Goal: Task Accomplishment & Management: Complete application form

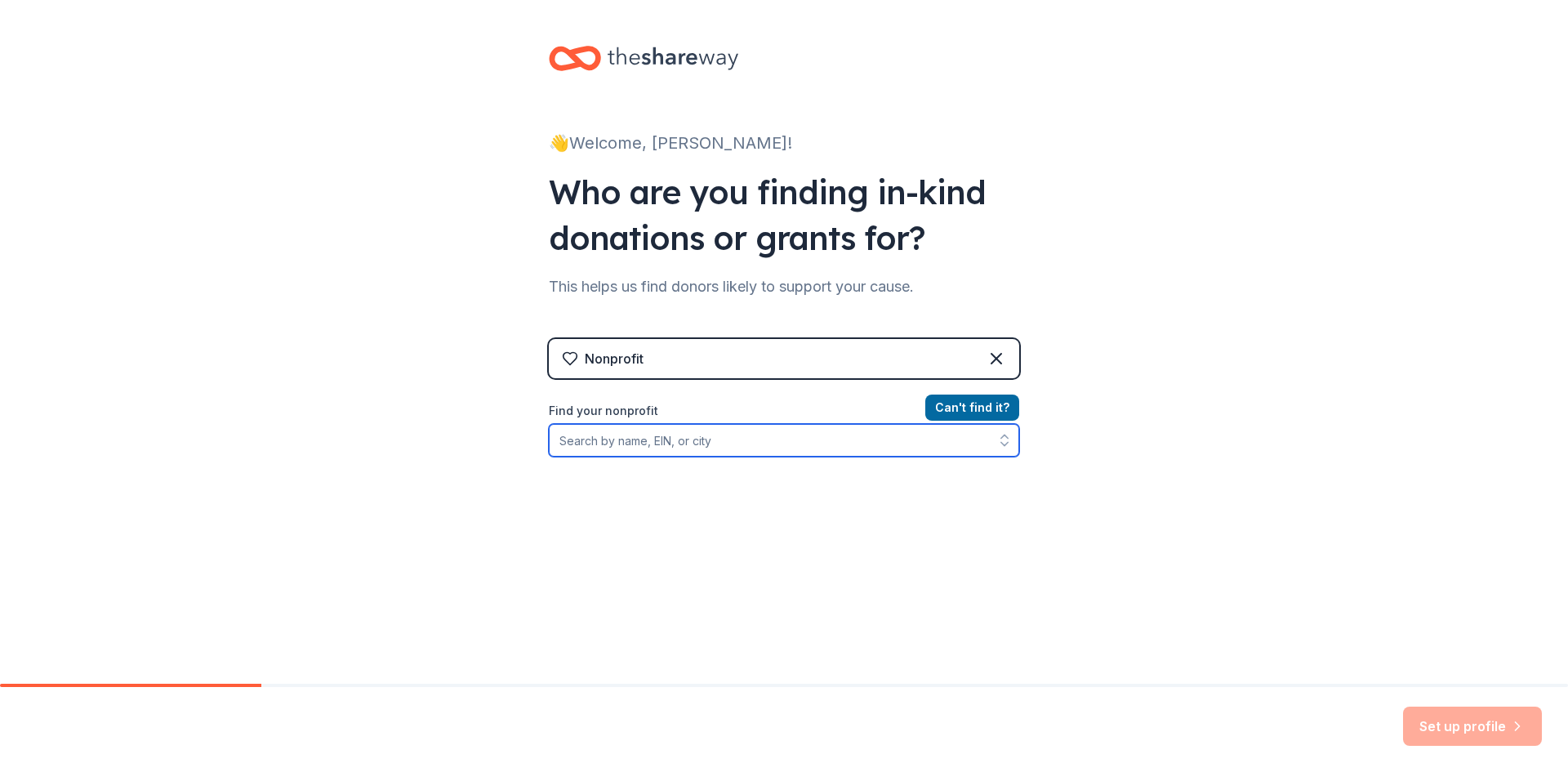
click at [568, 441] on input "Find your nonprofit" at bounding box center [784, 440] width 470 height 32
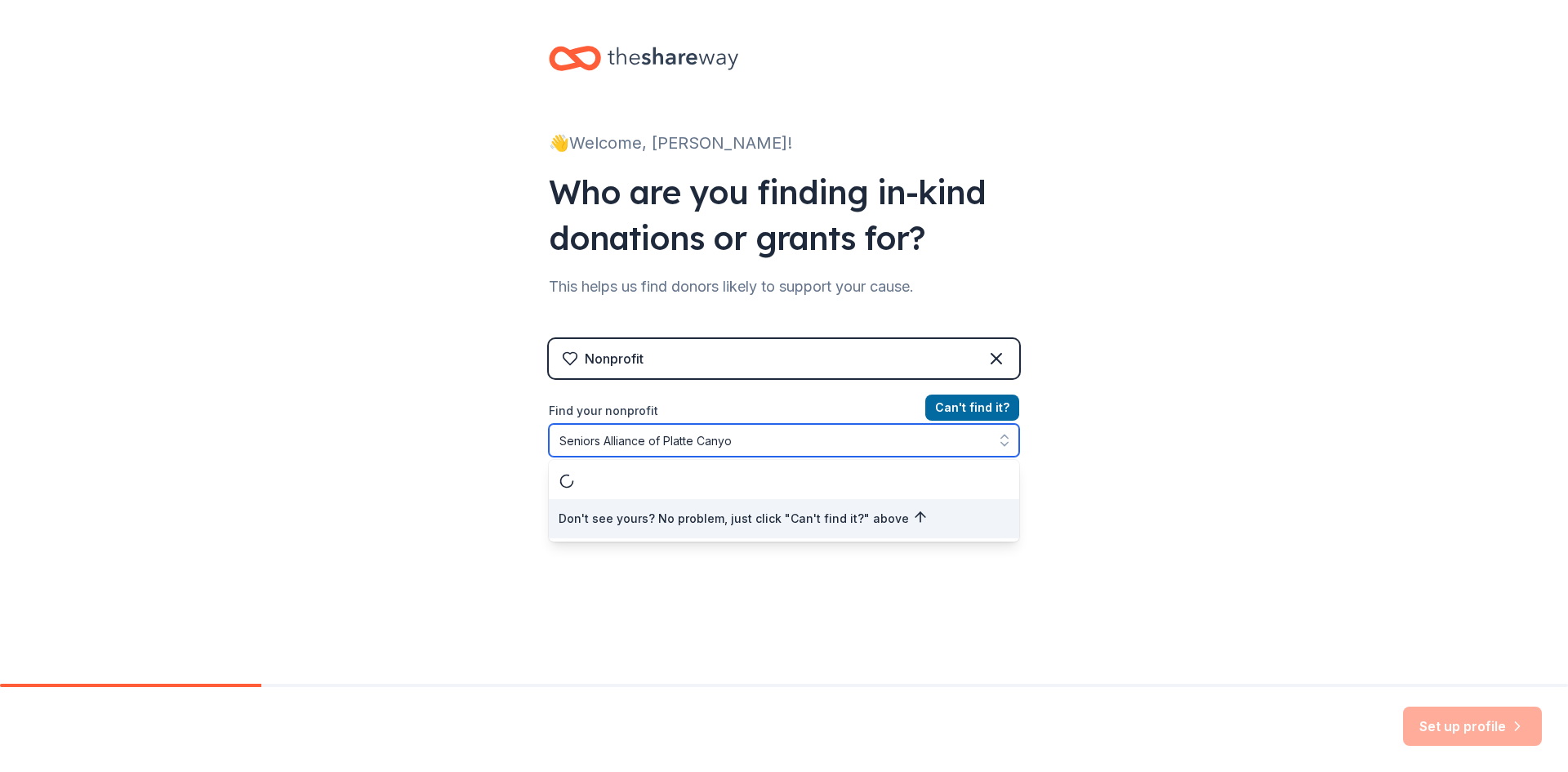
type input "Seniors Alliance of [GEOGRAPHIC_DATA]"
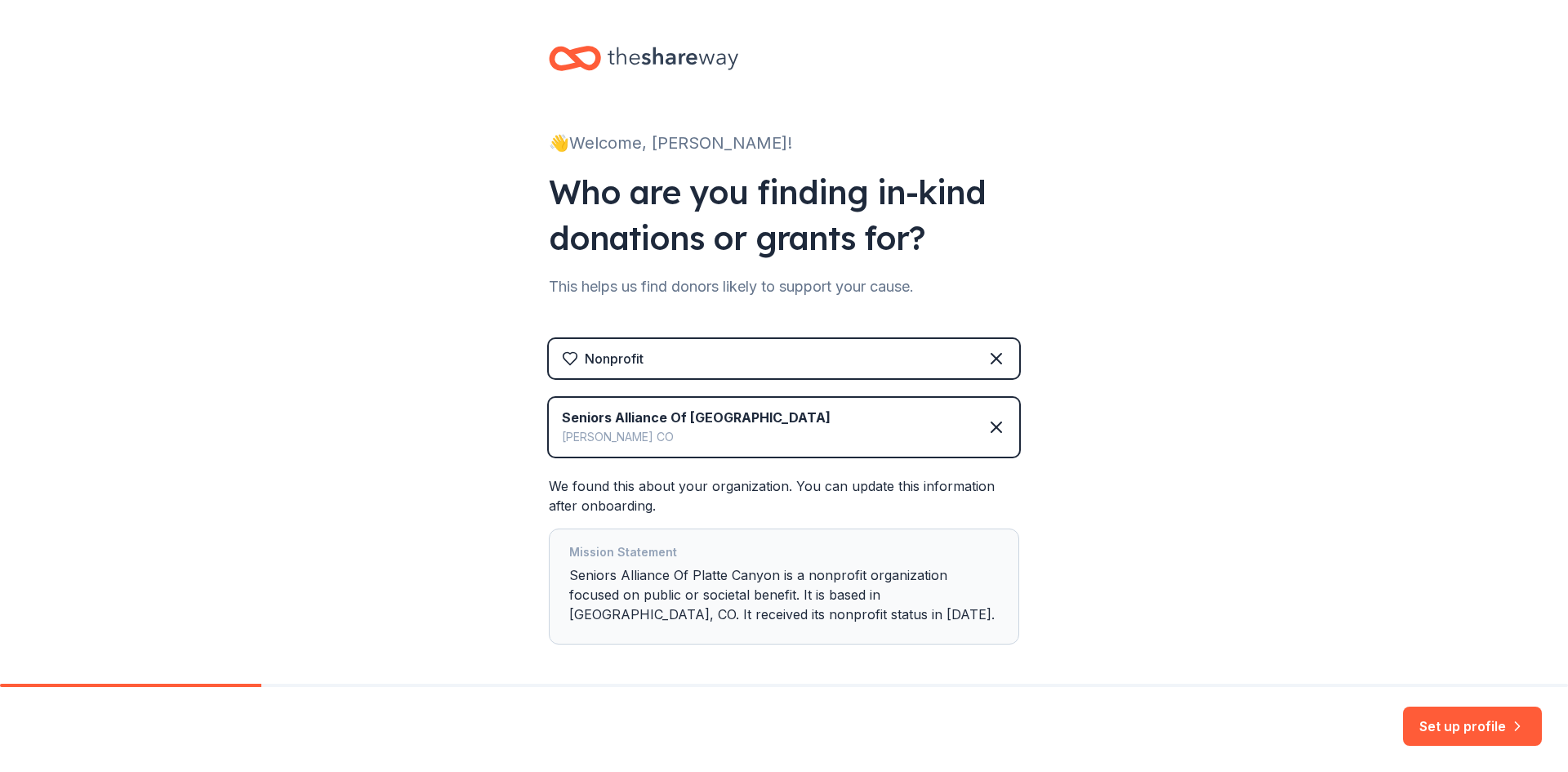
click at [1446, 722] on button "Set up profile" at bounding box center [1472, 726] width 139 height 39
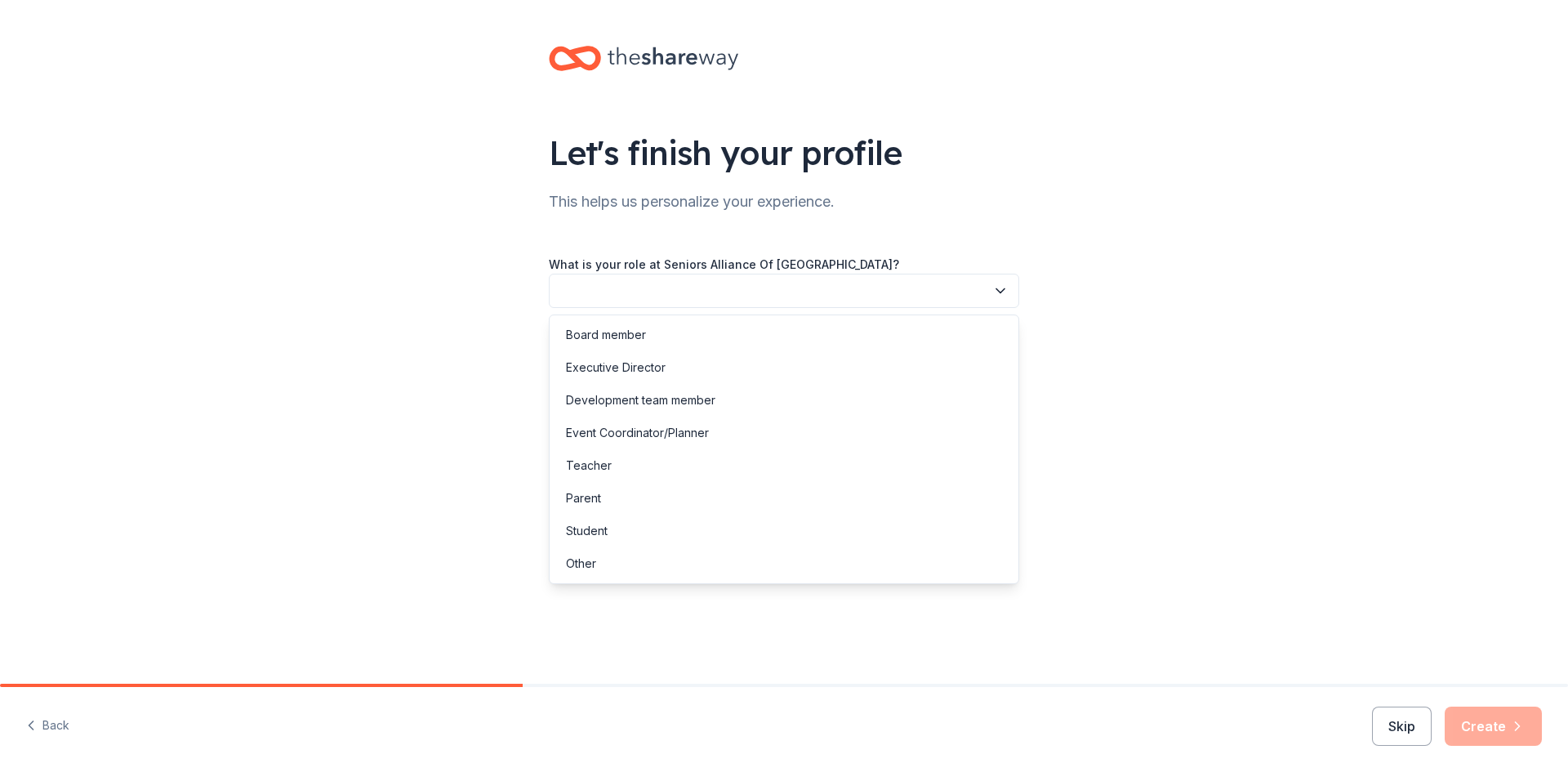
click at [995, 291] on icon "button" at bounding box center [1001, 291] width 16 height 16
click at [580, 333] on div "Board member" at bounding box center [606, 335] width 80 height 20
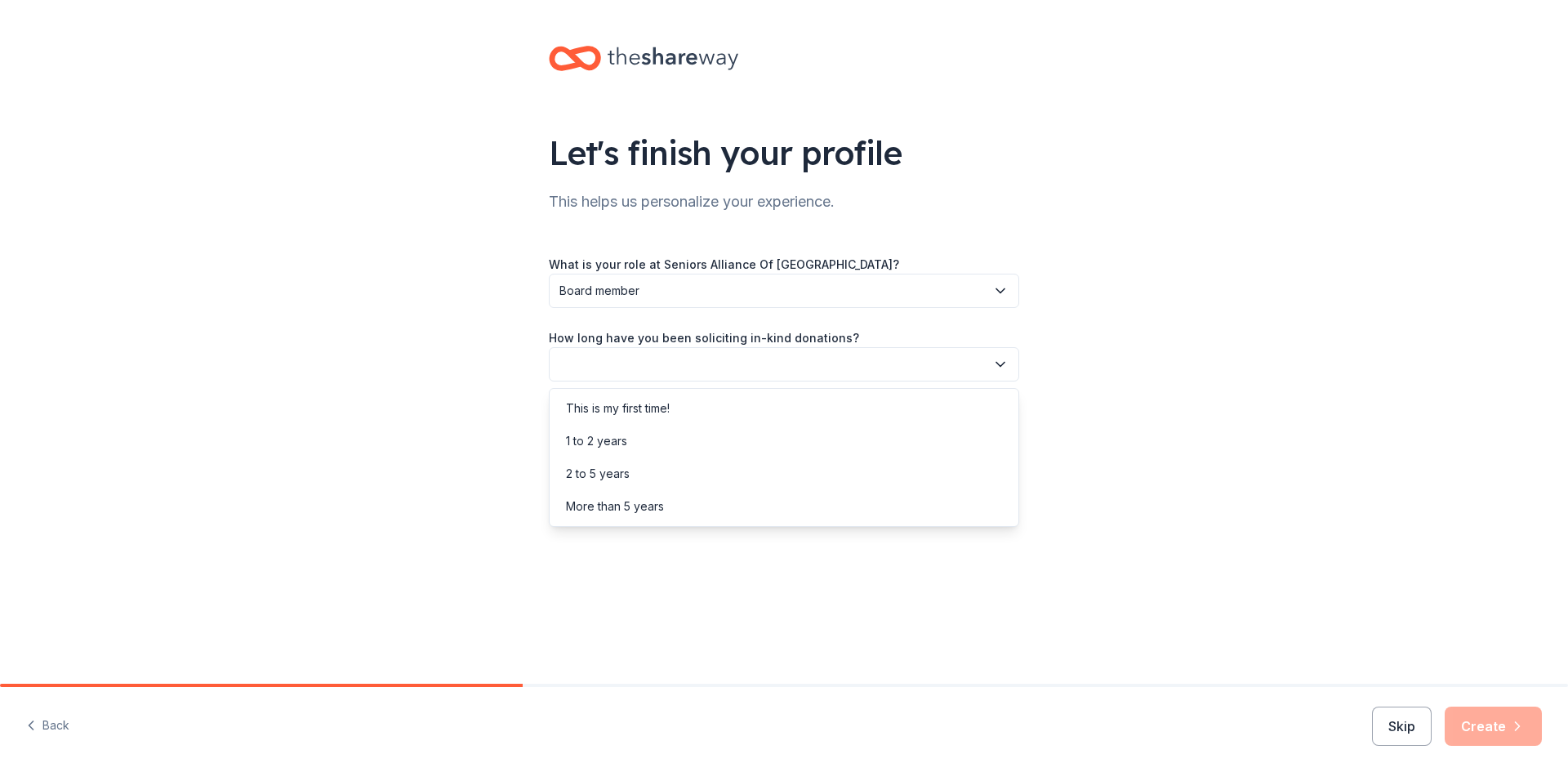
click at [1002, 365] on icon "button" at bounding box center [1000, 364] width 8 height 4
click at [594, 505] on div "More than 5 years" at bounding box center [615, 506] width 98 height 20
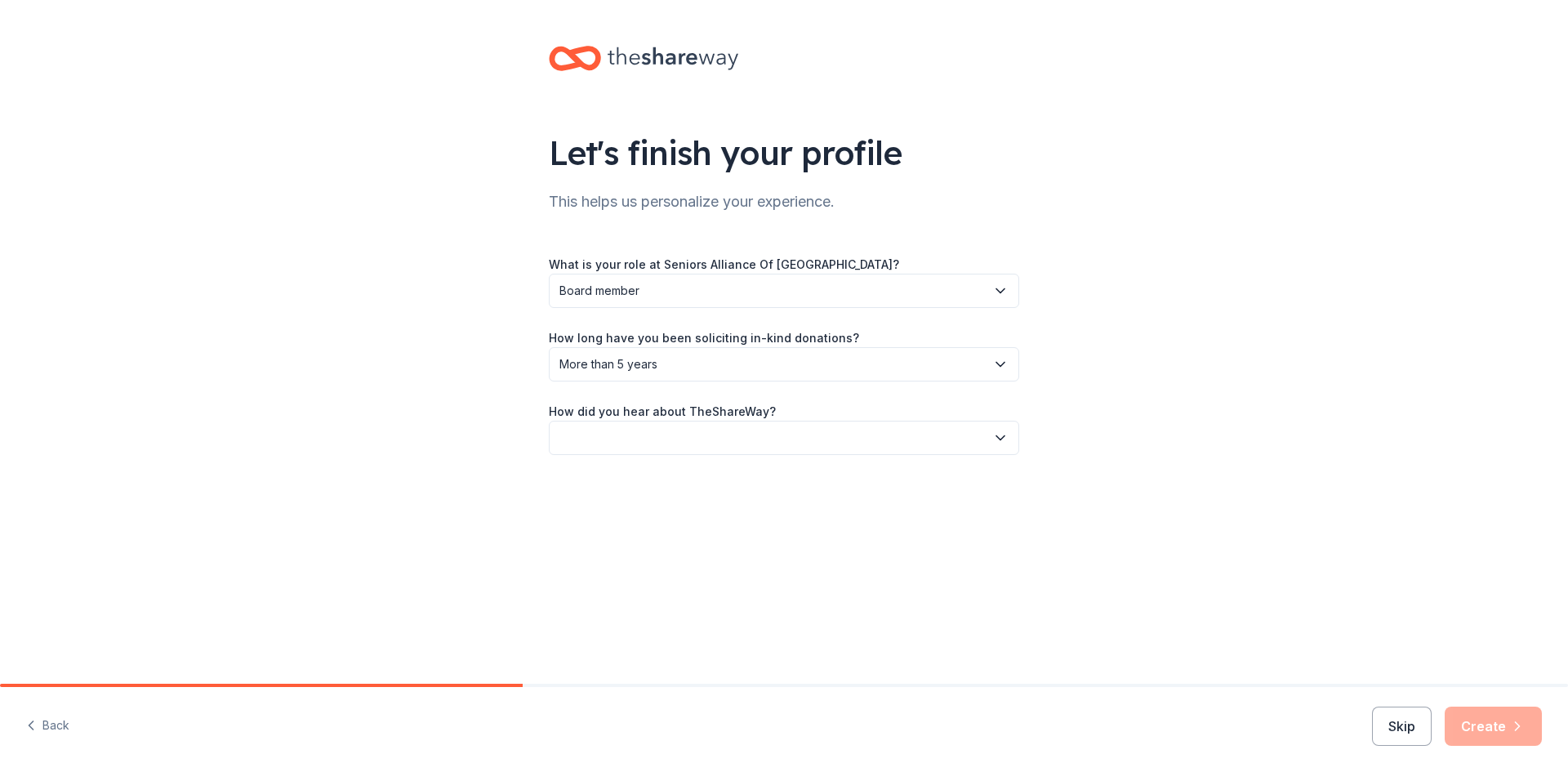
click at [999, 440] on icon "button" at bounding box center [1001, 438] width 16 height 16
click at [628, 513] on div "Online search" at bounding box center [603, 514] width 74 height 20
click at [1476, 722] on button "Create" at bounding box center [1494, 726] width 97 height 39
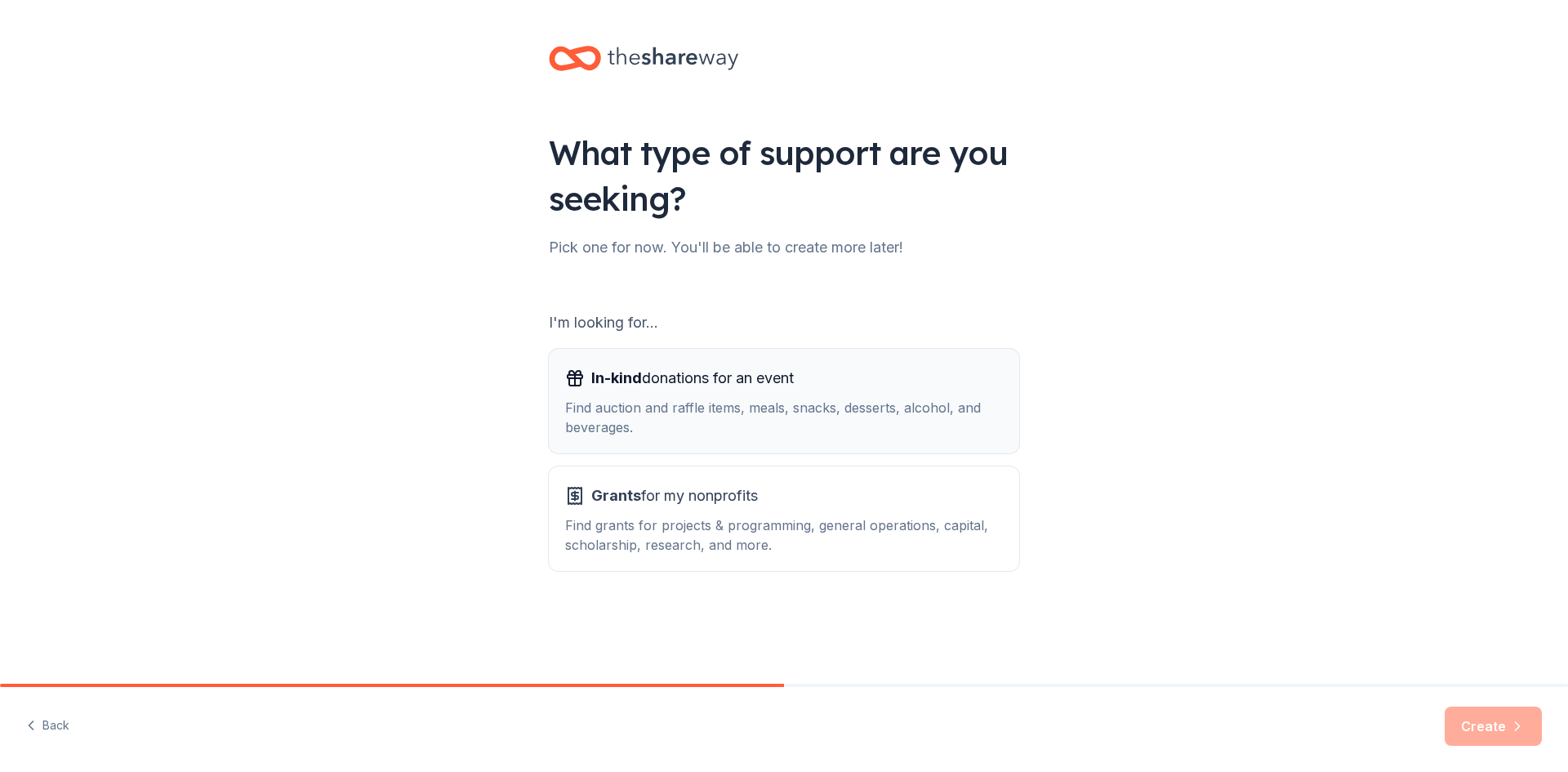
click at [690, 382] on span "In-kind donations for an event" at bounding box center [693, 378] width 203 height 26
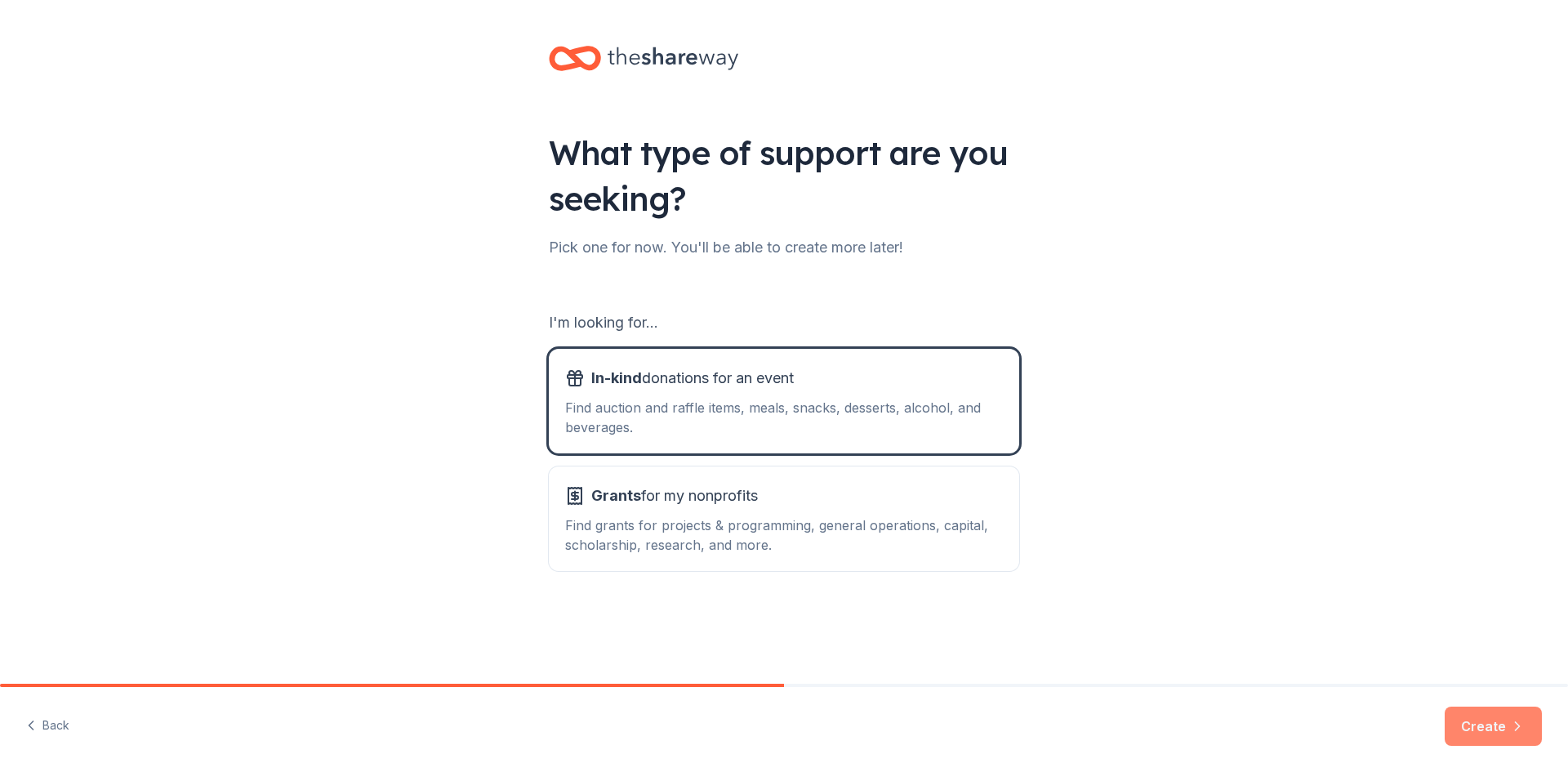
click at [1484, 726] on button "Create" at bounding box center [1494, 726] width 97 height 39
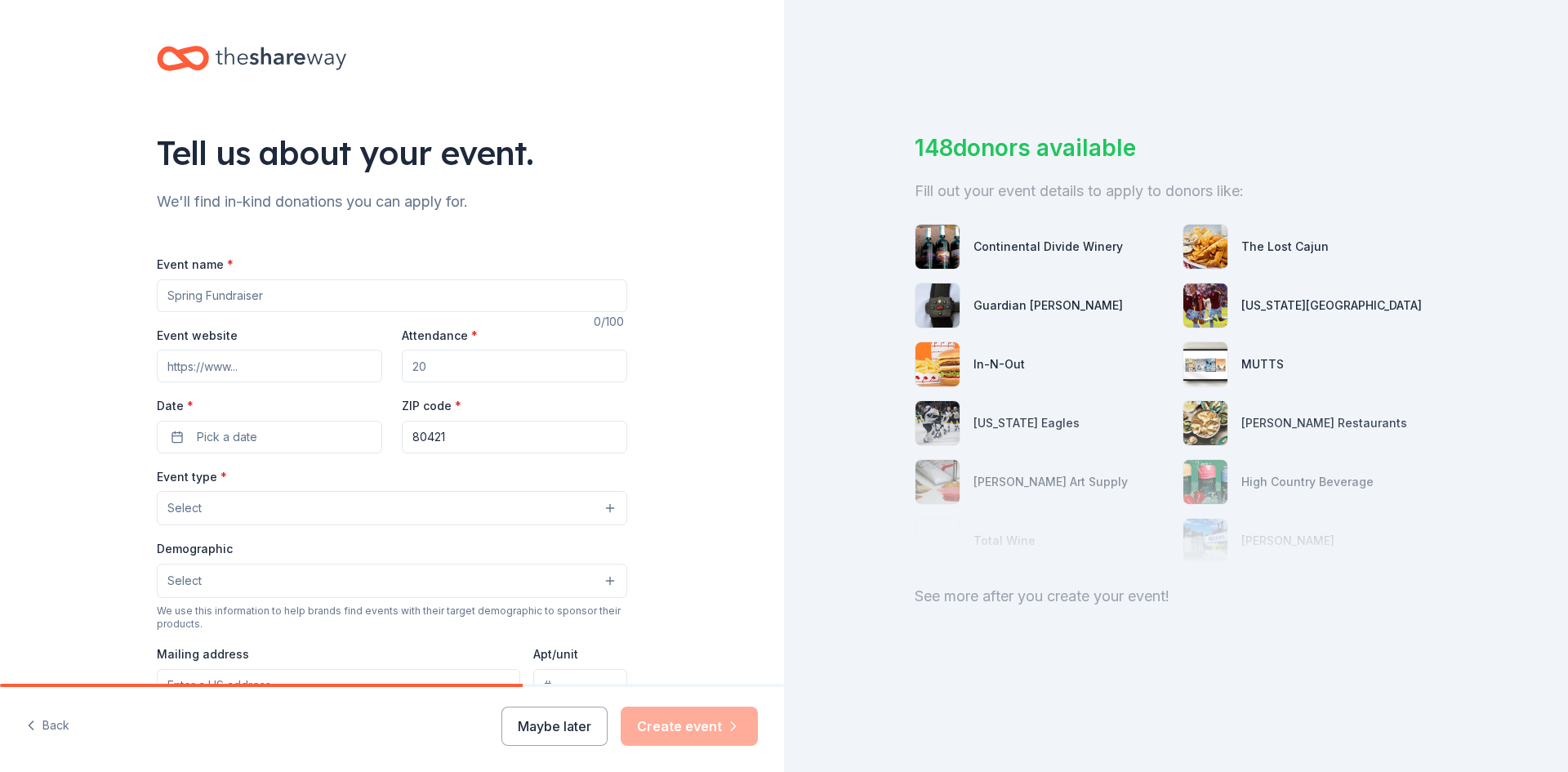
click at [168, 297] on input "Event name *" at bounding box center [392, 295] width 470 height 32
type input "Goldrush"
click at [180, 365] on input "Event website" at bounding box center [269, 365] width 225 height 32
type input "seniorsalliance.org"
click at [431, 365] on input "Attendance *" at bounding box center [514, 365] width 225 height 32
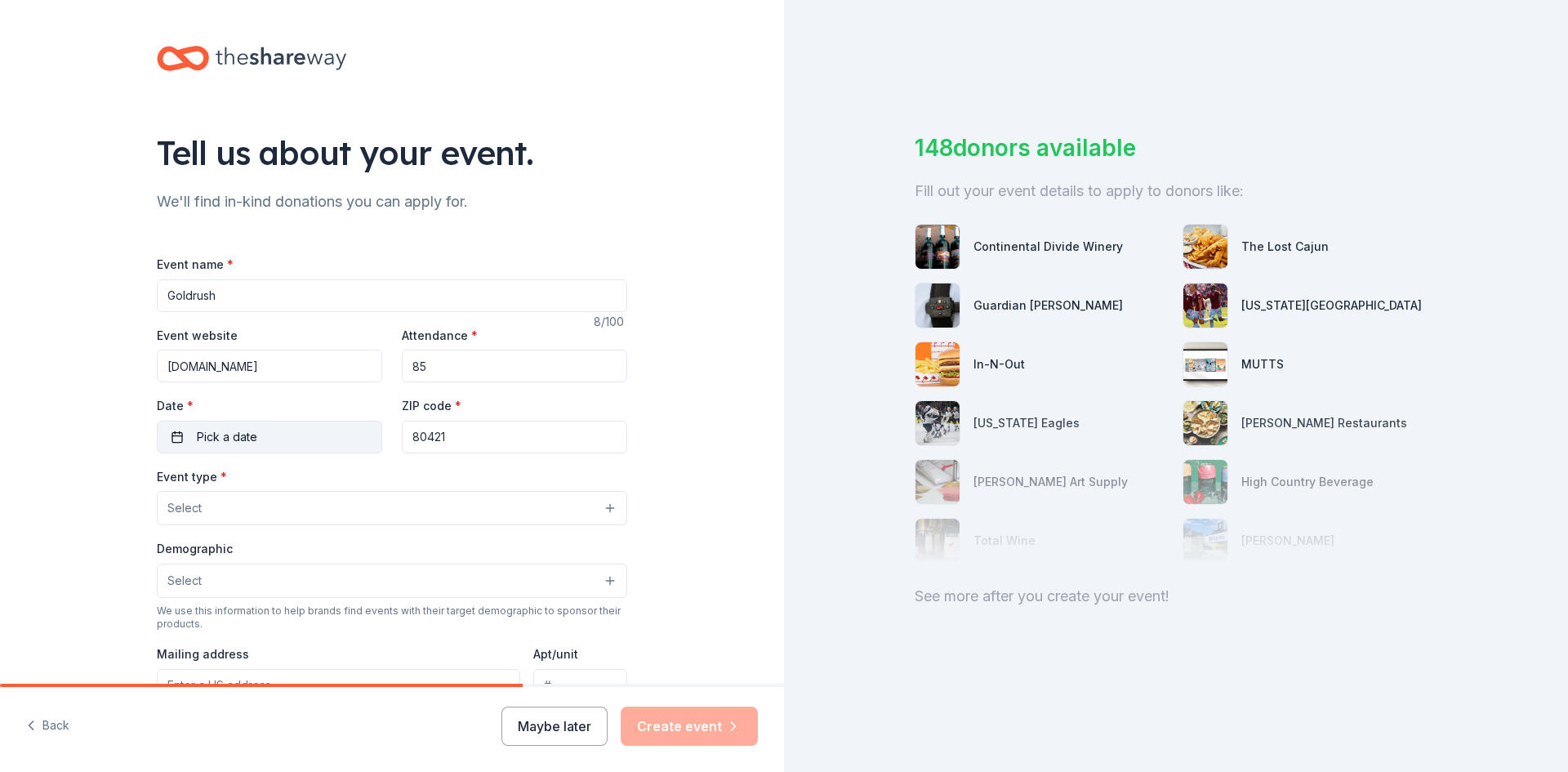
type input "85"
click at [175, 436] on button "Pick a date" at bounding box center [269, 437] width 225 height 32
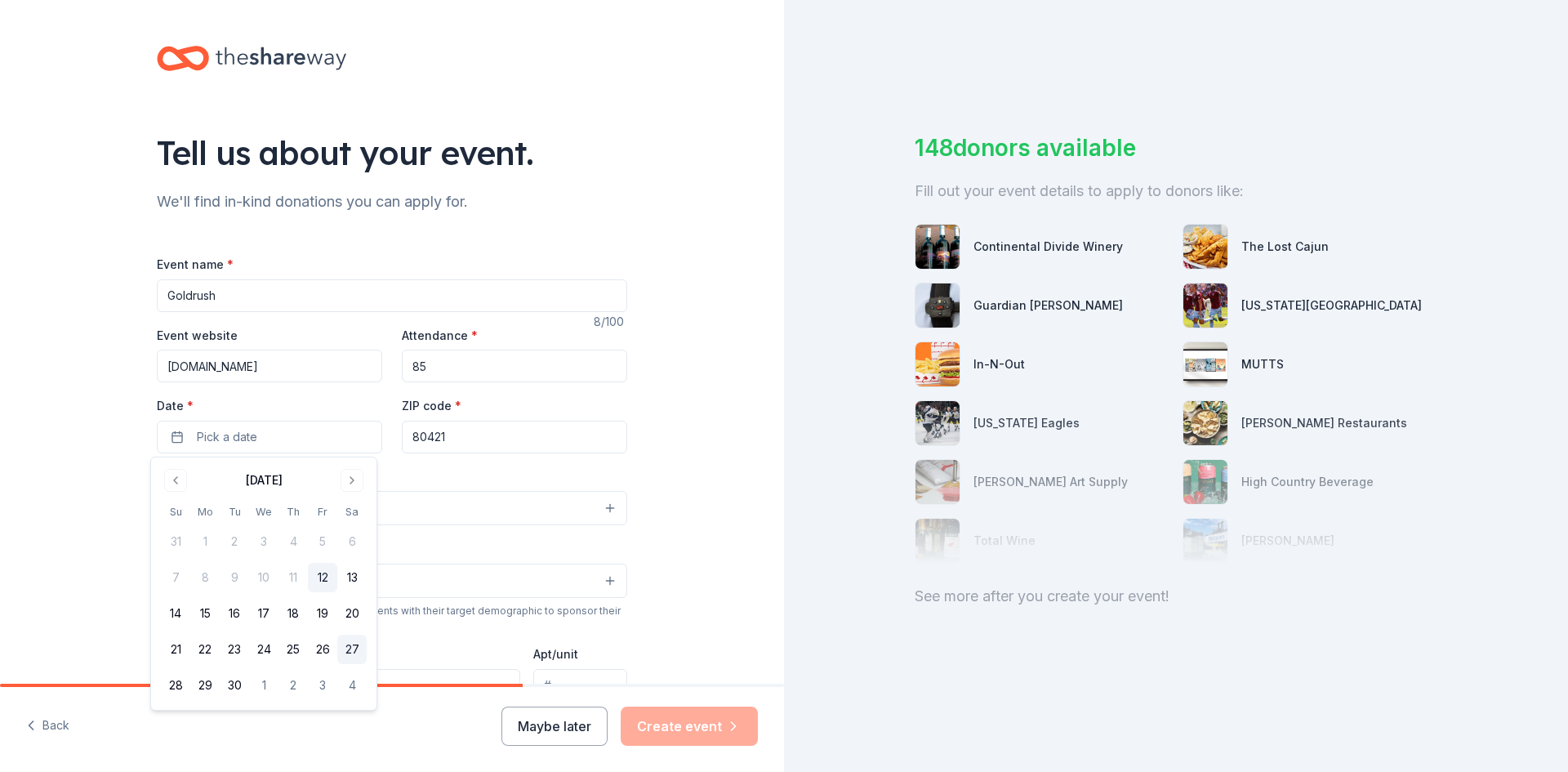
click at [353, 647] on button "27" at bounding box center [352, 649] width 30 height 30
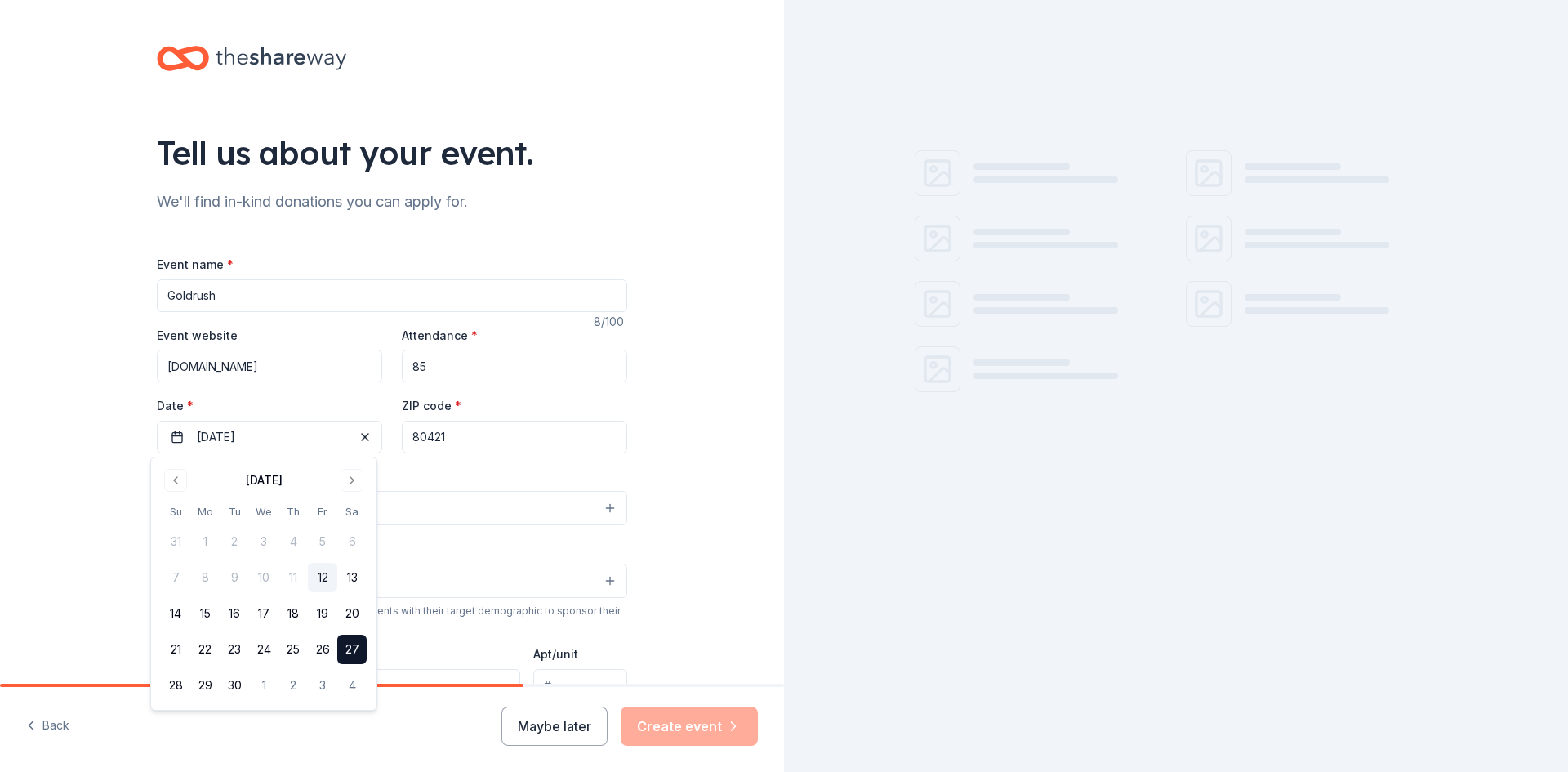
click at [713, 483] on div "Tell us about your event. We'll find in-kind donations you can apply for. Event…" at bounding box center [392, 543] width 784 height 1087
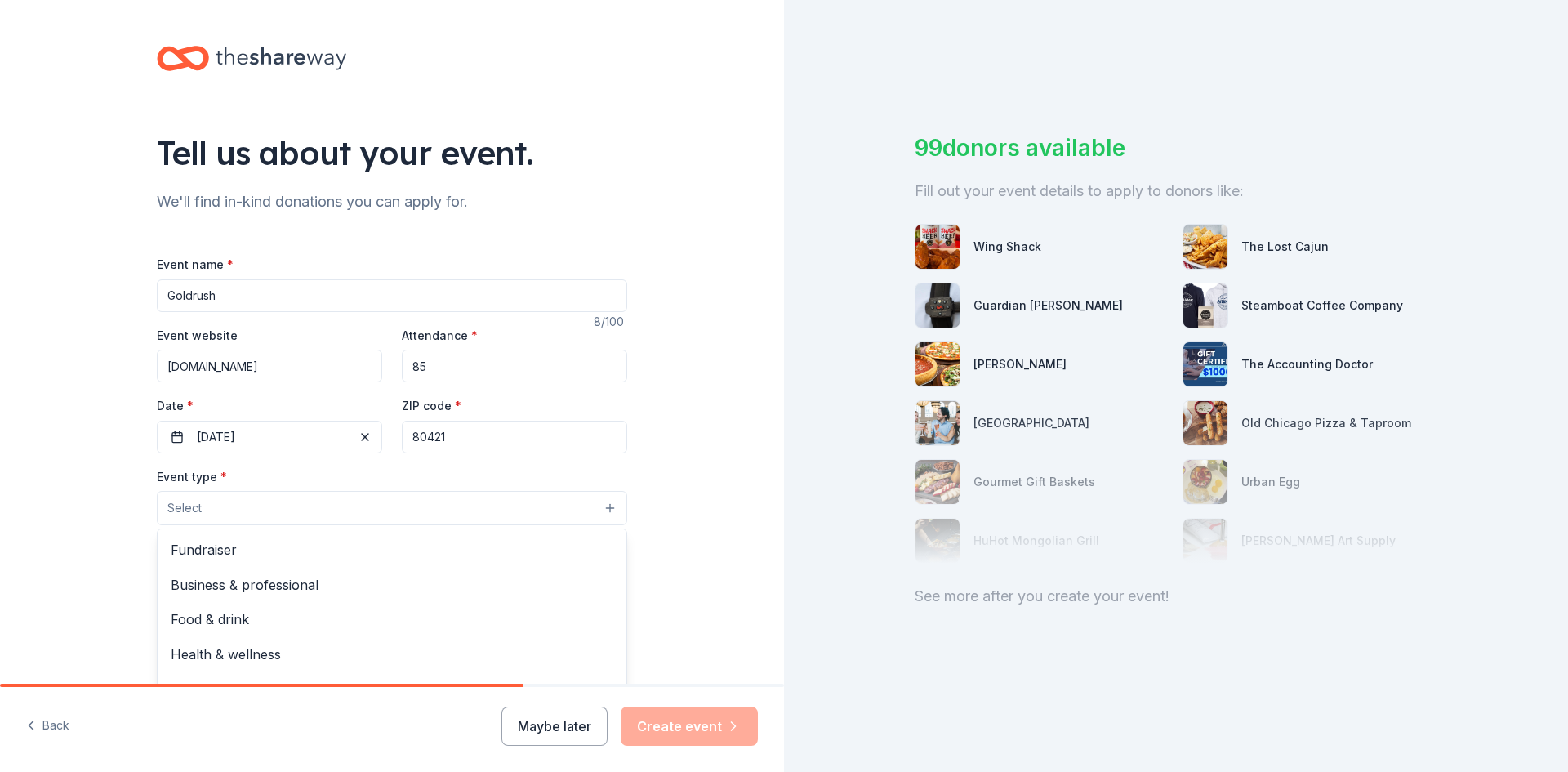
click at [605, 510] on button "Select" at bounding box center [392, 508] width 470 height 34
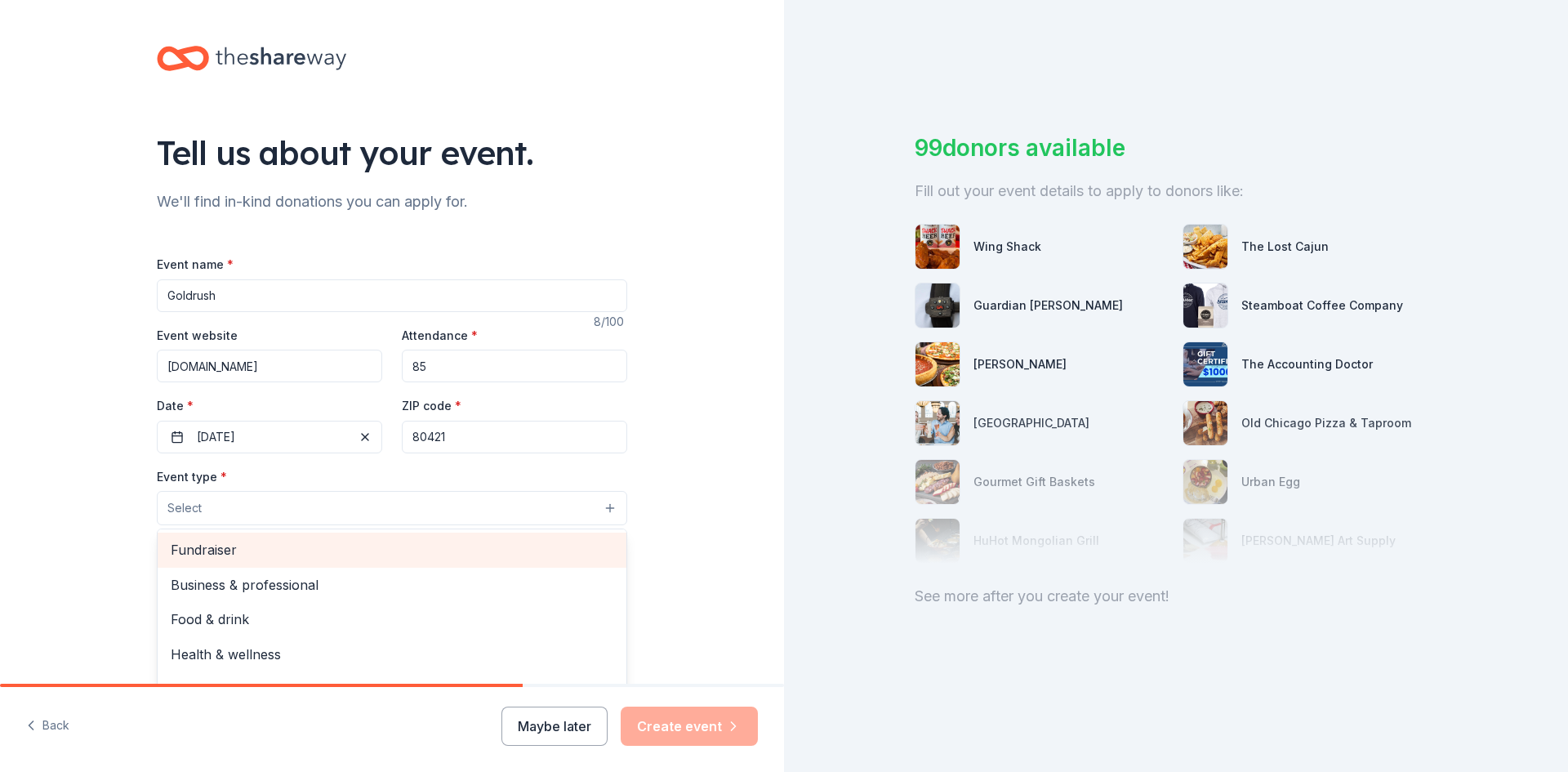
click at [203, 547] on span "Fundraiser" at bounding box center [391, 550] width 442 height 22
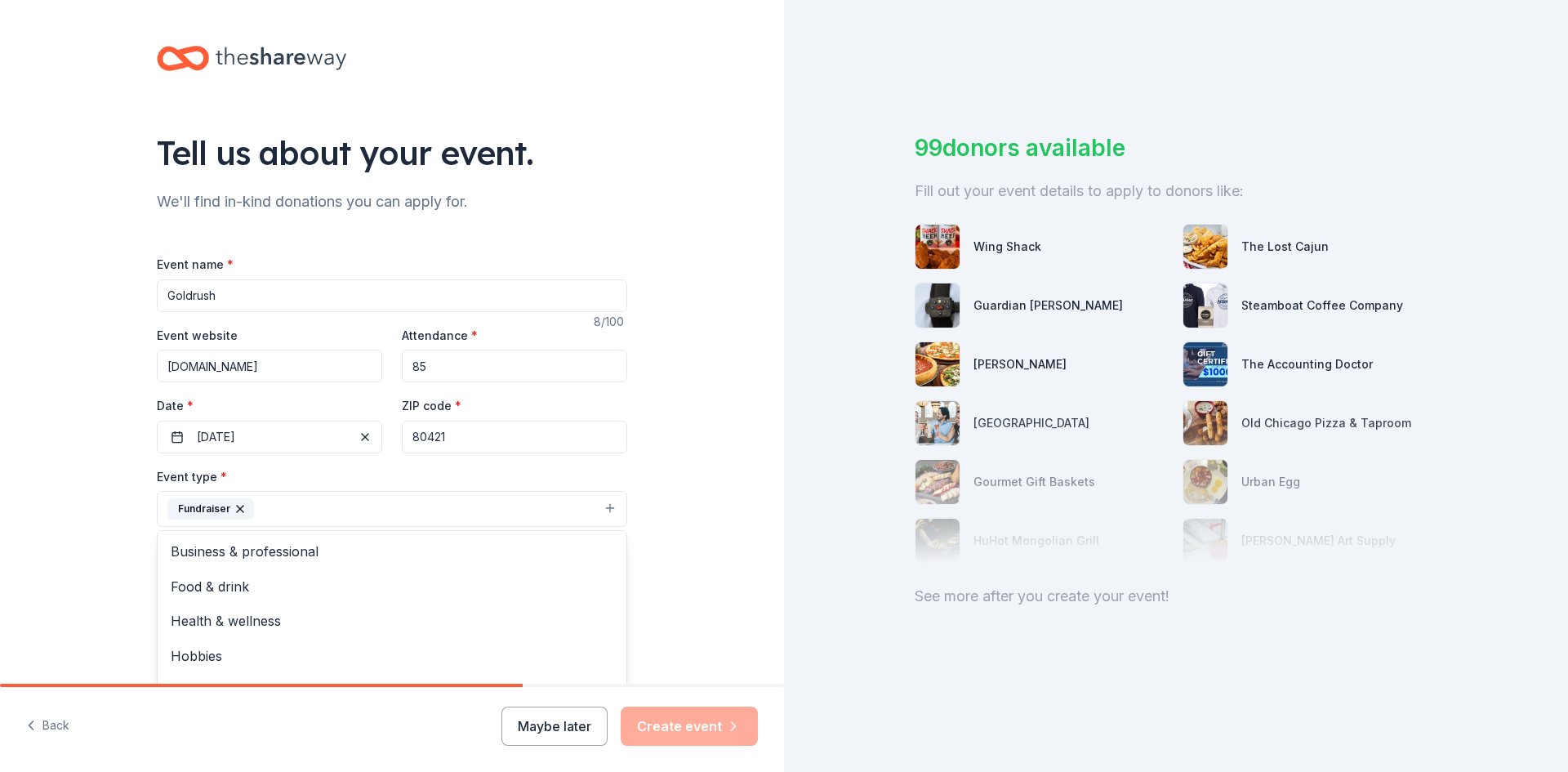
click at [686, 565] on div "Tell us about your event. We'll find in-kind donations you can apply for. Event…" at bounding box center [392, 544] width 784 height 1089
click at [600, 581] on button "Select" at bounding box center [392, 583] width 470 height 34
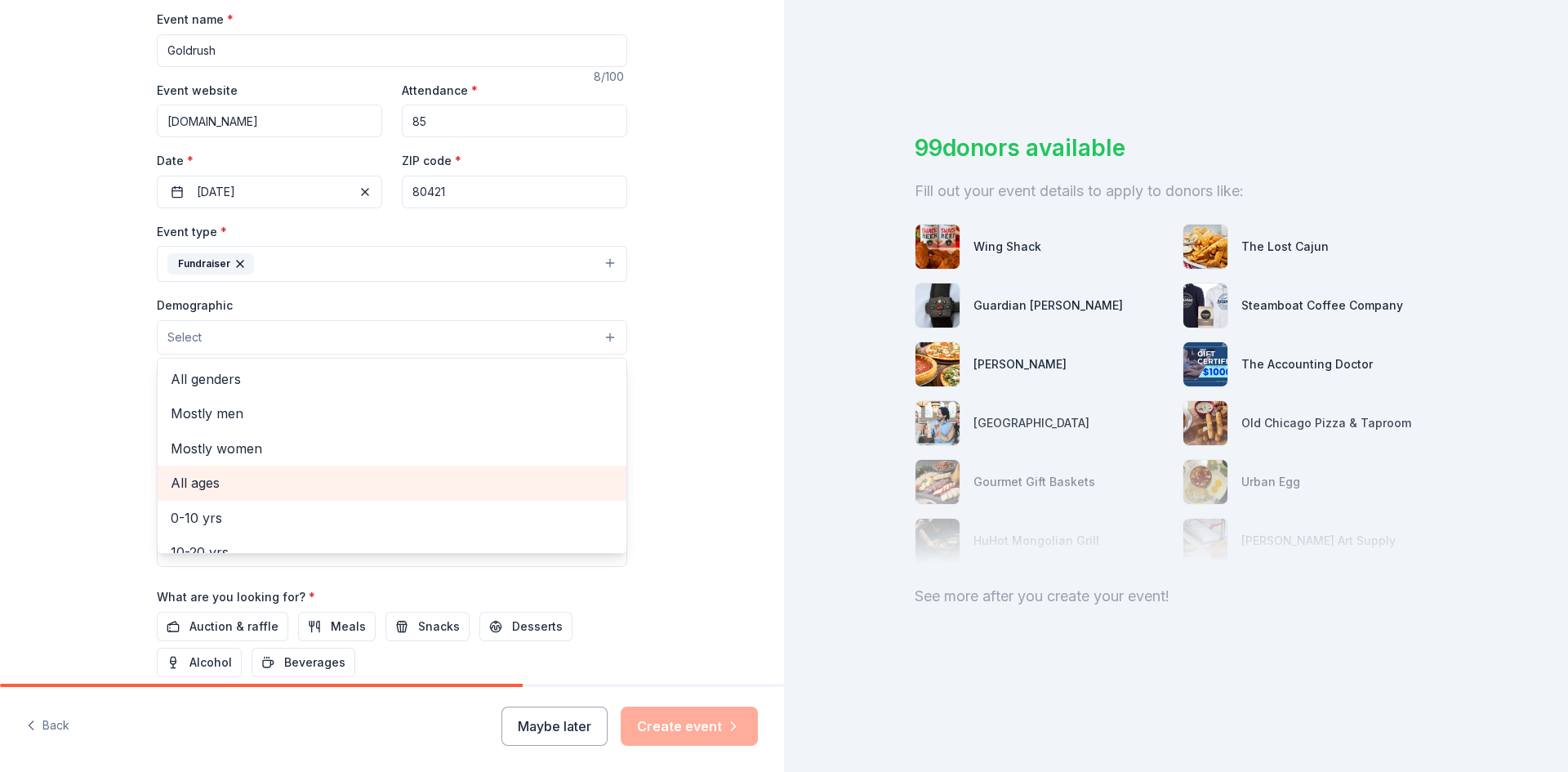
click at [206, 484] on span "All ages" at bounding box center [391, 483] width 442 height 22
click at [701, 460] on div "Tell us about your event. We'll find in-kind donations you can apply for. Event…" at bounding box center [392, 300] width 784 height 1091
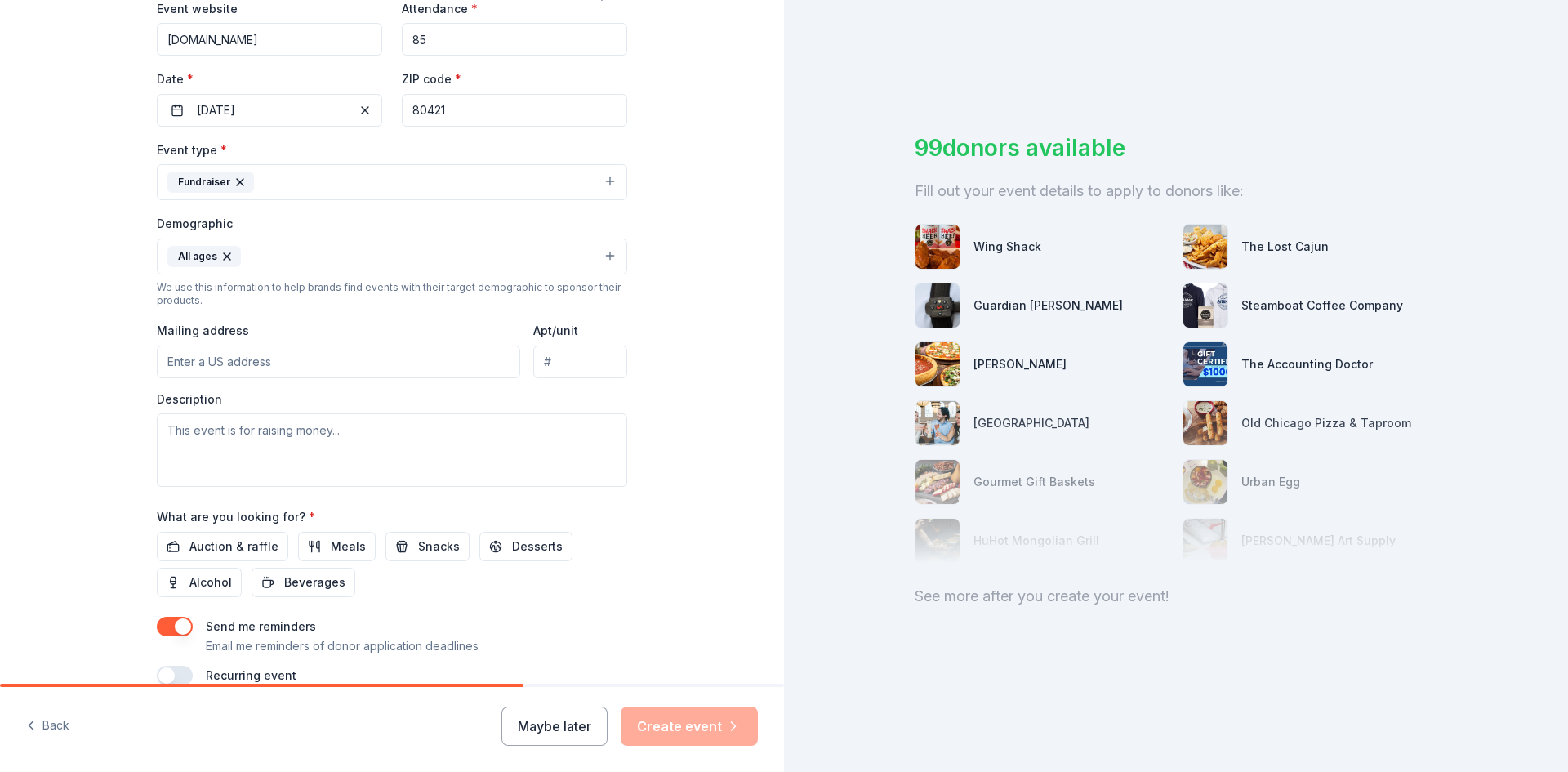
scroll to position [407, 0]
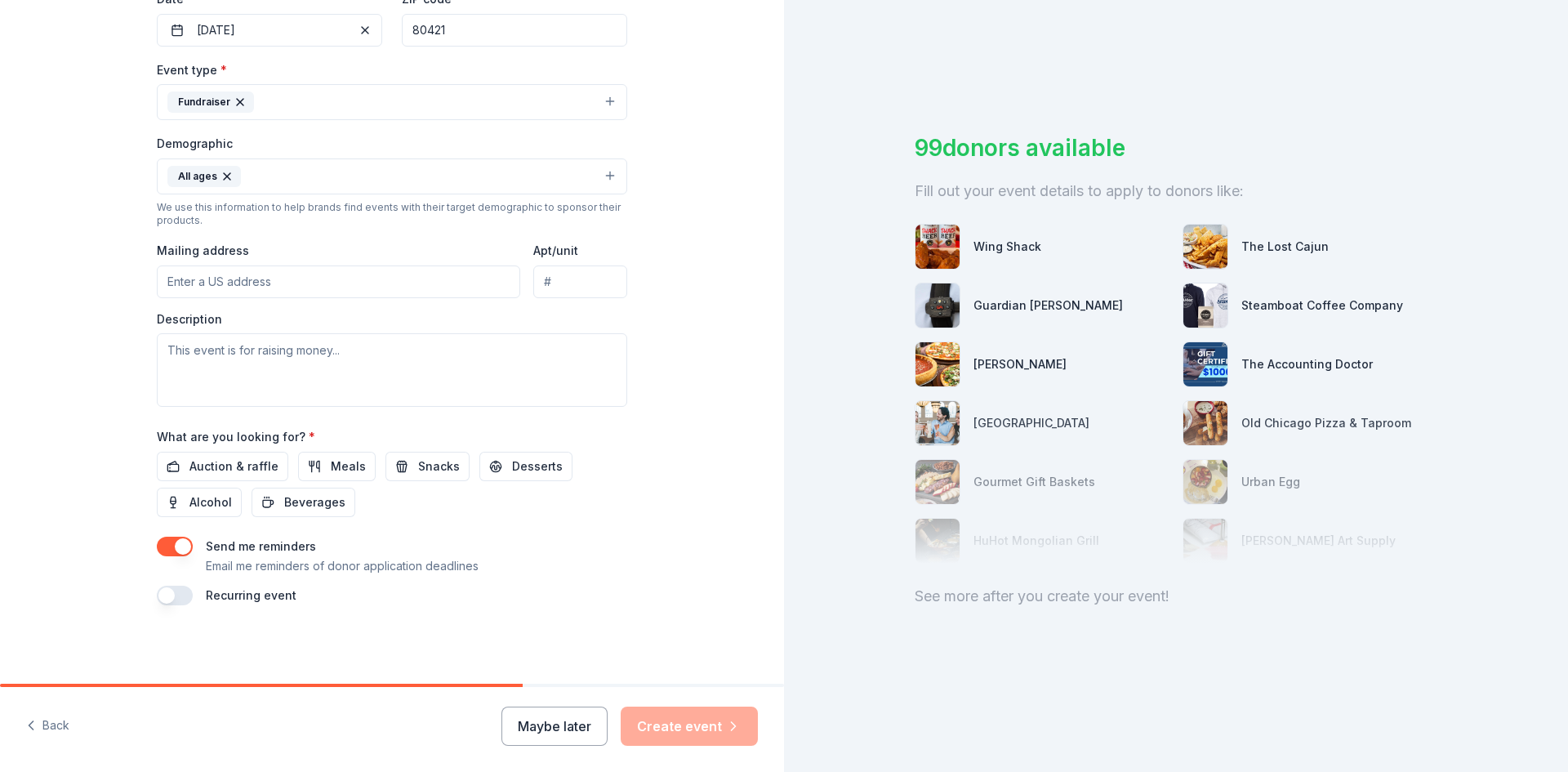
click at [160, 279] on input "Mailing address" at bounding box center [338, 282] width 364 height 32
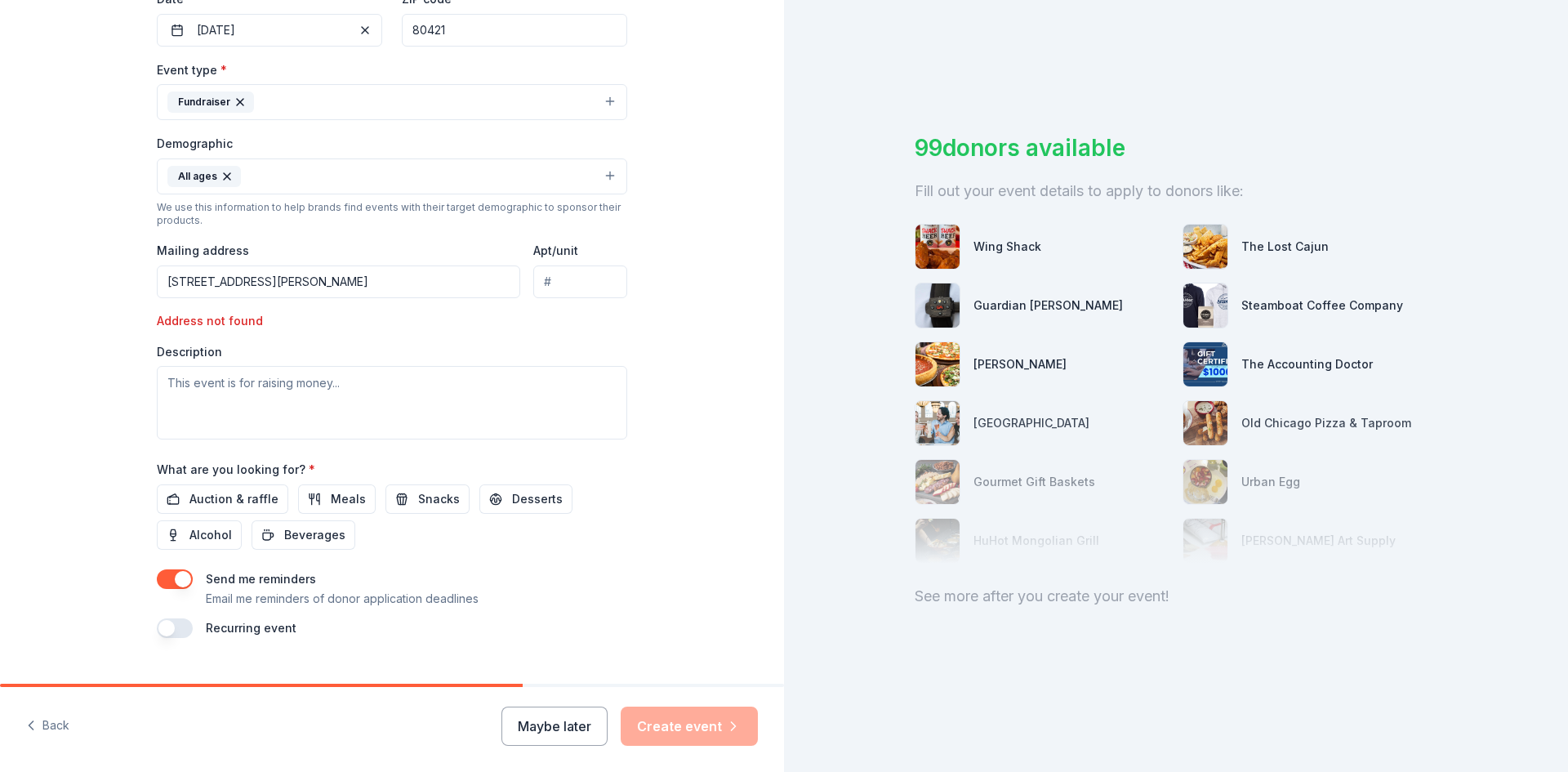
type input "1369 South Pine Drive, Bailey, CO, 80421"
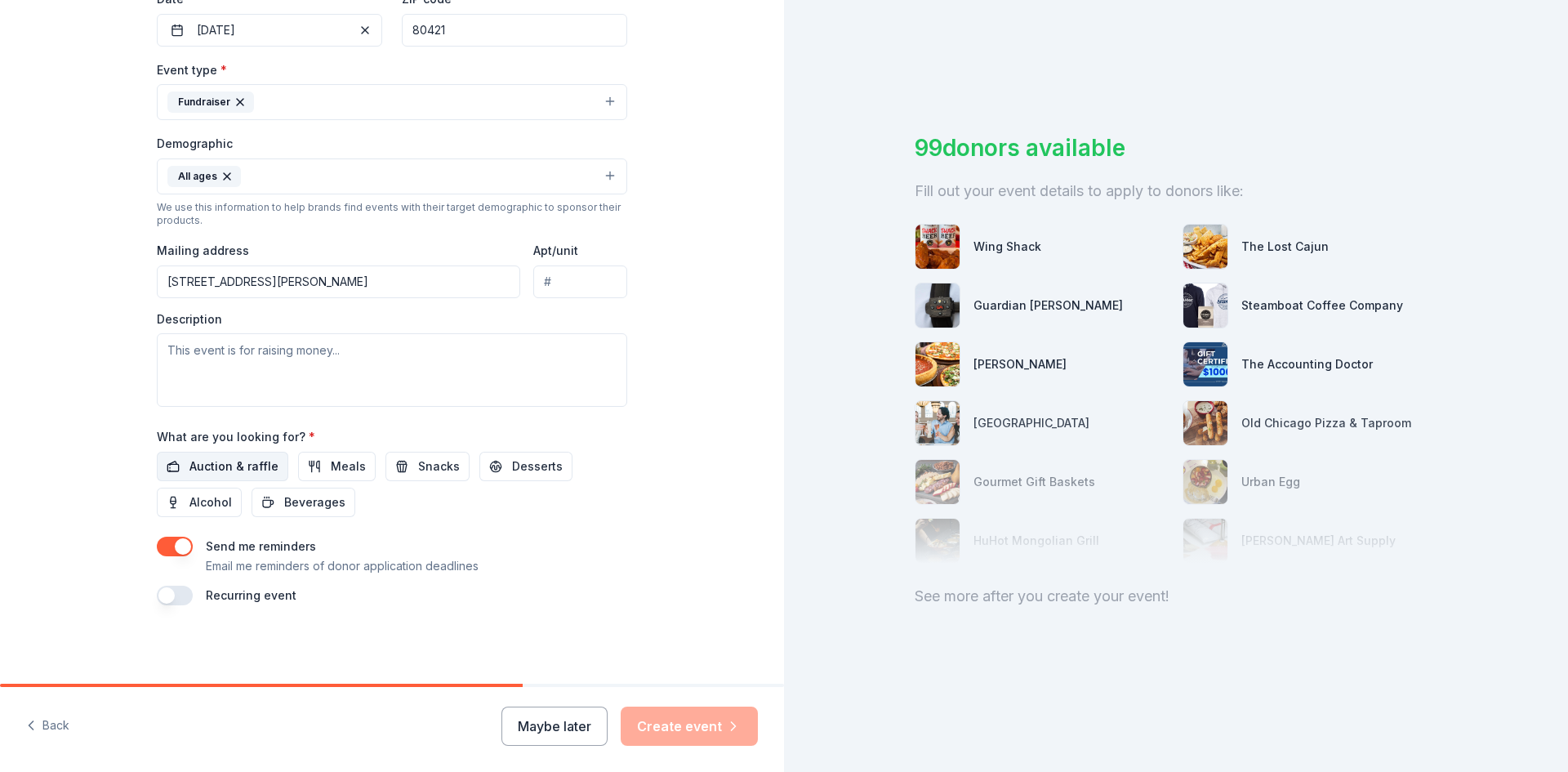
click at [241, 466] on span "Auction & raffle" at bounding box center [233, 467] width 89 height 20
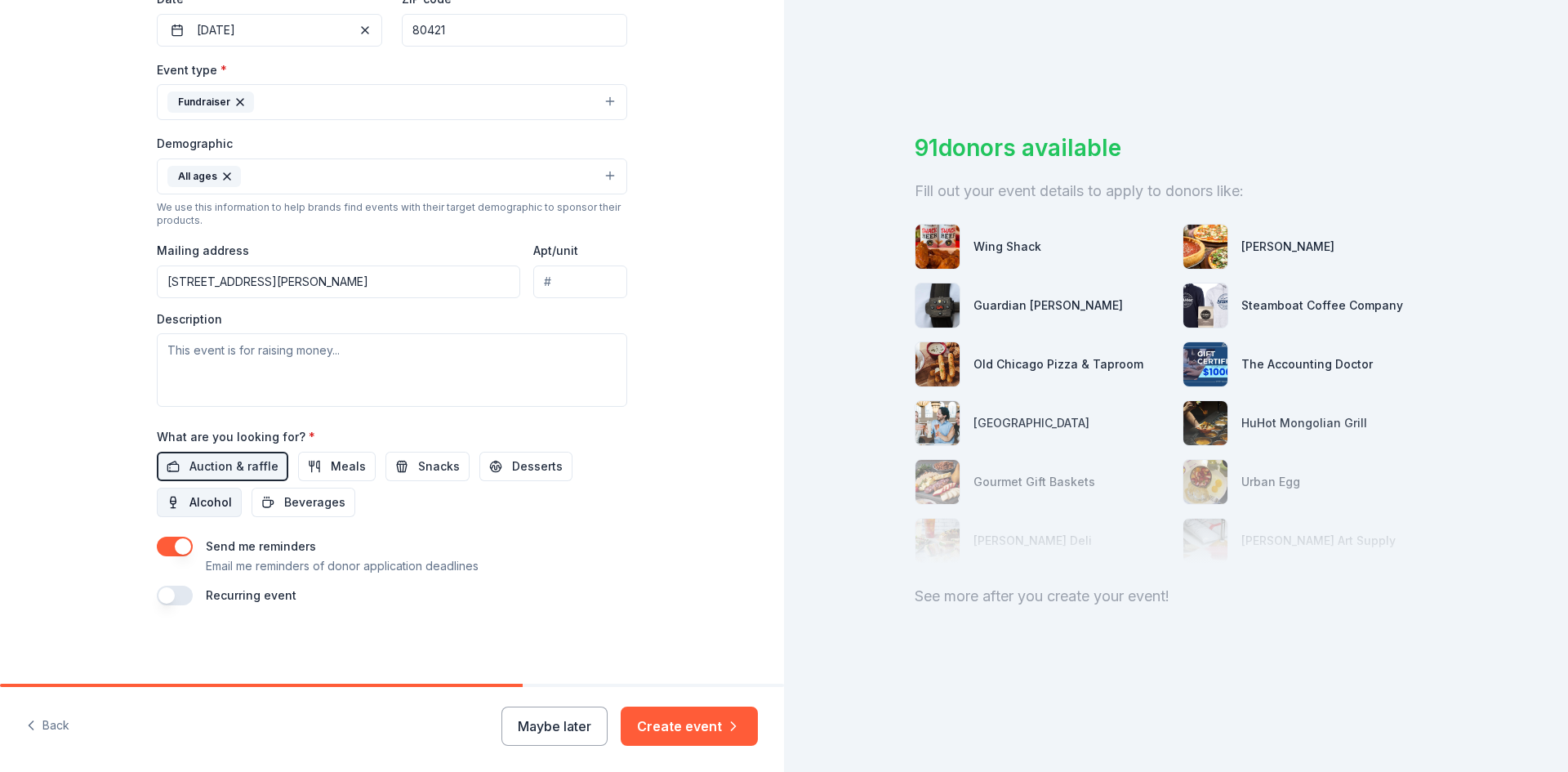
click at [189, 501] on span "Alcohol" at bounding box center [210, 503] width 42 height 20
click at [688, 722] on button "Create event" at bounding box center [689, 726] width 137 height 39
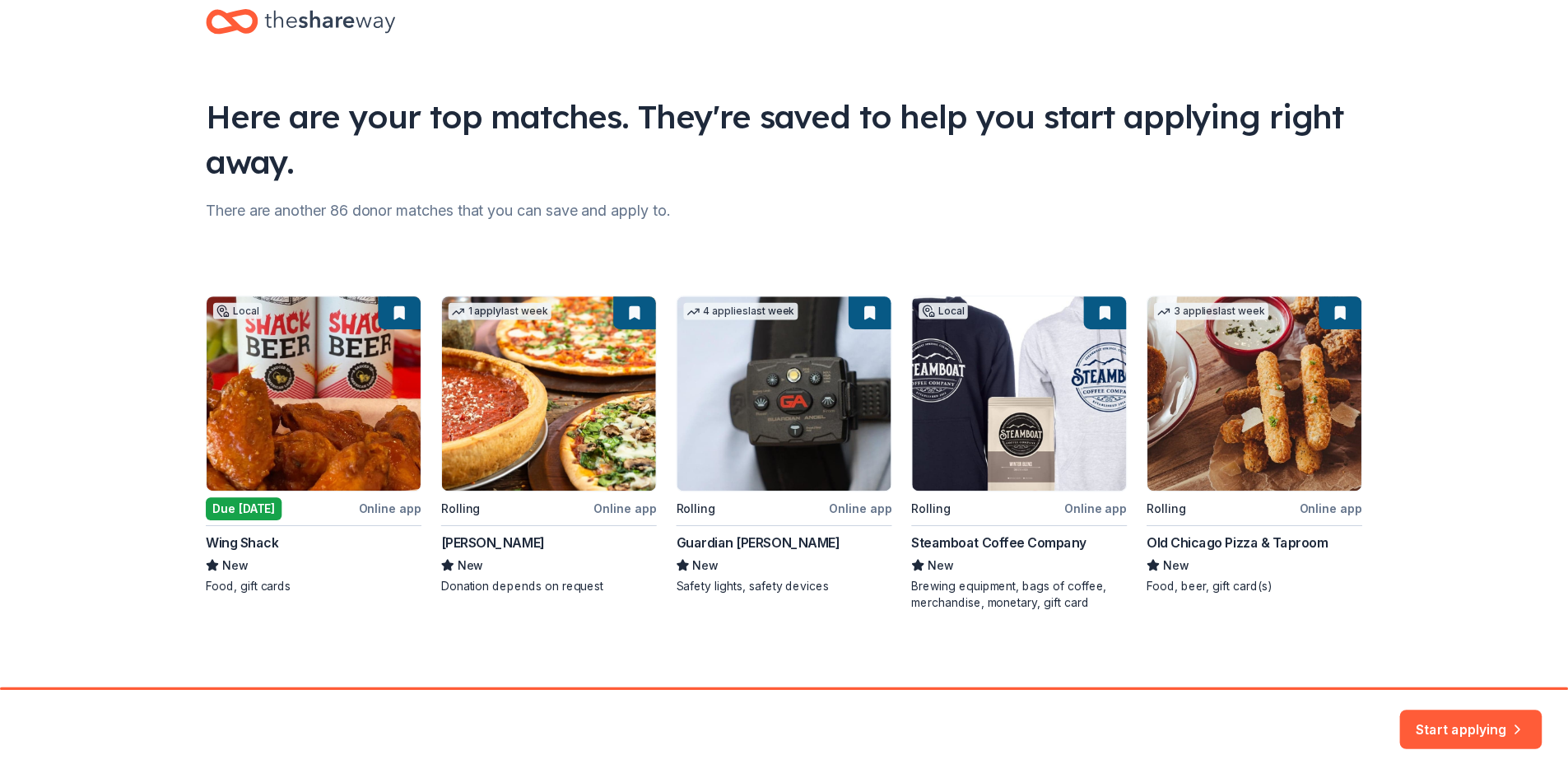
scroll to position [43, 0]
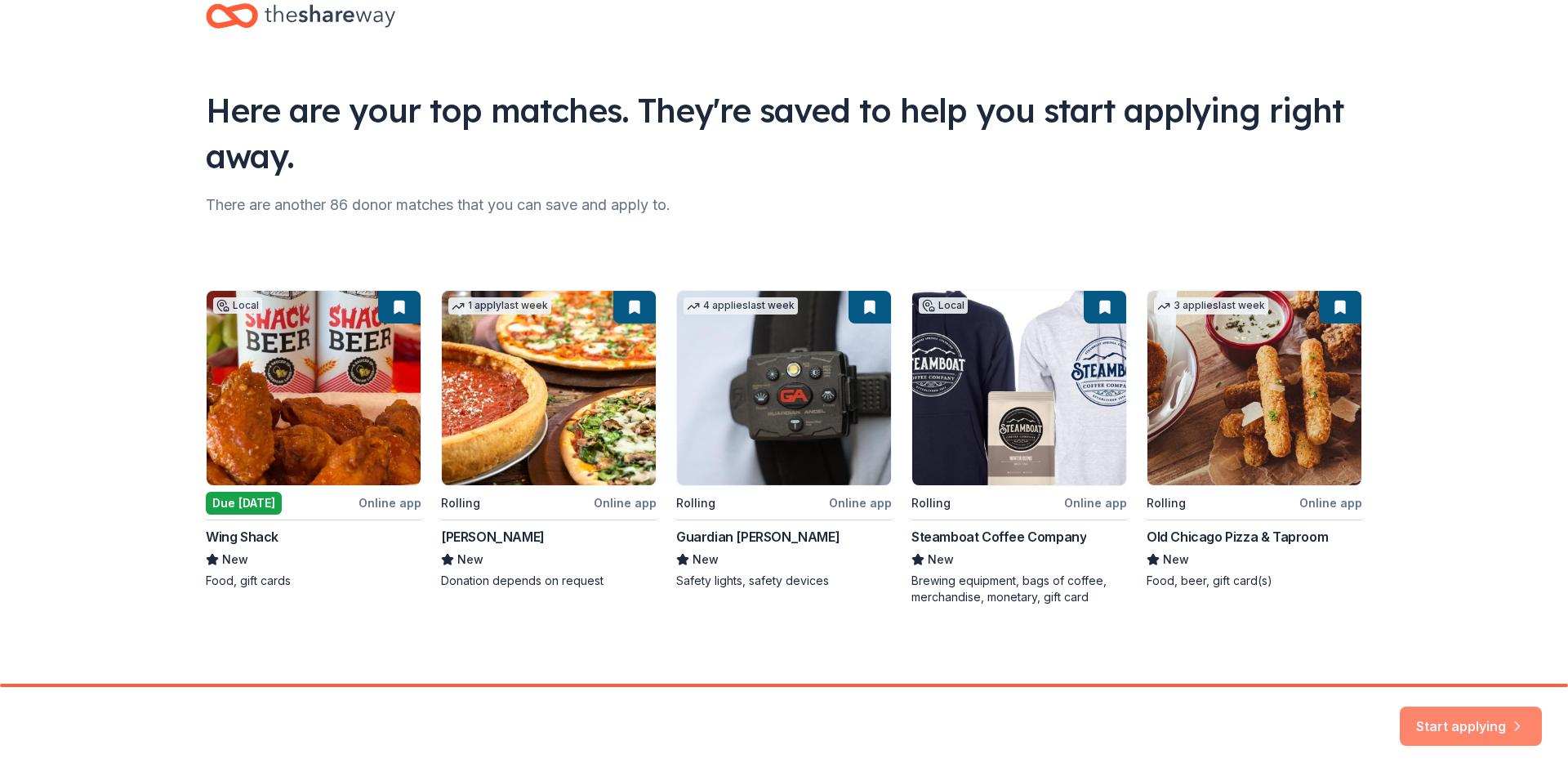
click at [1467, 722] on button "Start applying" at bounding box center [1471, 716] width 142 height 39
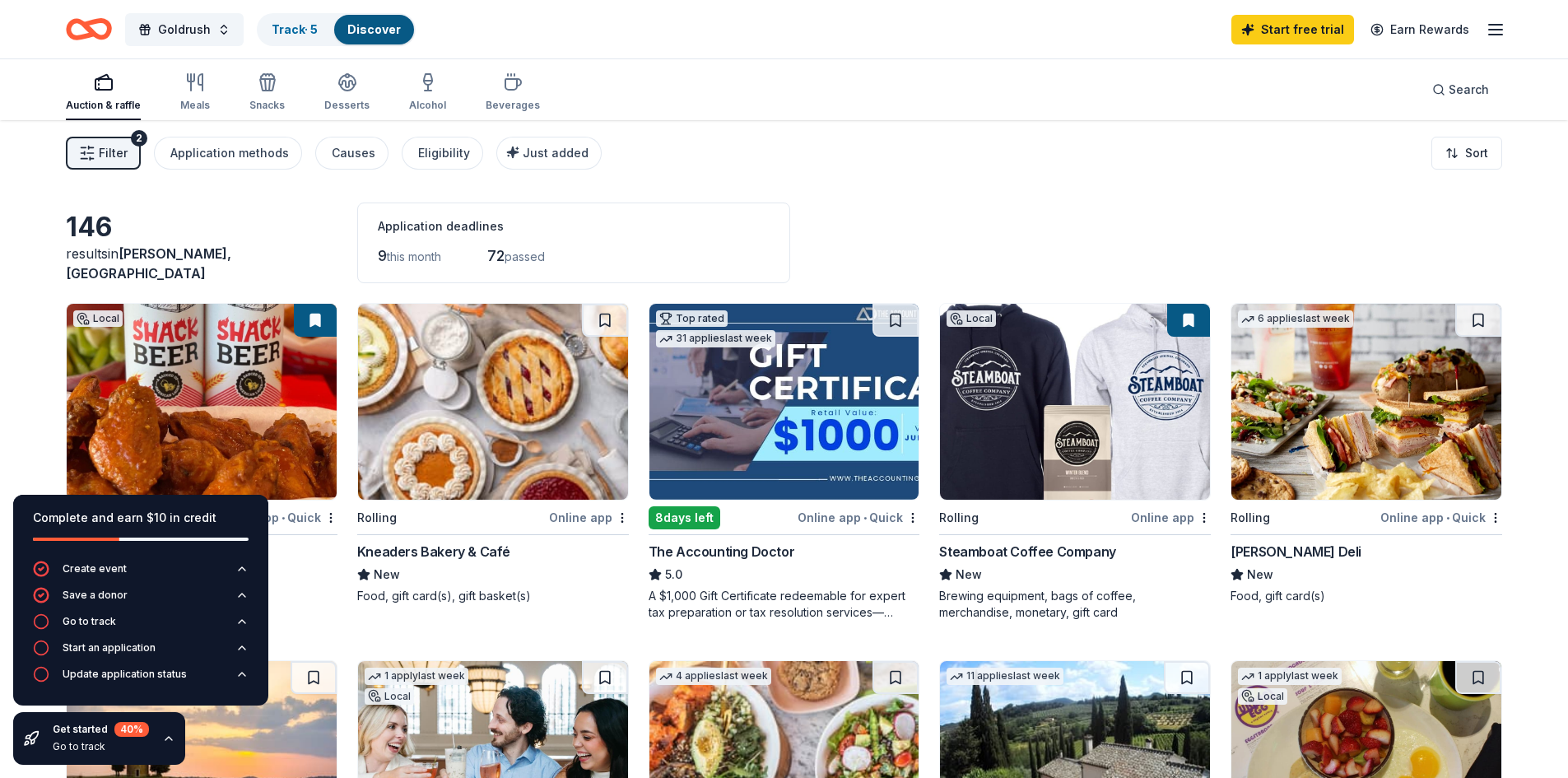
click at [103, 157] on span "Filter" at bounding box center [113, 153] width 29 height 20
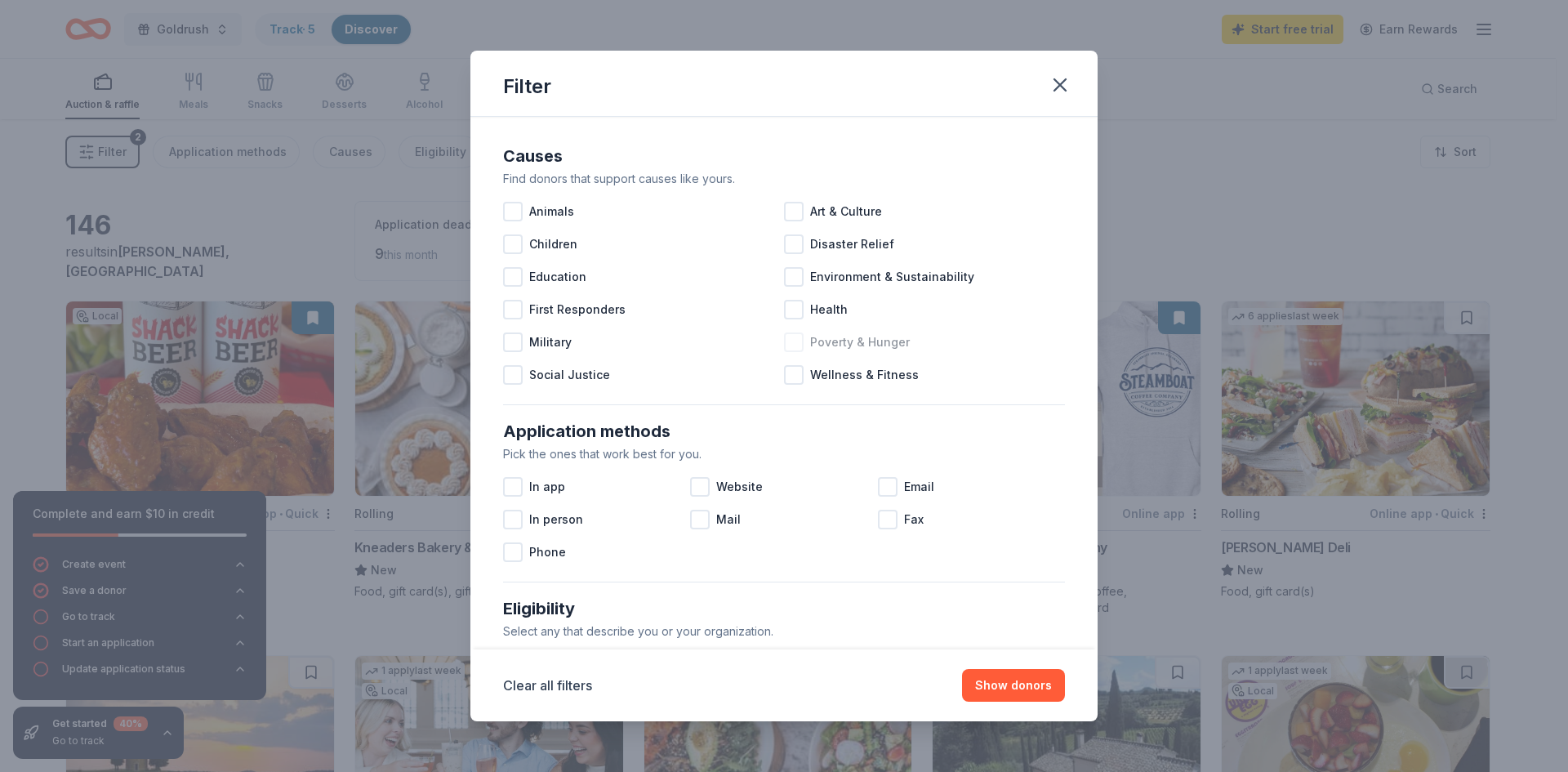
click at [791, 341] on div at bounding box center [794, 342] width 20 height 20
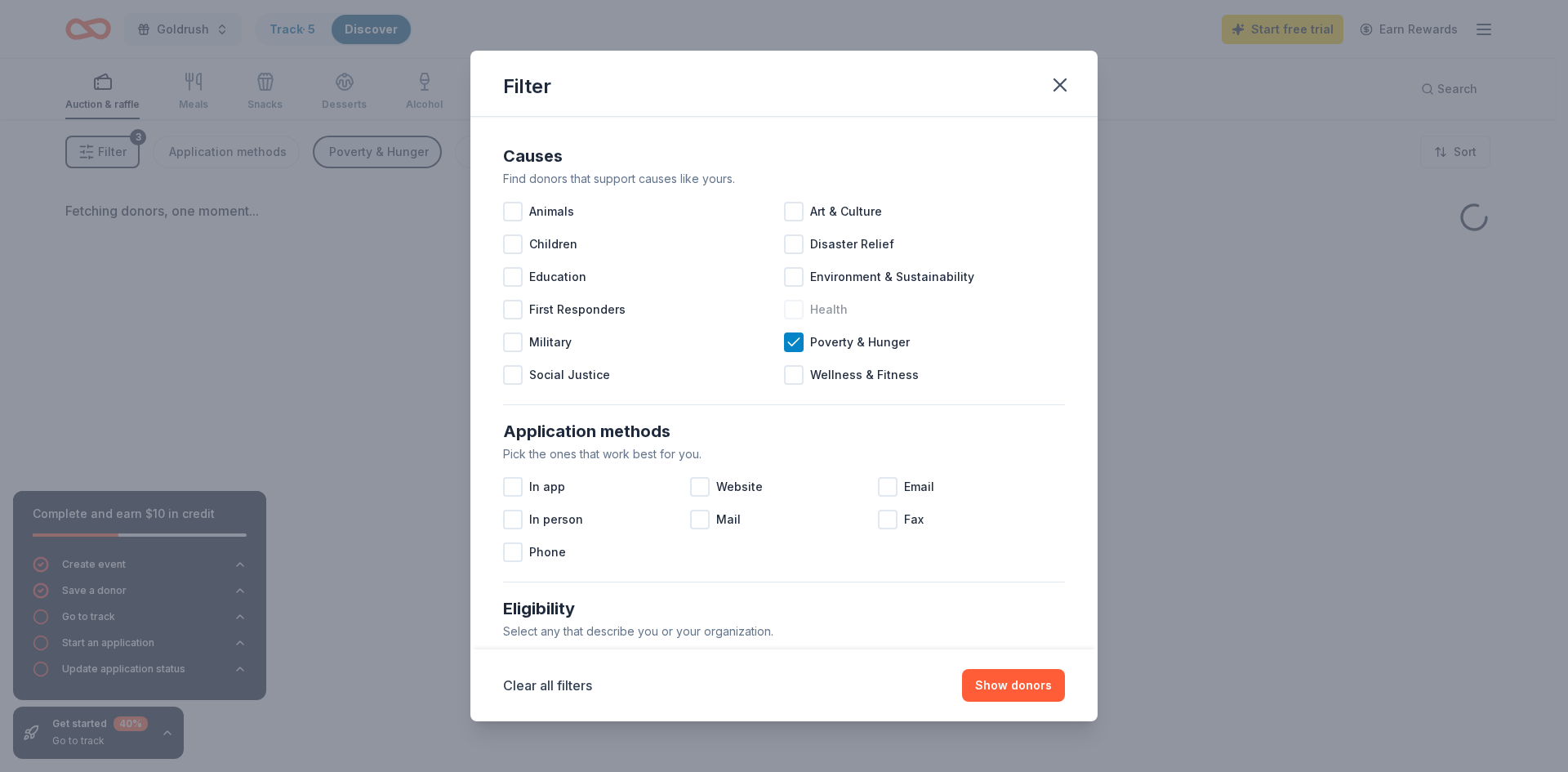
click at [788, 309] on div at bounding box center [794, 310] width 20 height 20
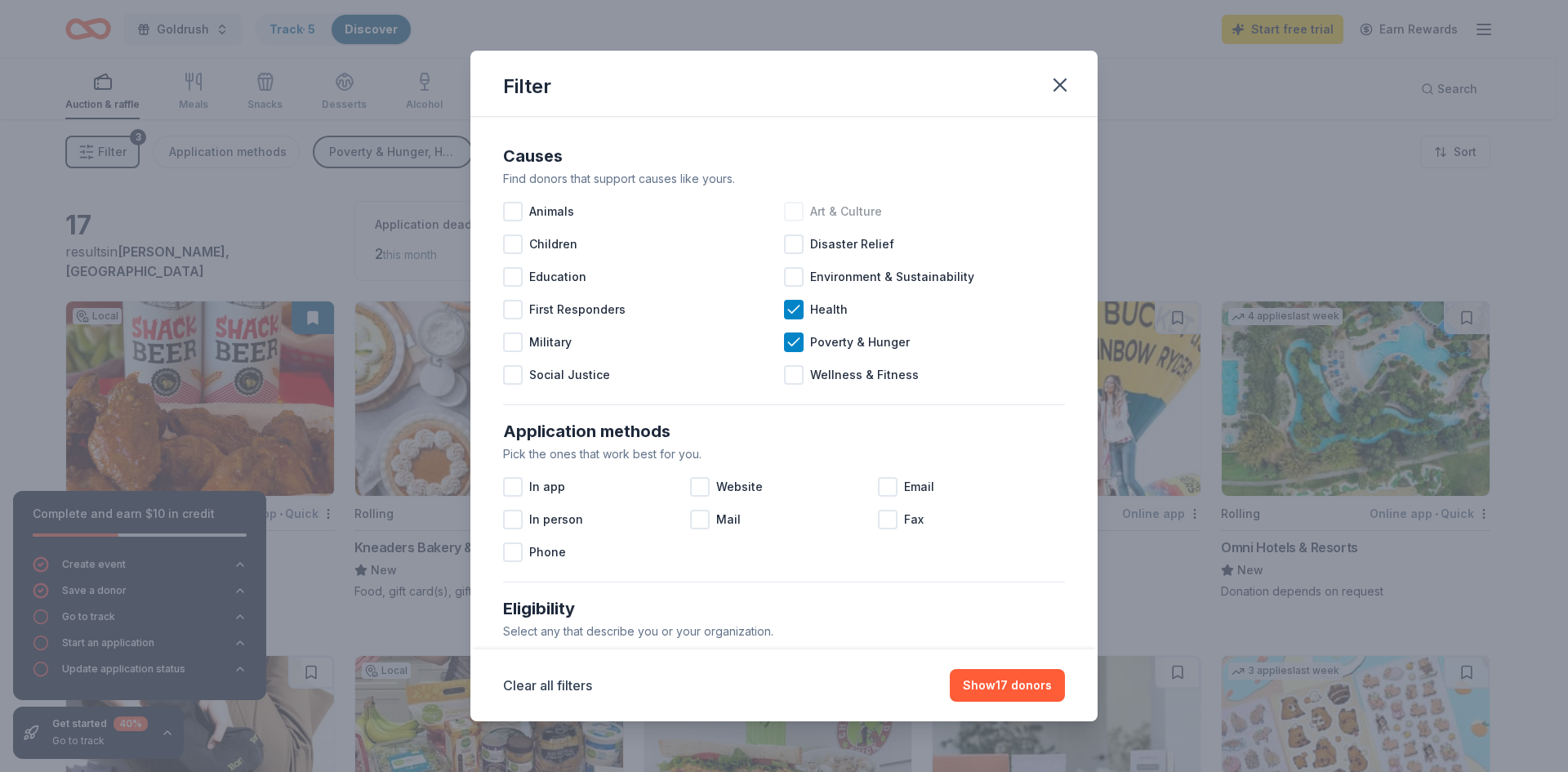
click at [790, 214] on div at bounding box center [794, 212] width 20 height 20
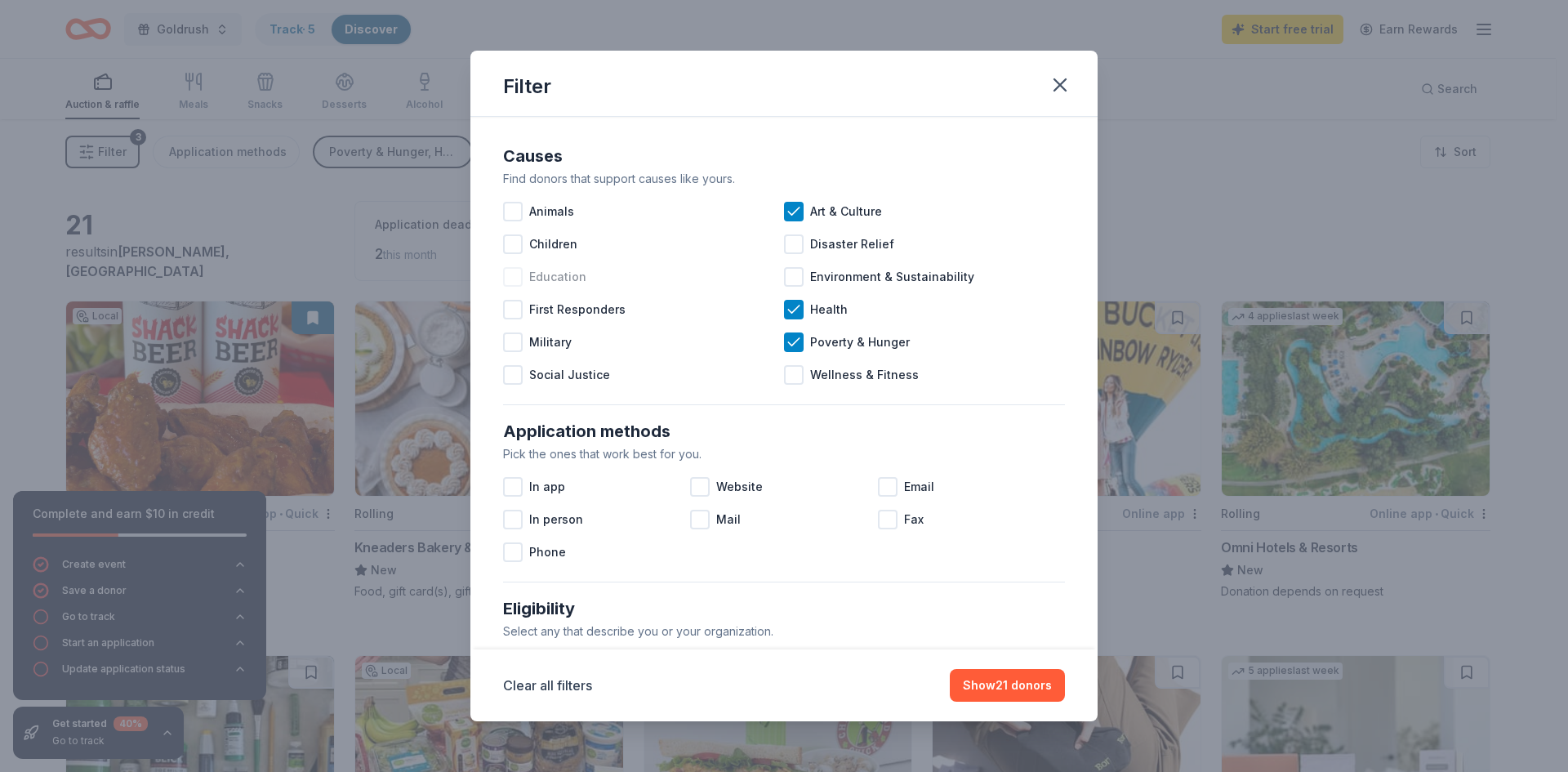
click at [512, 275] on div at bounding box center [513, 277] width 20 height 20
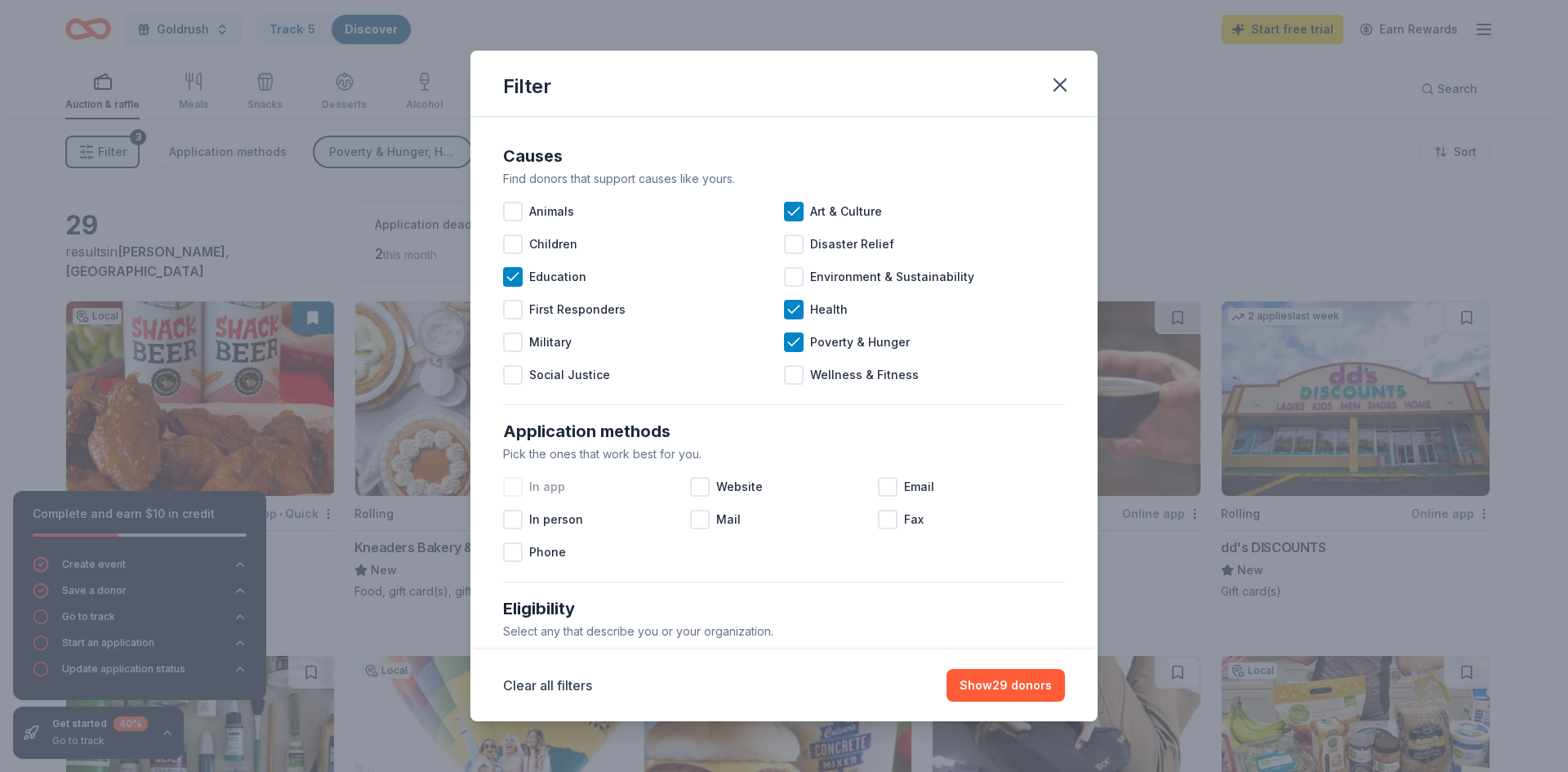
click at [515, 486] on div at bounding box center [513, 487] width 20 height 20
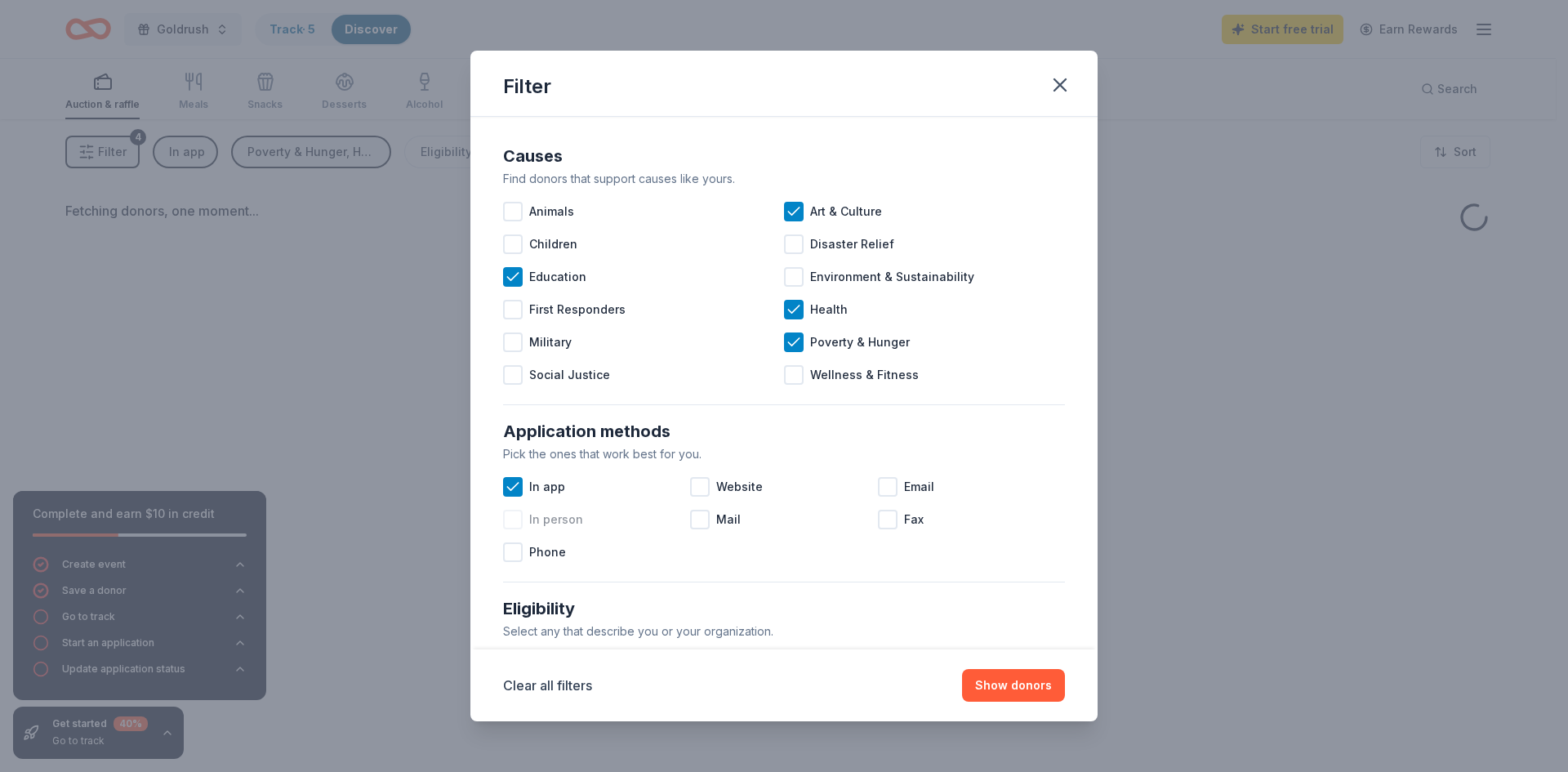
click at [514, 522] on div at bounding box center [513, 520] width 20 height 20
click at [511, 553] on div at bounding box center [513, 552] width 20 height 20
drag, startPoint x: 697, startPoint y: 491, endPoint x: 799, endPoint y: 503, distance: 102.7
click at [707, 491] on div "Website" at bounding box center [784, 487] width 187 height 32
click at [878, 486] on div at bounding box center [888, 487] width 20 height 20
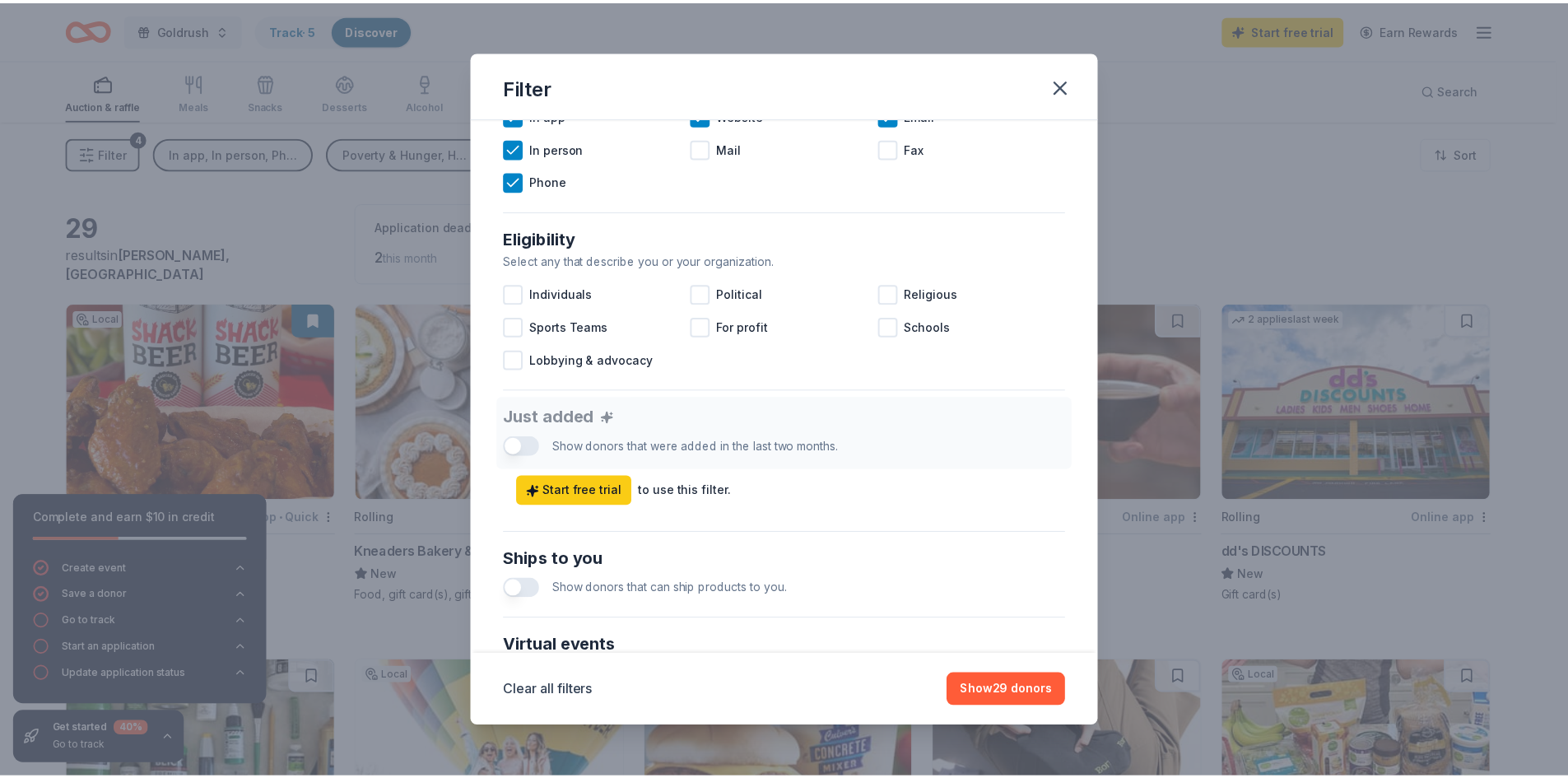
scroll to position [412, 0]
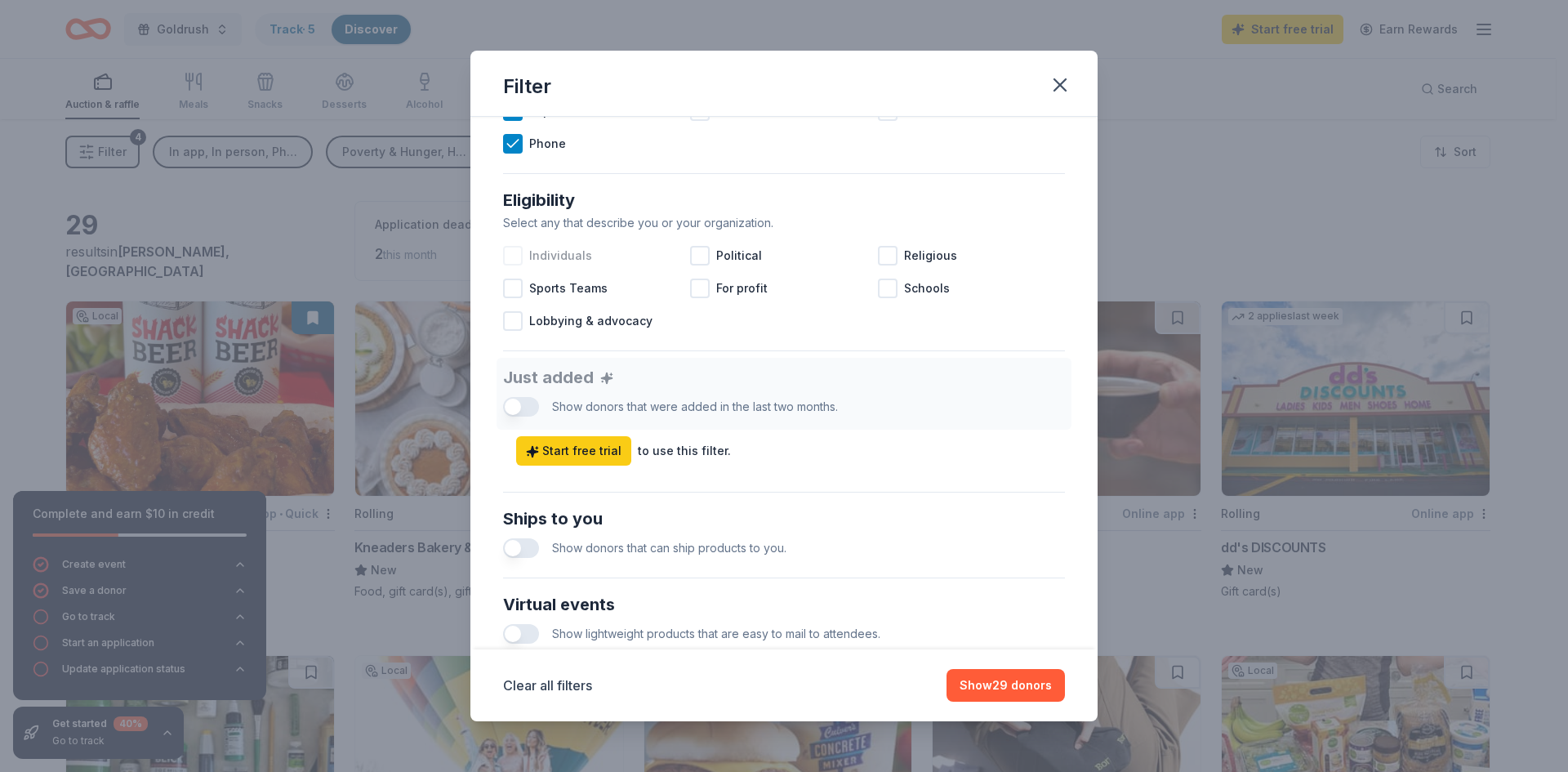
click at [516, 258] on div at bounding box center [513, 256] width 20 height 20
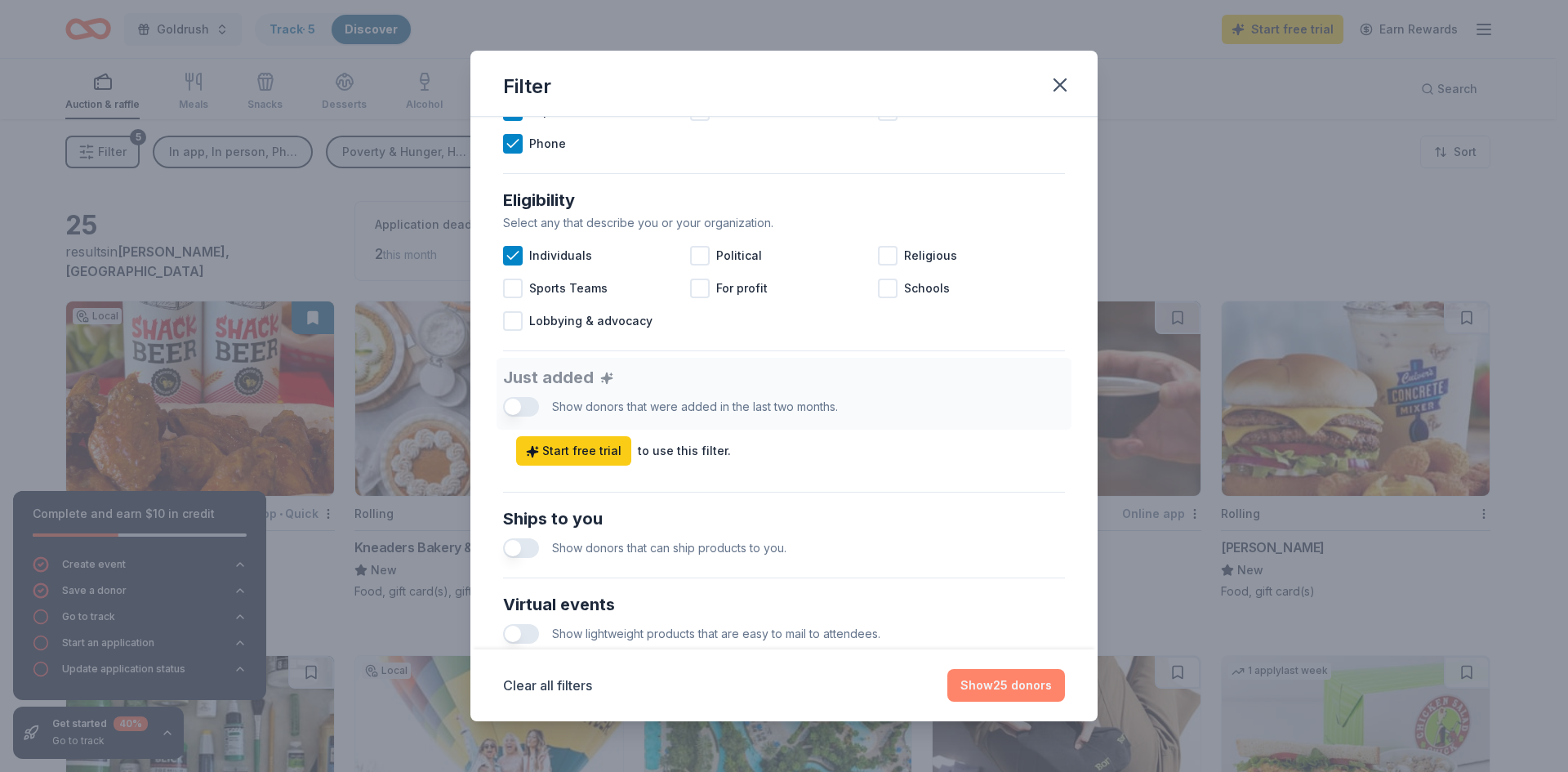
click at [985, 680] on button "Show 25 donors" at bounding box center [1006, 685] width 118 height 32
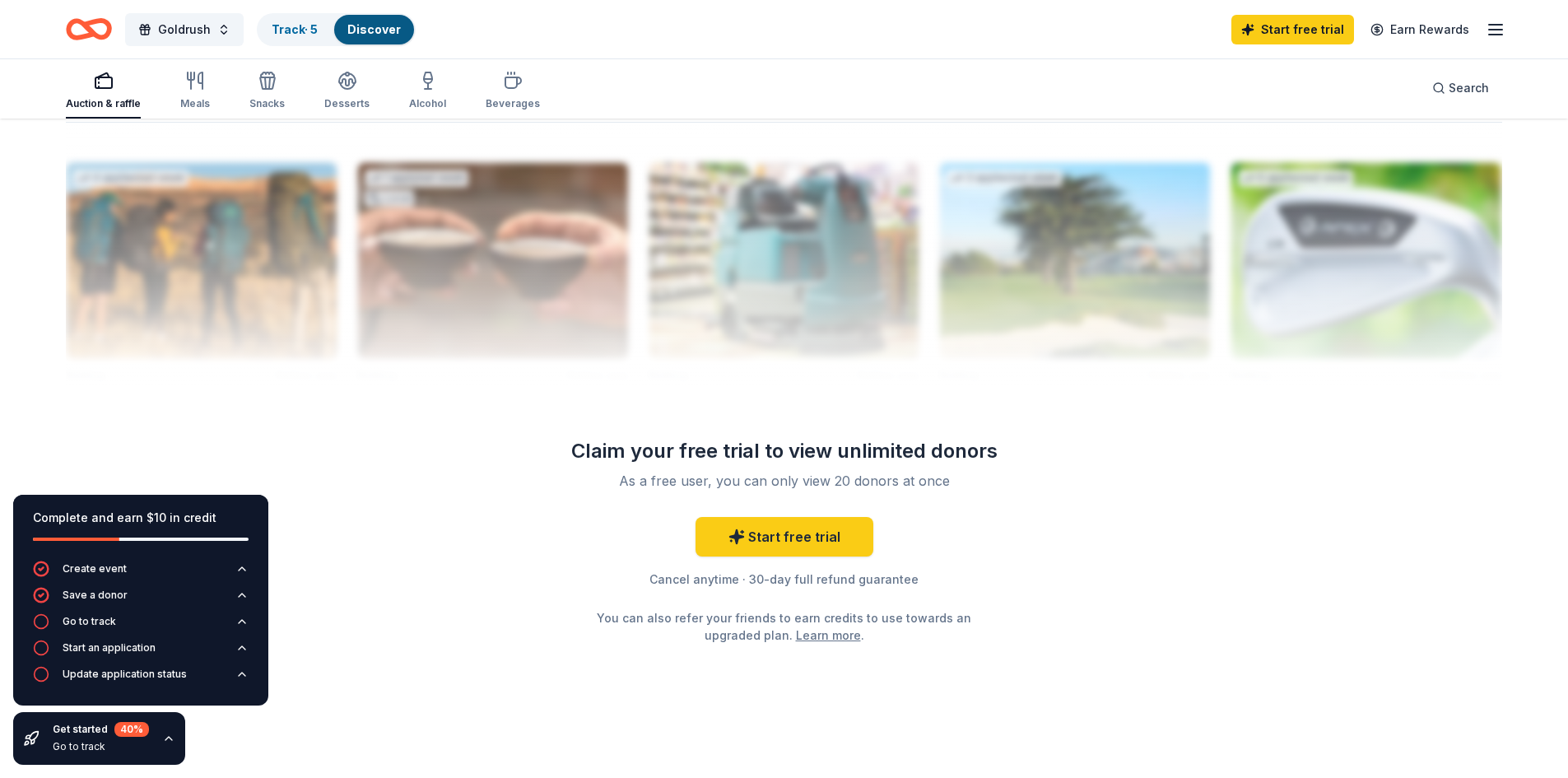
scroll to position [1598, 0]
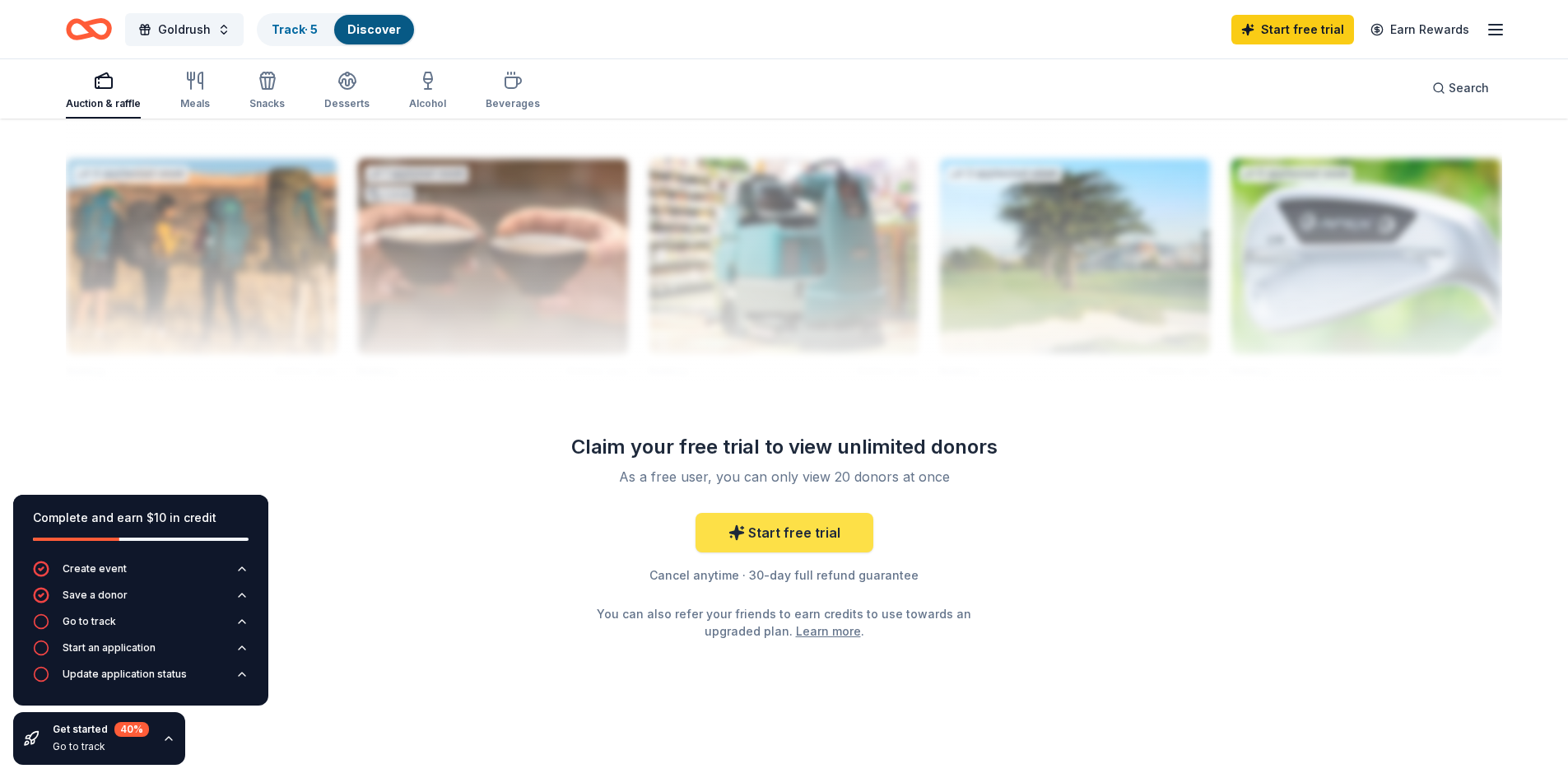
click at [795, 519] on link "Start free trial" at bounding box center [784, 533] width 178 height 40
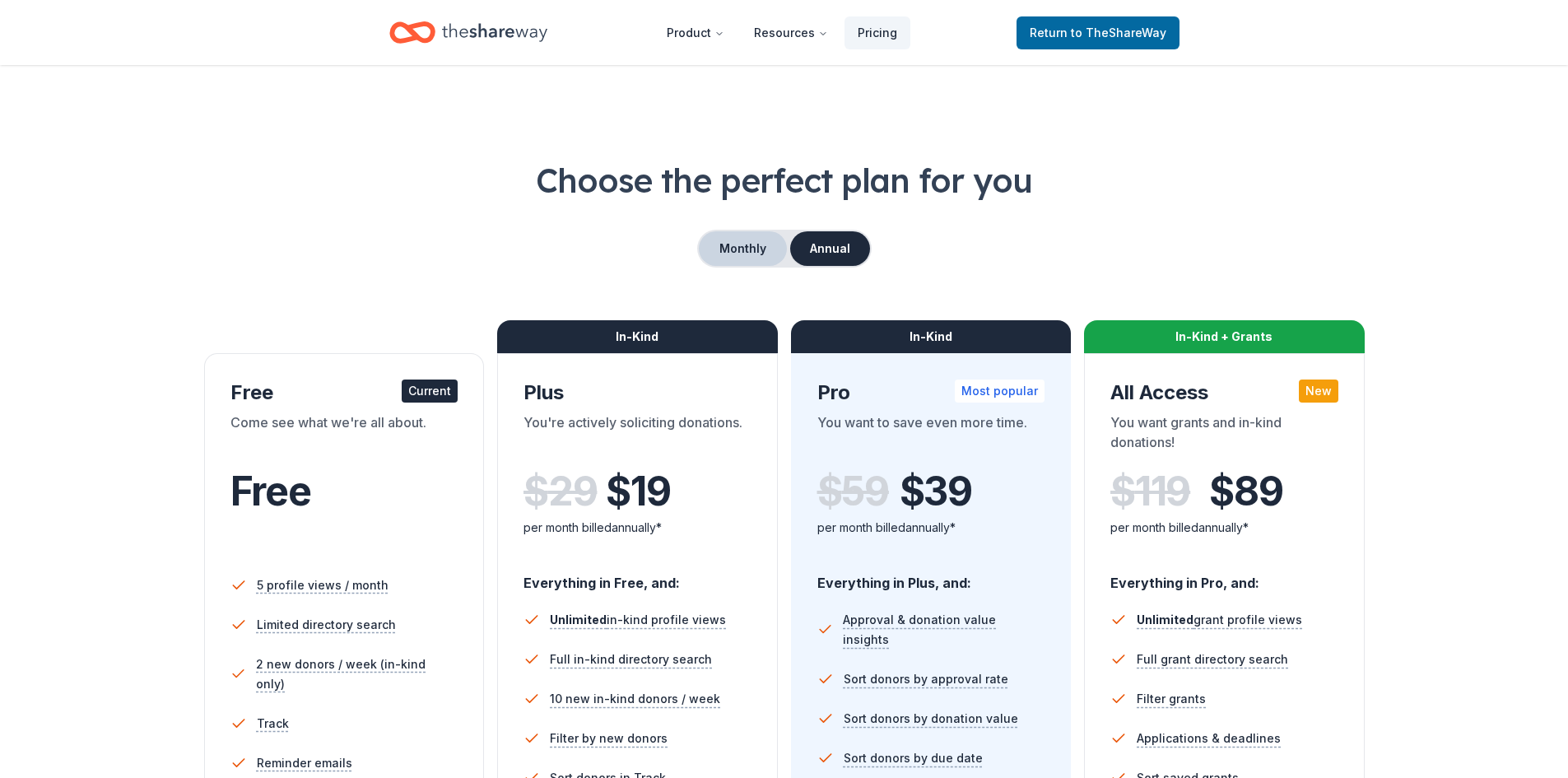
click at [754, 250] on button "Monthly" at bounding box center [742, 249] width 88 height 34
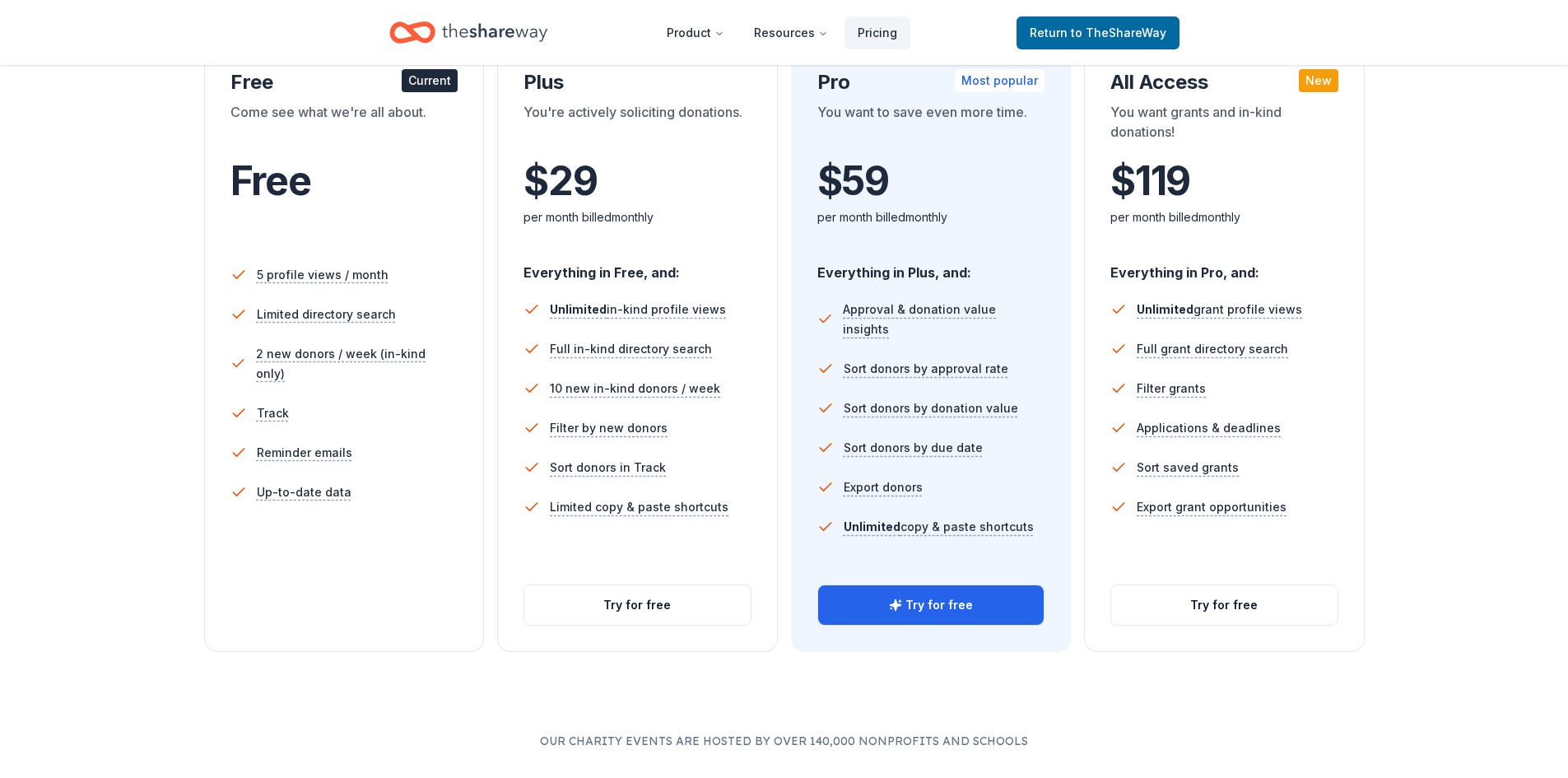
scroll to position [329, 0]
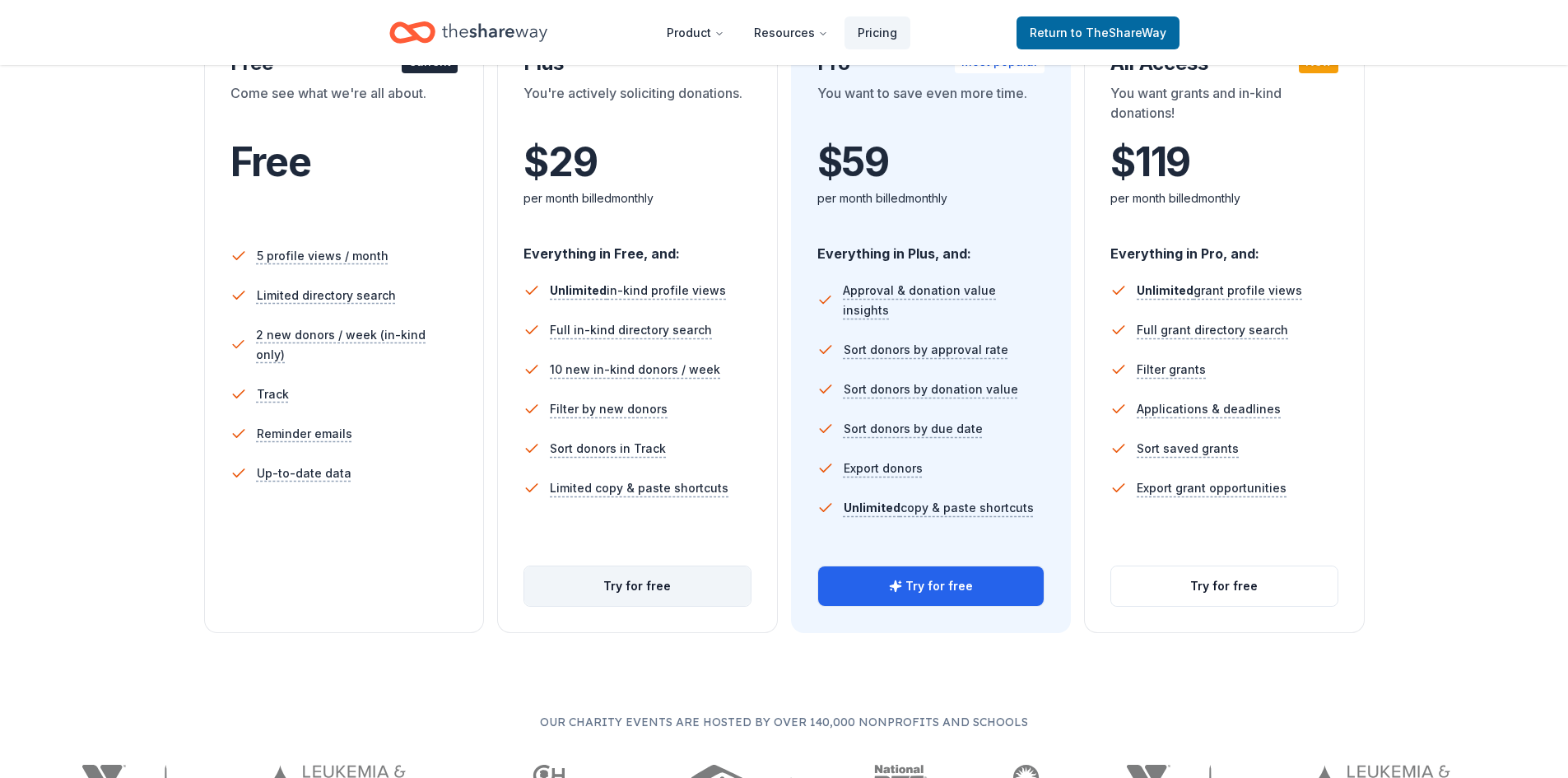
click at [630, 581] on button "Try for free" at bounding box center [638, 586] width 226 height 40
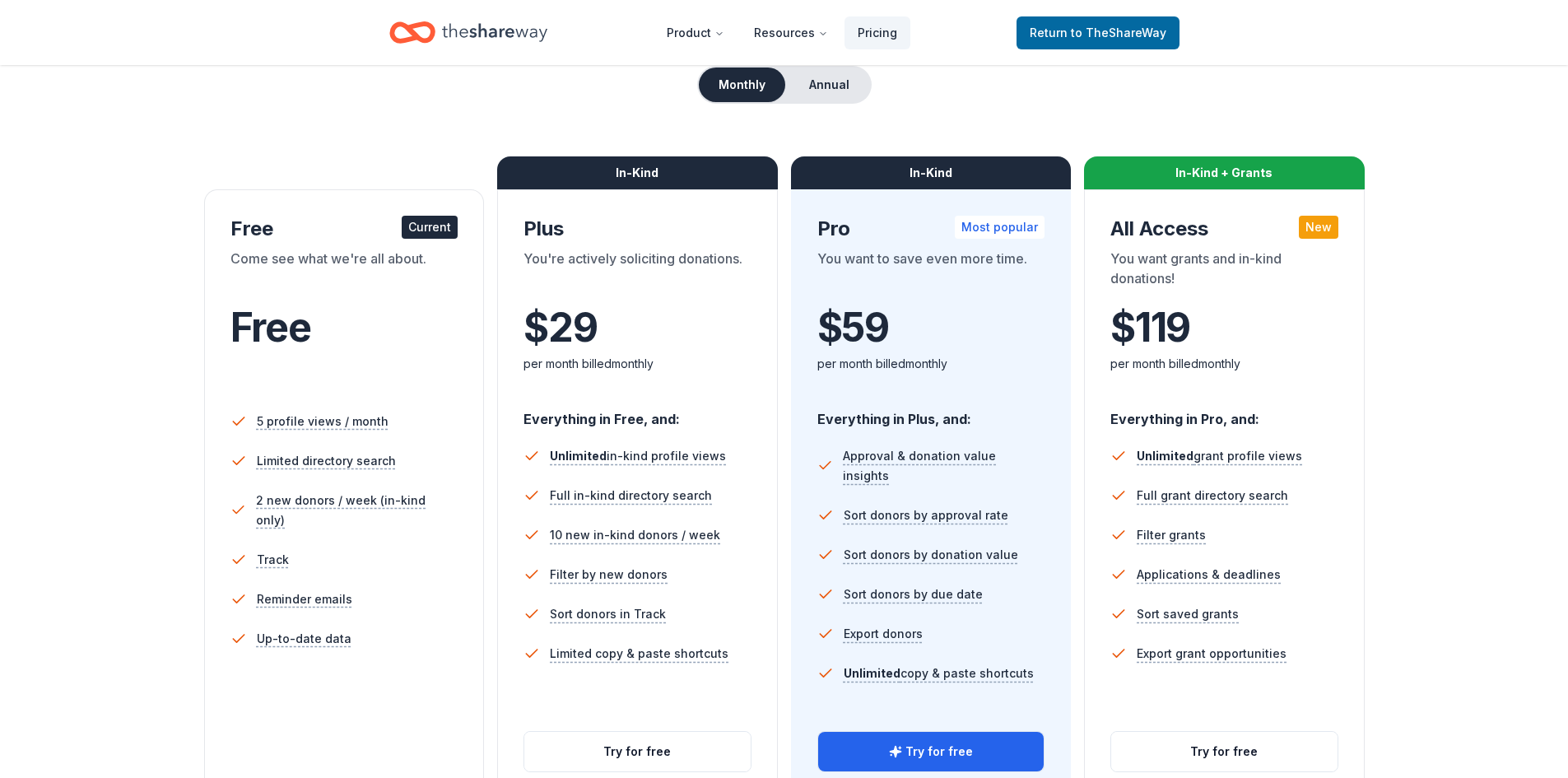
scroll to position [165, 0]
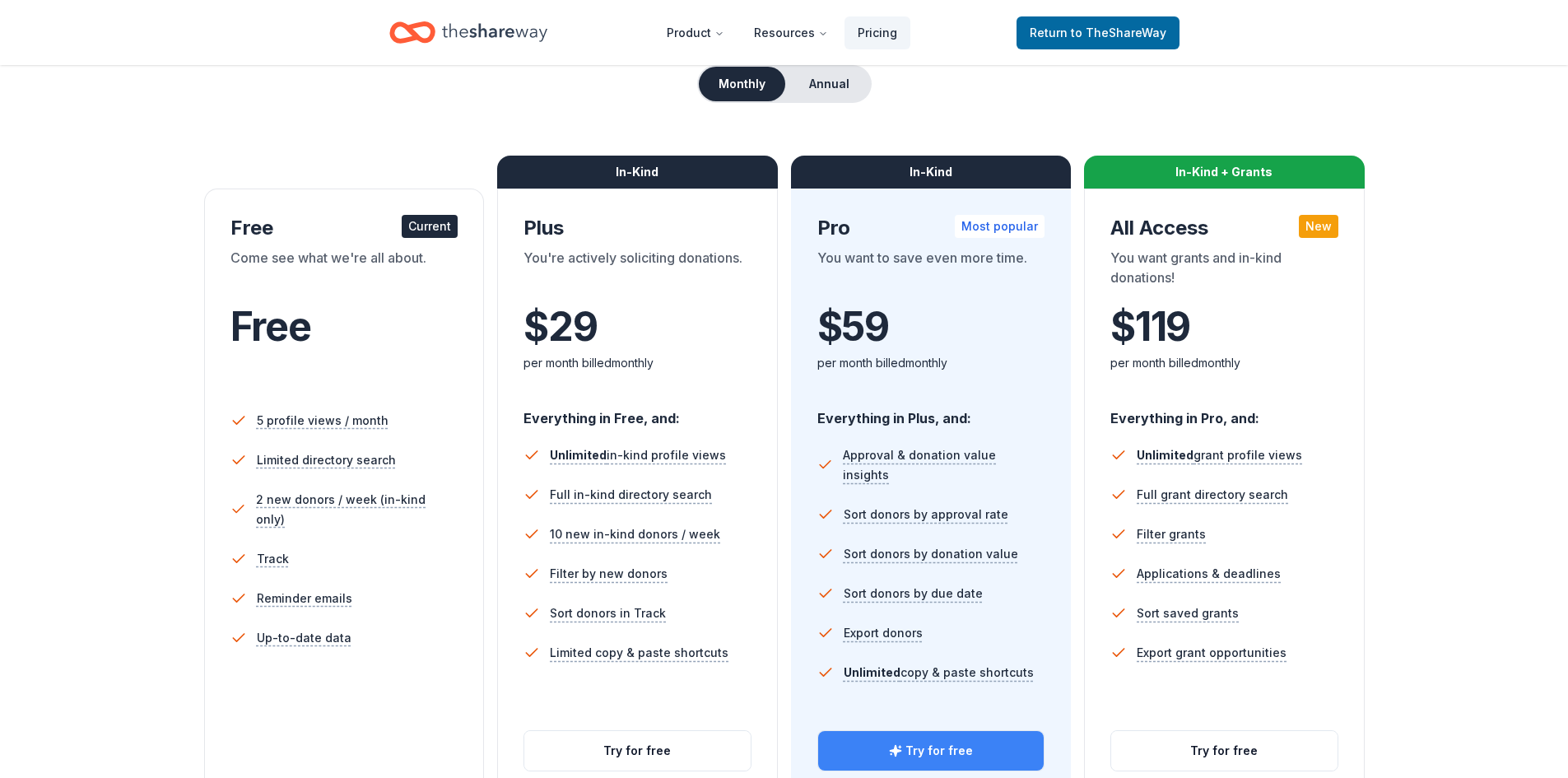
click at [932, 748] on button "Try for free" at bounding box center [931, 751] width 226 height 40
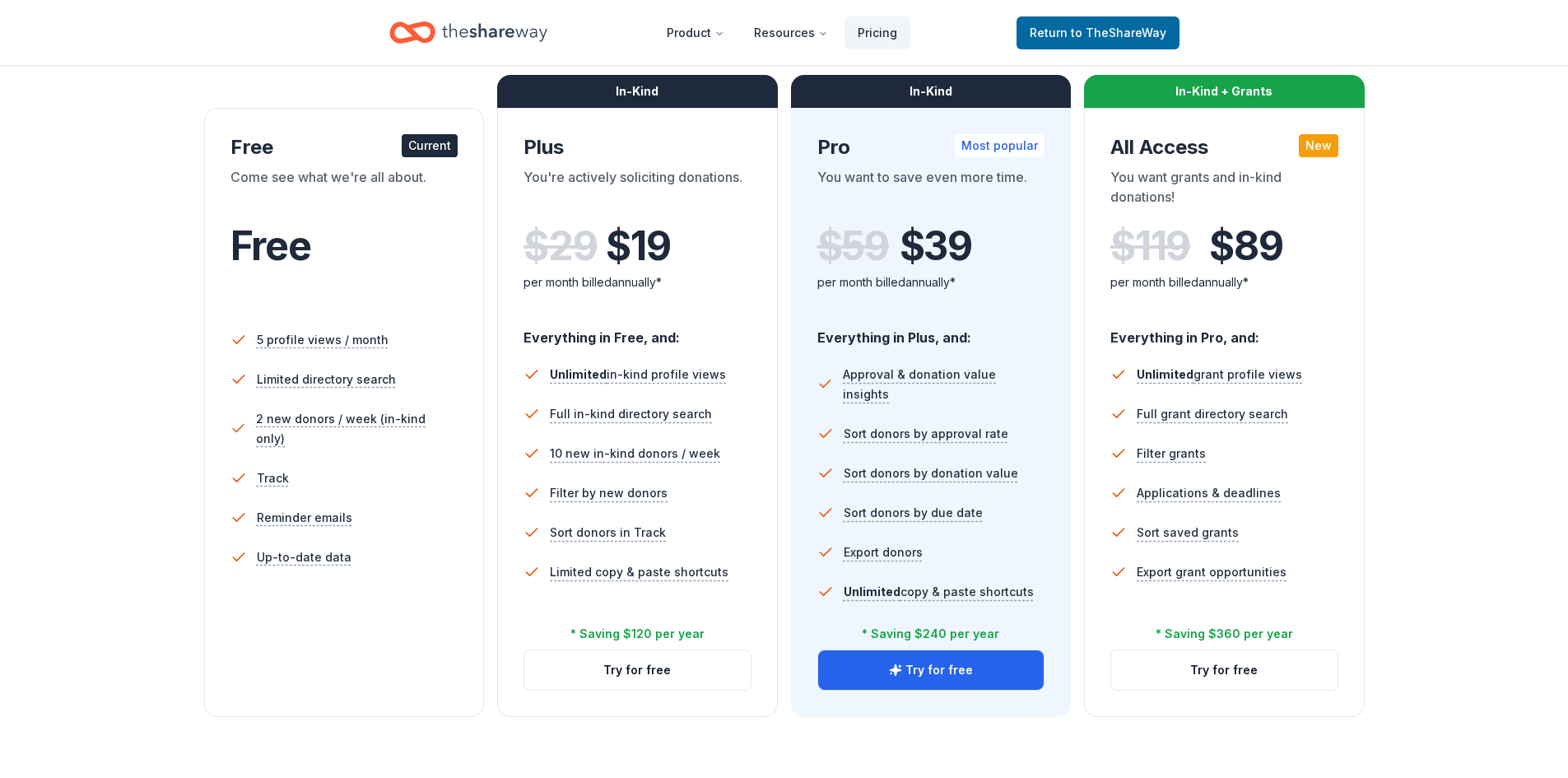
scroll to position [244, 0]
drag, startPoint x: 416, startPoint y: 147, endPoint x: 471, endPoint y: 105, distance: 69.2
click at [413, 138] on div "Current" at bounding box center [430, 146] width 56 height 23
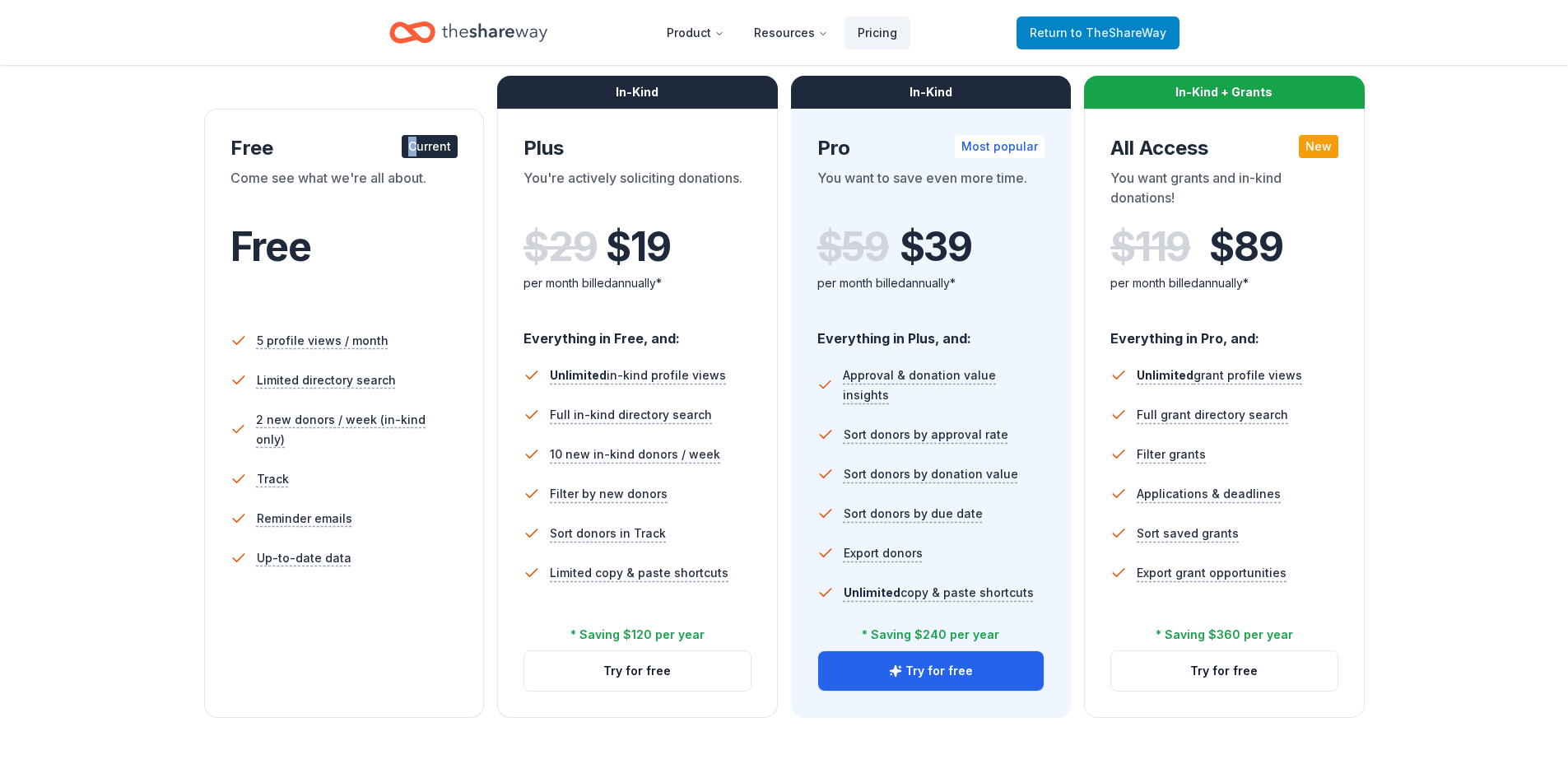
click at [1082, 26] on span "to TheShareWay" at bounding box center [1119, 32] width 96 height 14
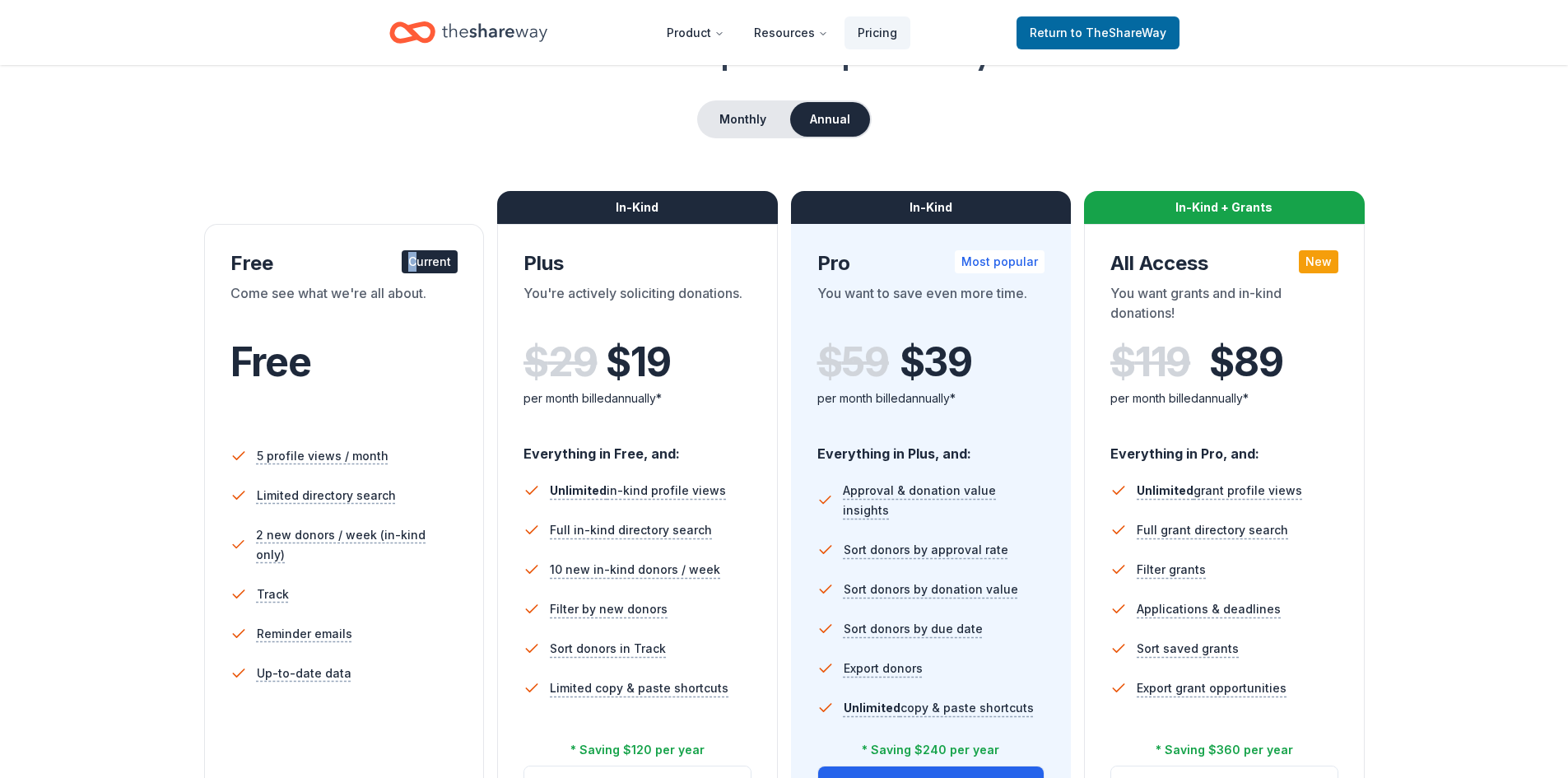
scroll to position [0, 0]
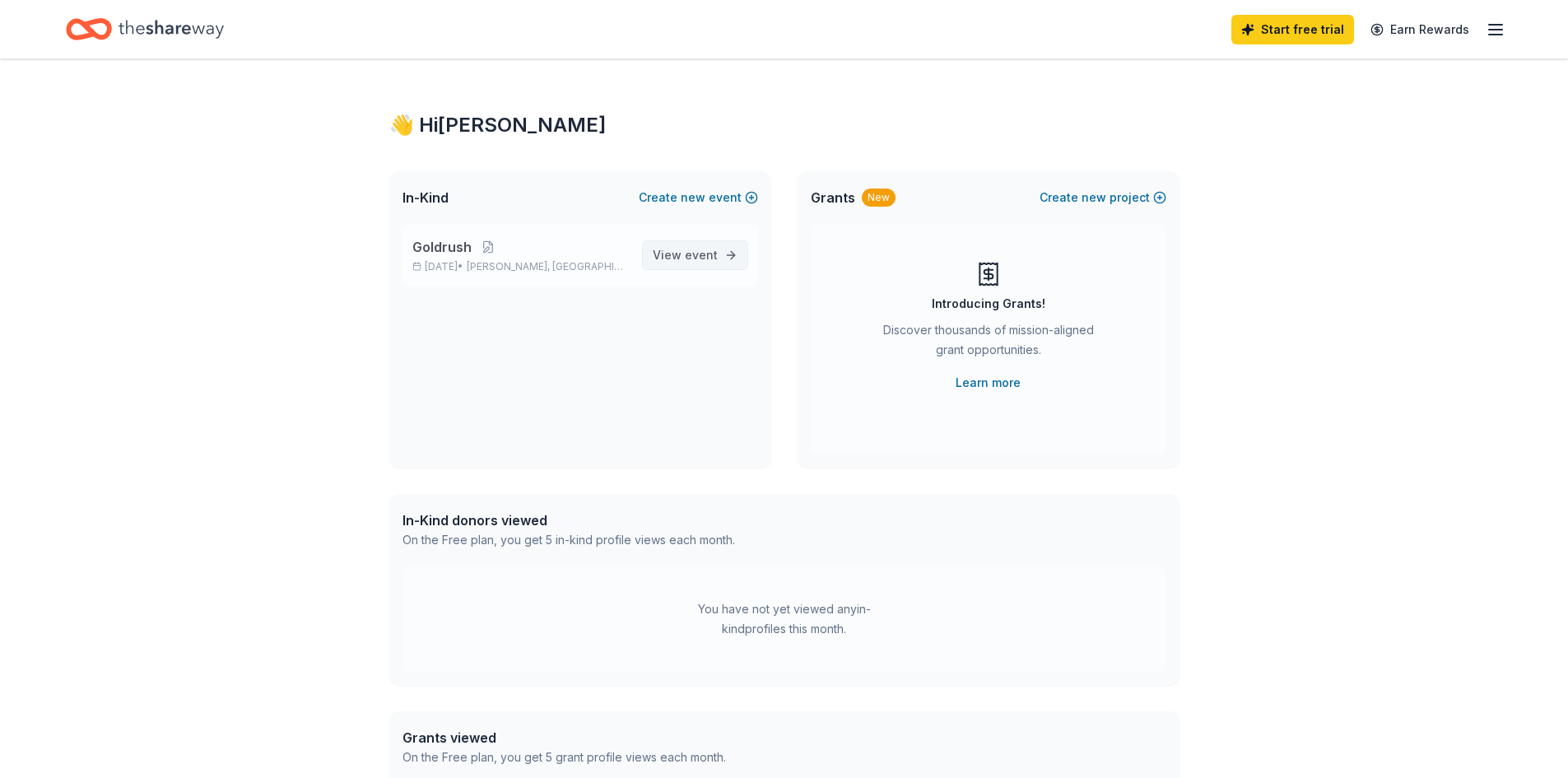
click at [671, 255] on span "View event" at bounding box center [685, 255] width 65 height 20
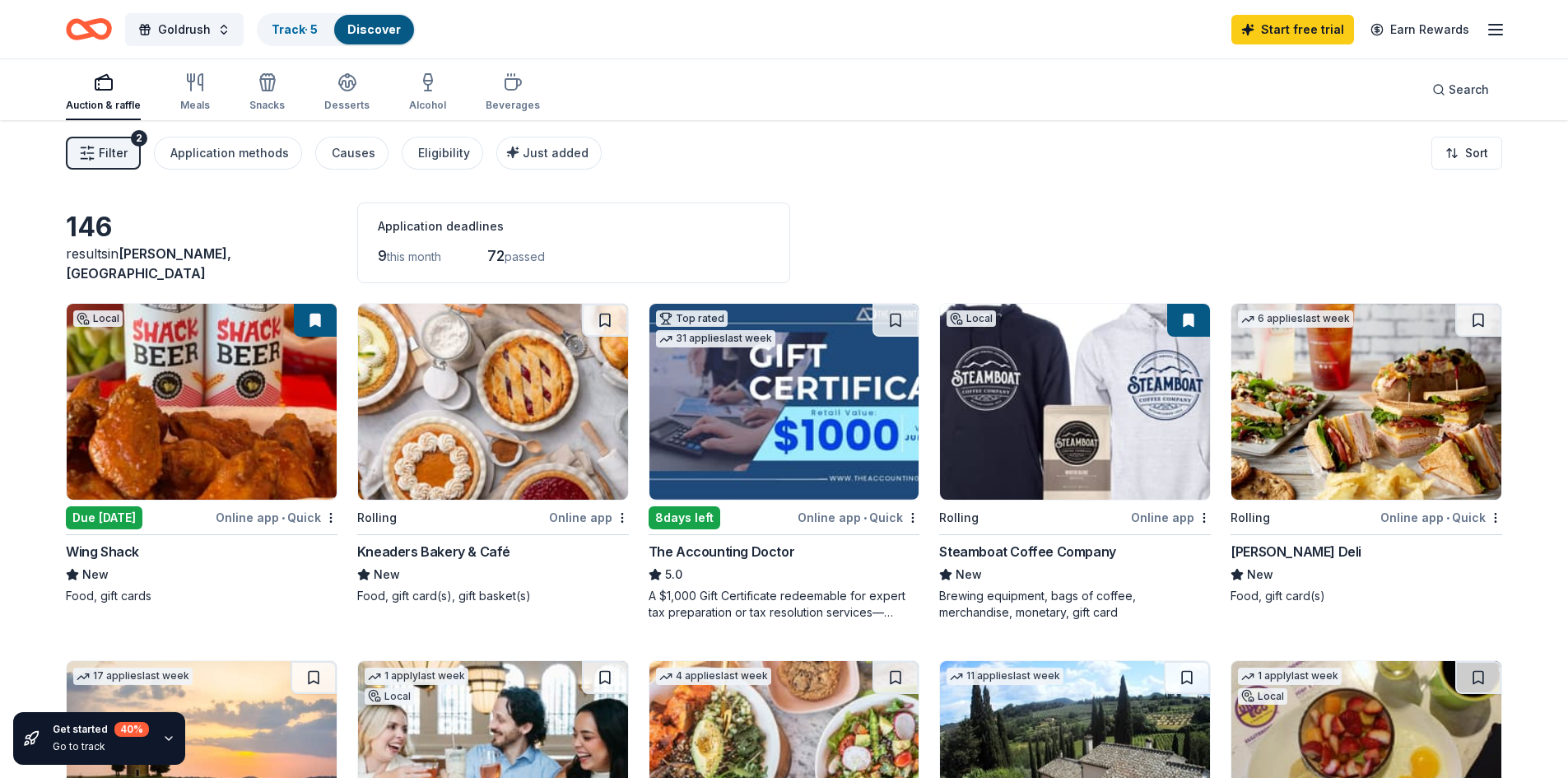
click at [580, 514] on div "Online app" at bounding box center [589, 517] width 80 height 21
click at [1153, 515] on div "Online app" at bounding box center [1170, 517] width 80 height 21
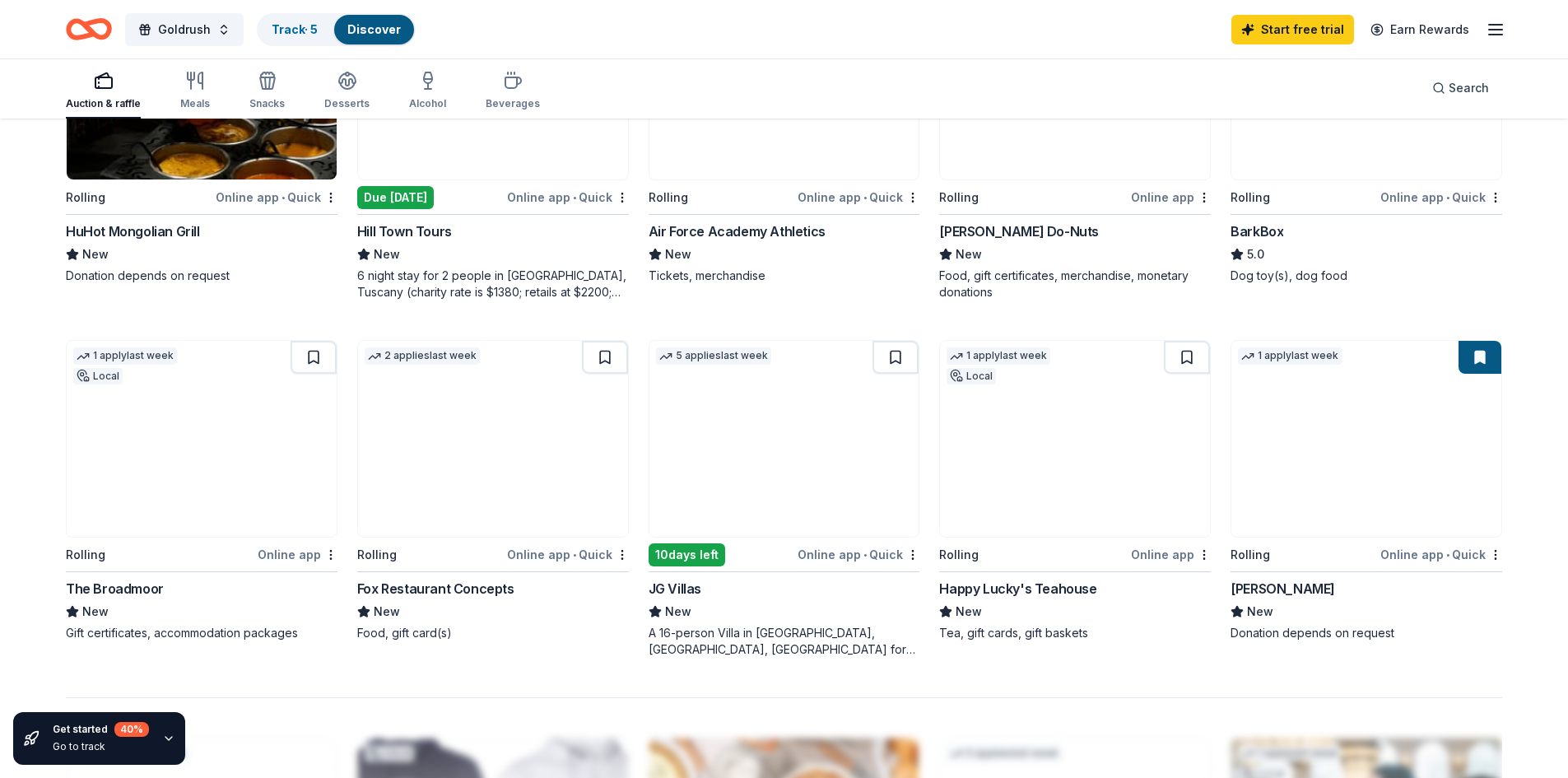
scroll to position [741, 0]
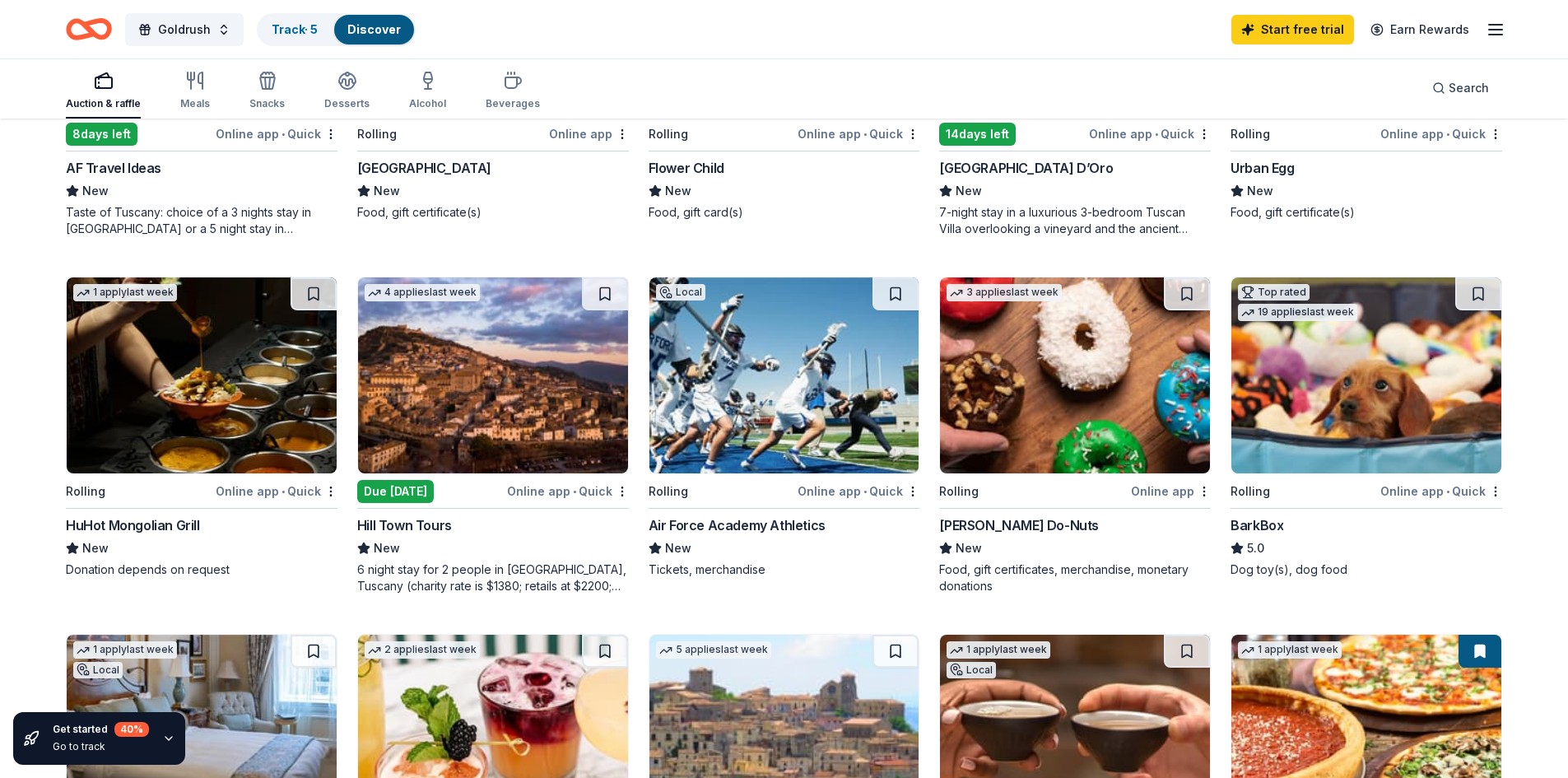
click at [1426, 489] on div "Online app • Quick" at bounding box center [1440, 490] width 122 height 21
click at [751, 423] on img at bounding box center [784, 375] width 269 height 196
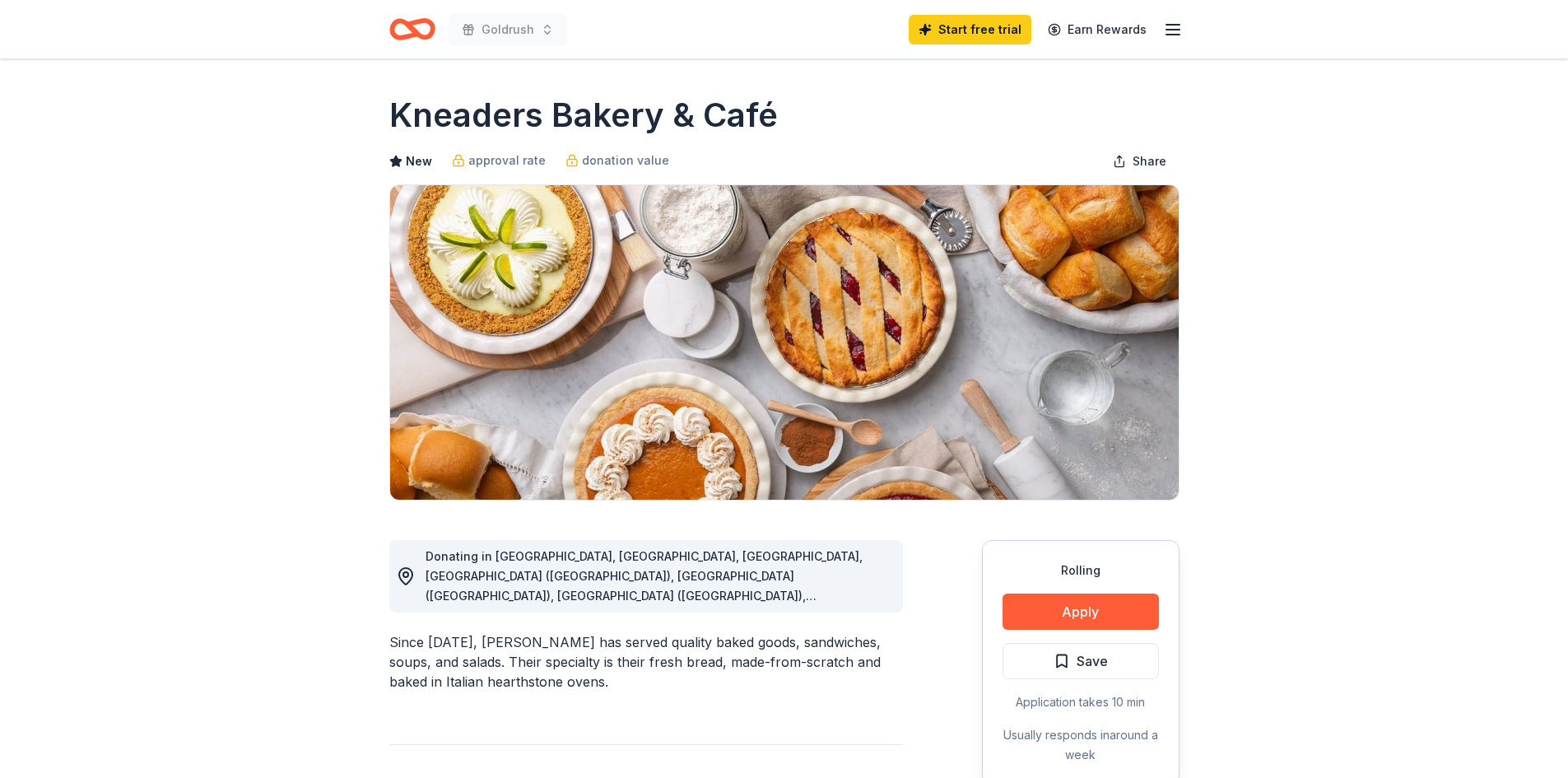
scroll to position [82, 0]
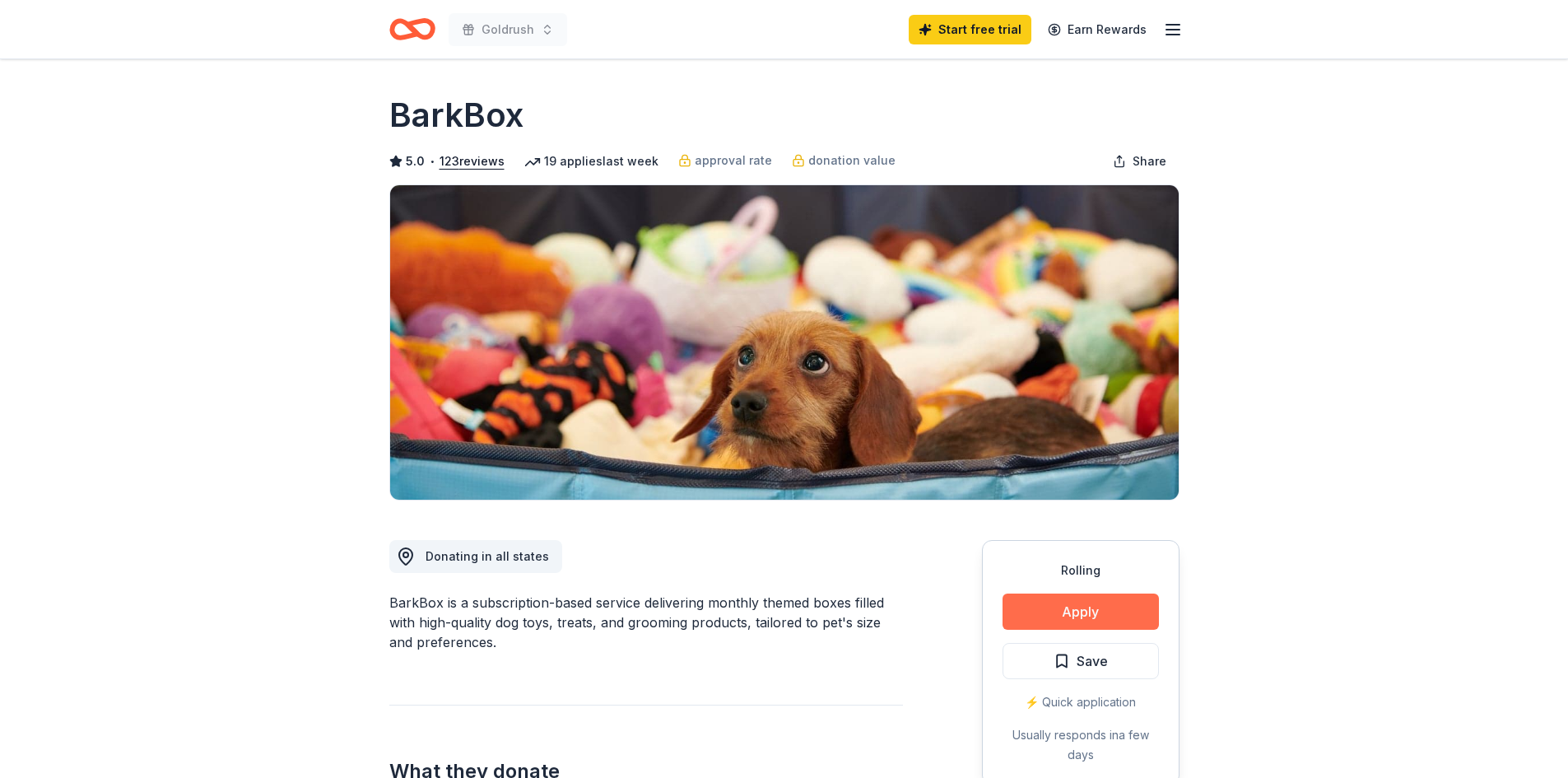
click at [1068, 612] on button "Apply" at bounding box center [1080, 612] width 156 height 36
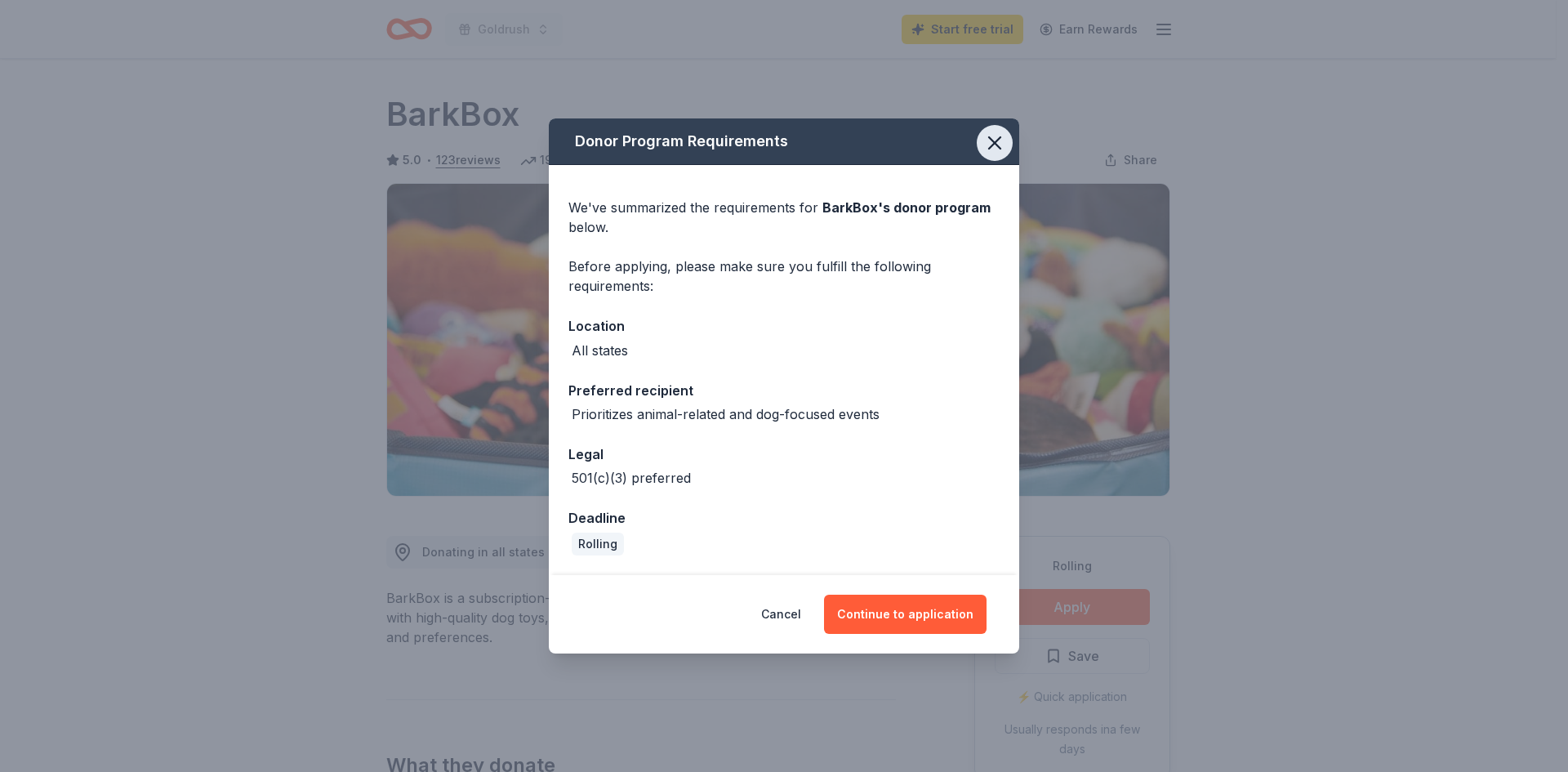
click at [995, 141] on icon "button" at bounding box center [994, 143] width 22 height 22
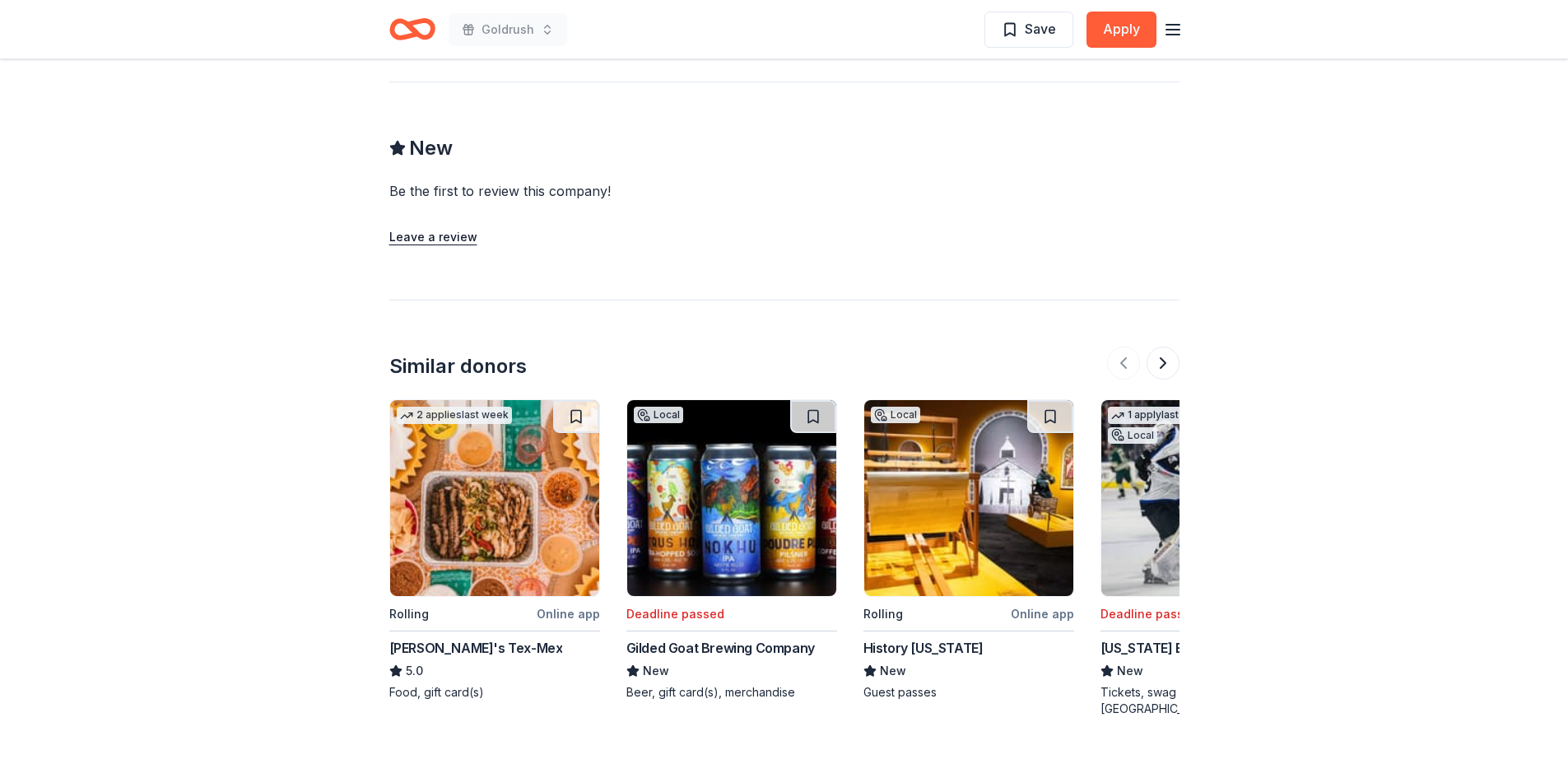
scroll to position [1399, 0]
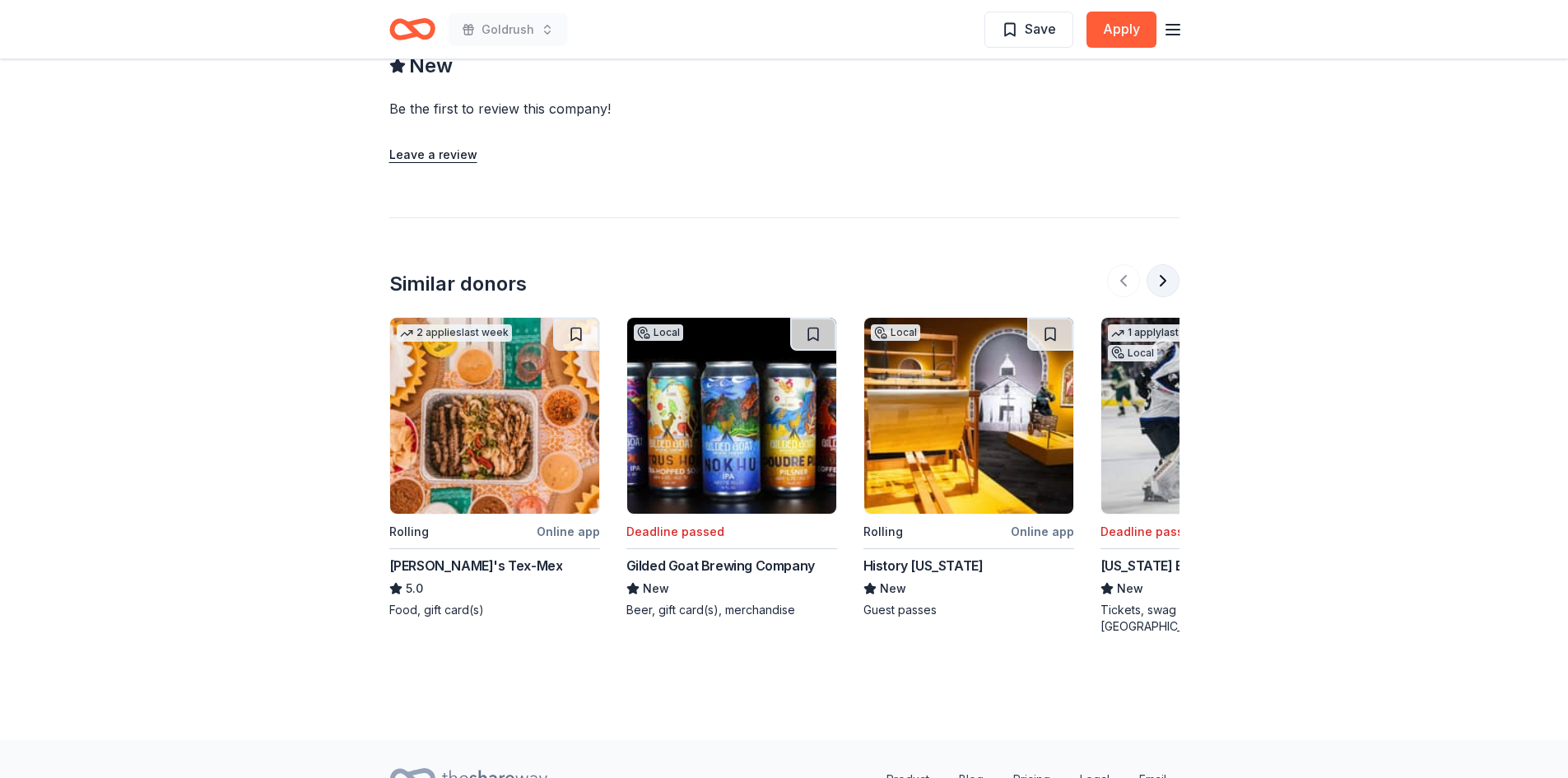
click at [1158, 281] on button at bounding box center [1163, 280] width 33 height 33
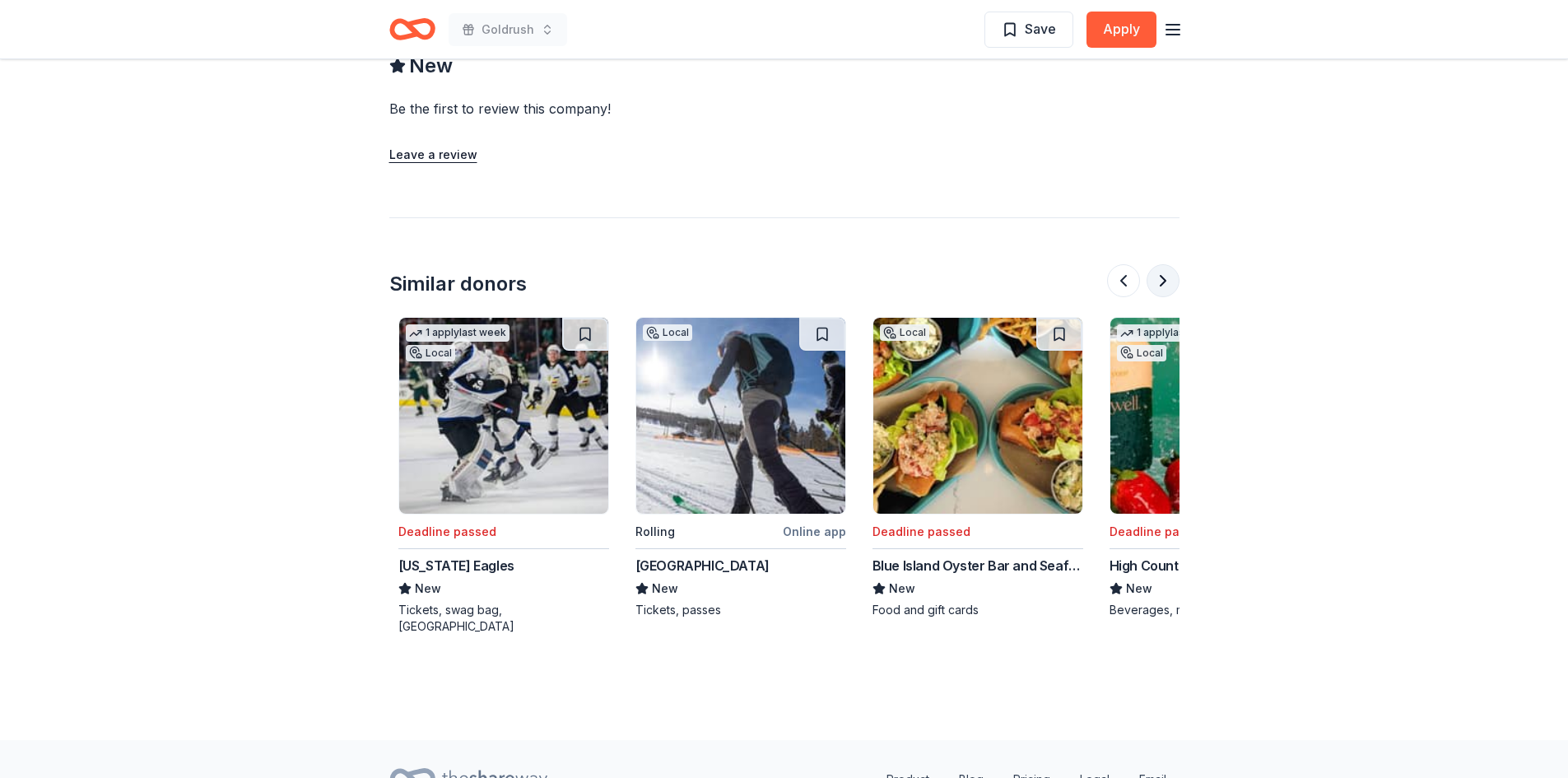
scroll to position [0, 711]
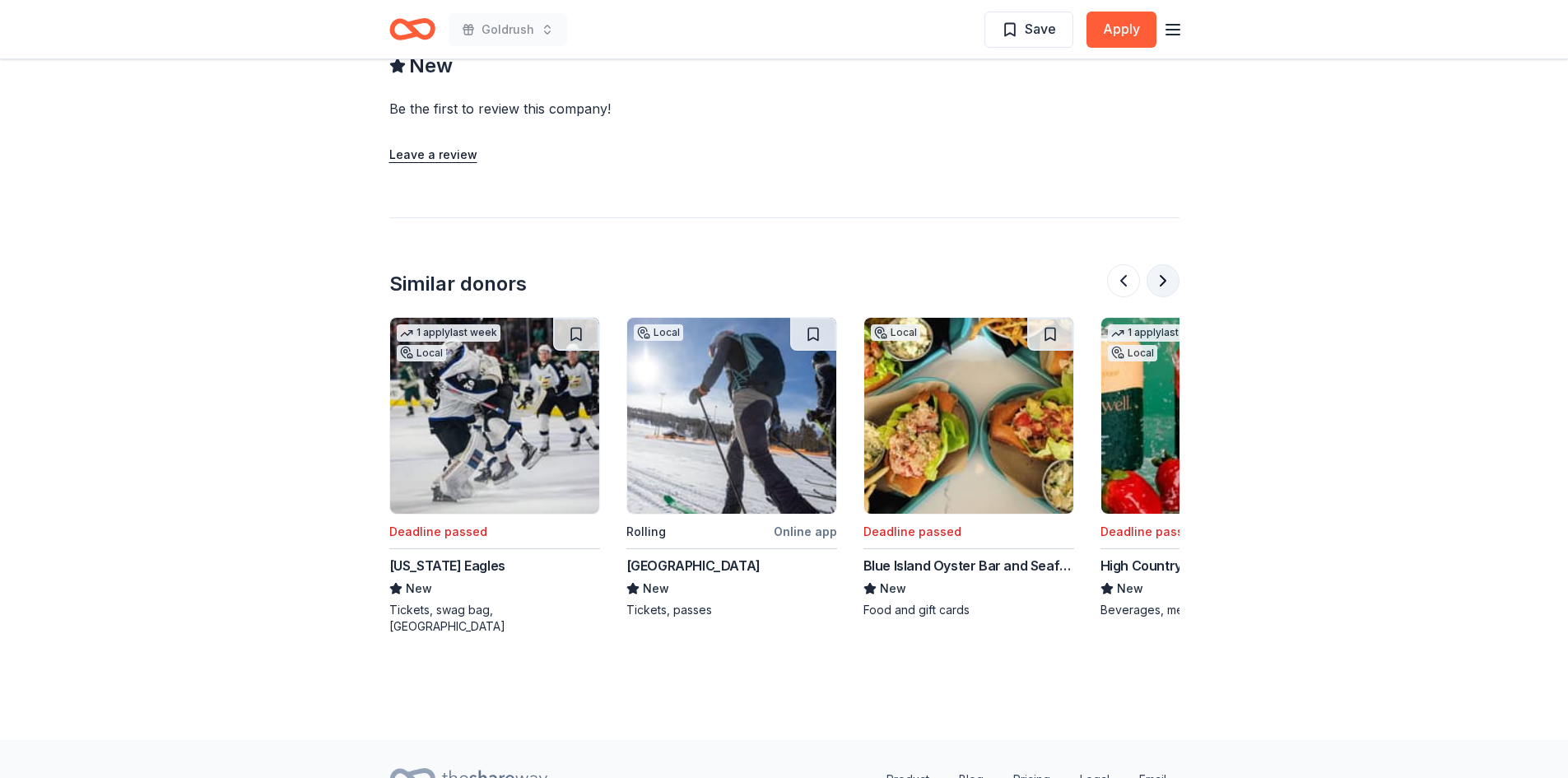
click at [1163, 280] on button at bounding box center [1163, 280] width 33 height 33
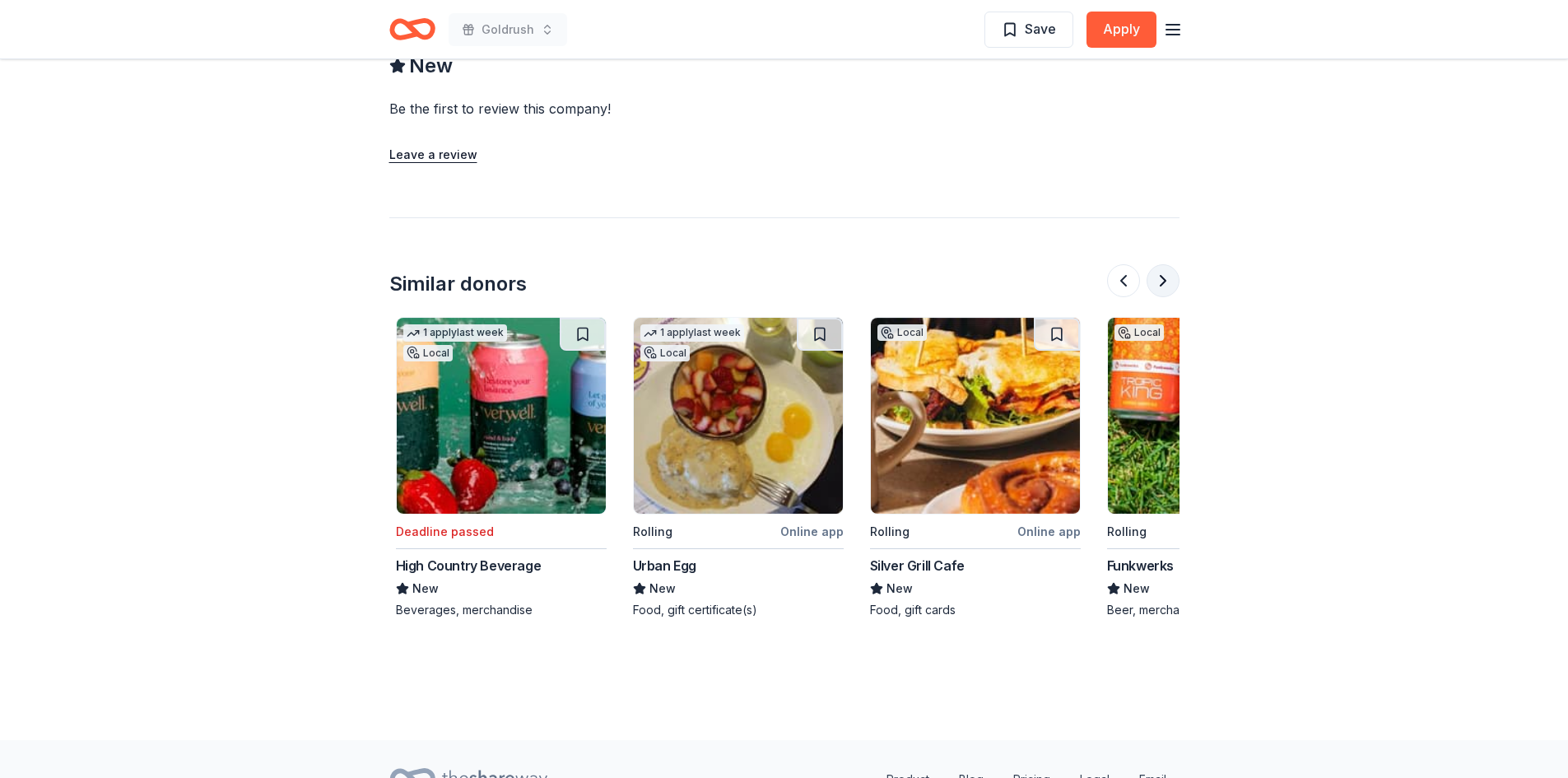
scroll to position [0, 1422]
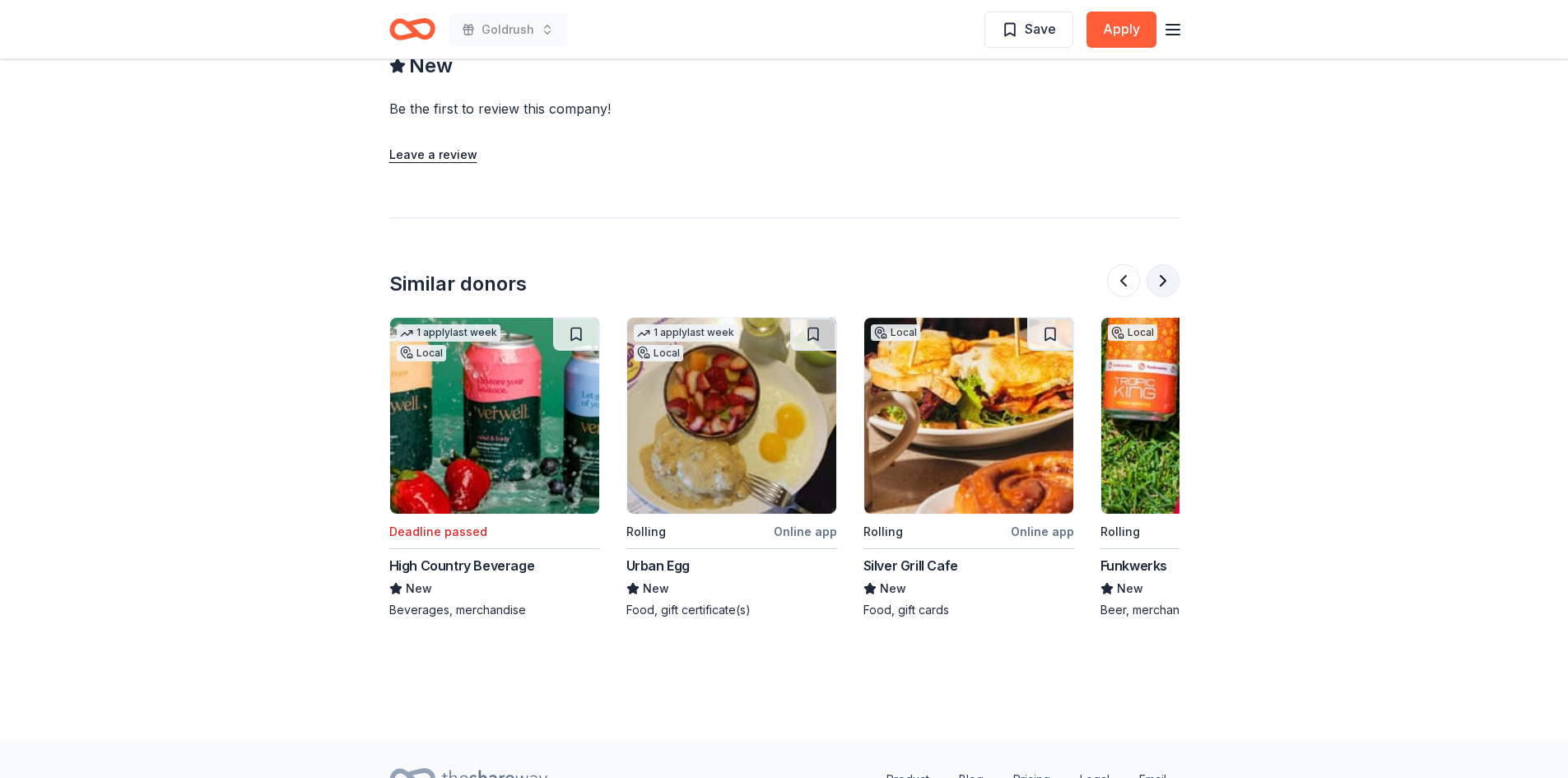
click at [1163, 280] on button at bounding box center [1163, 280] width 33 height 33
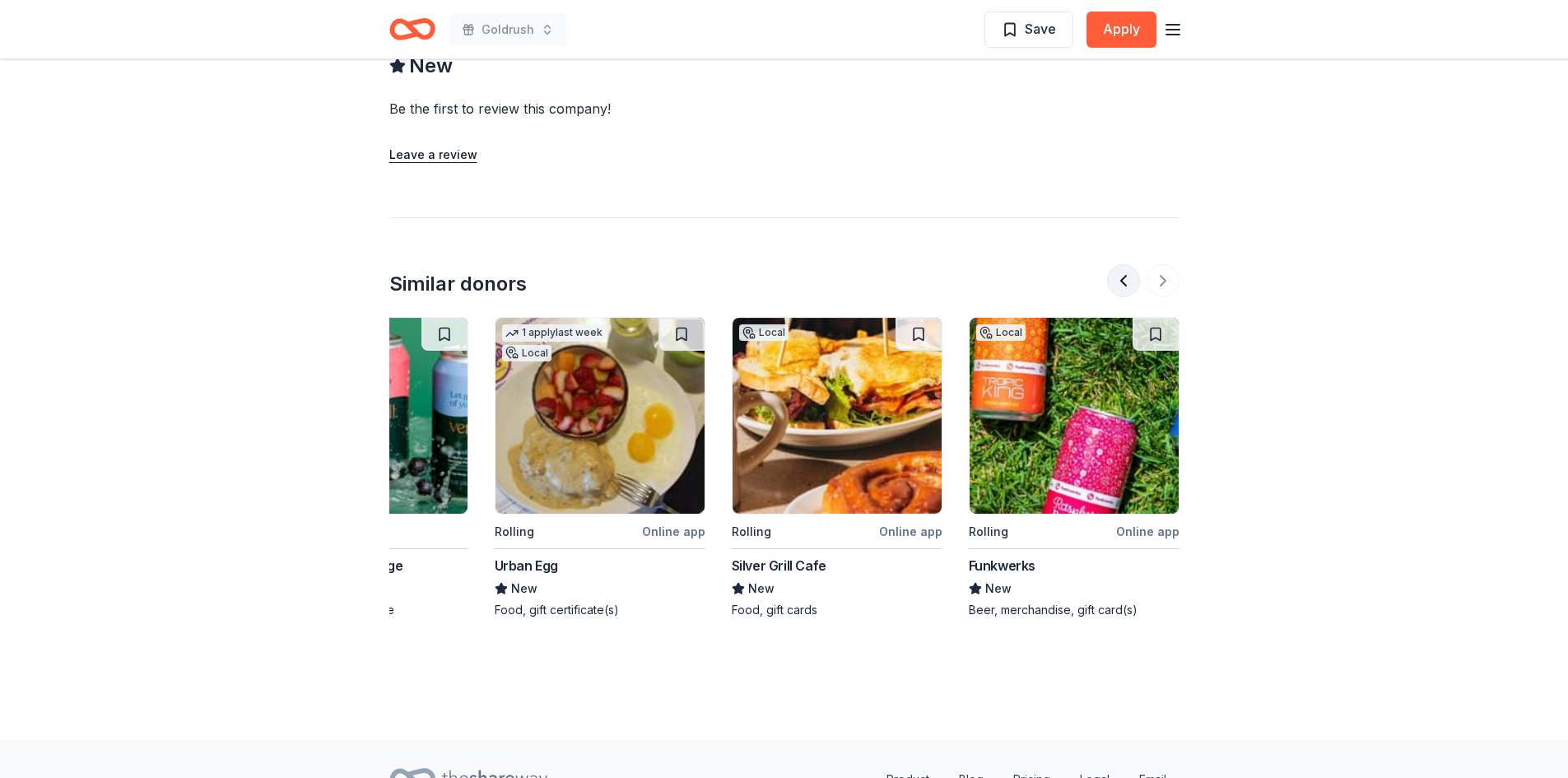
click at [1124, 281] on button at bounding box center [1123, 280] width 33 height 33
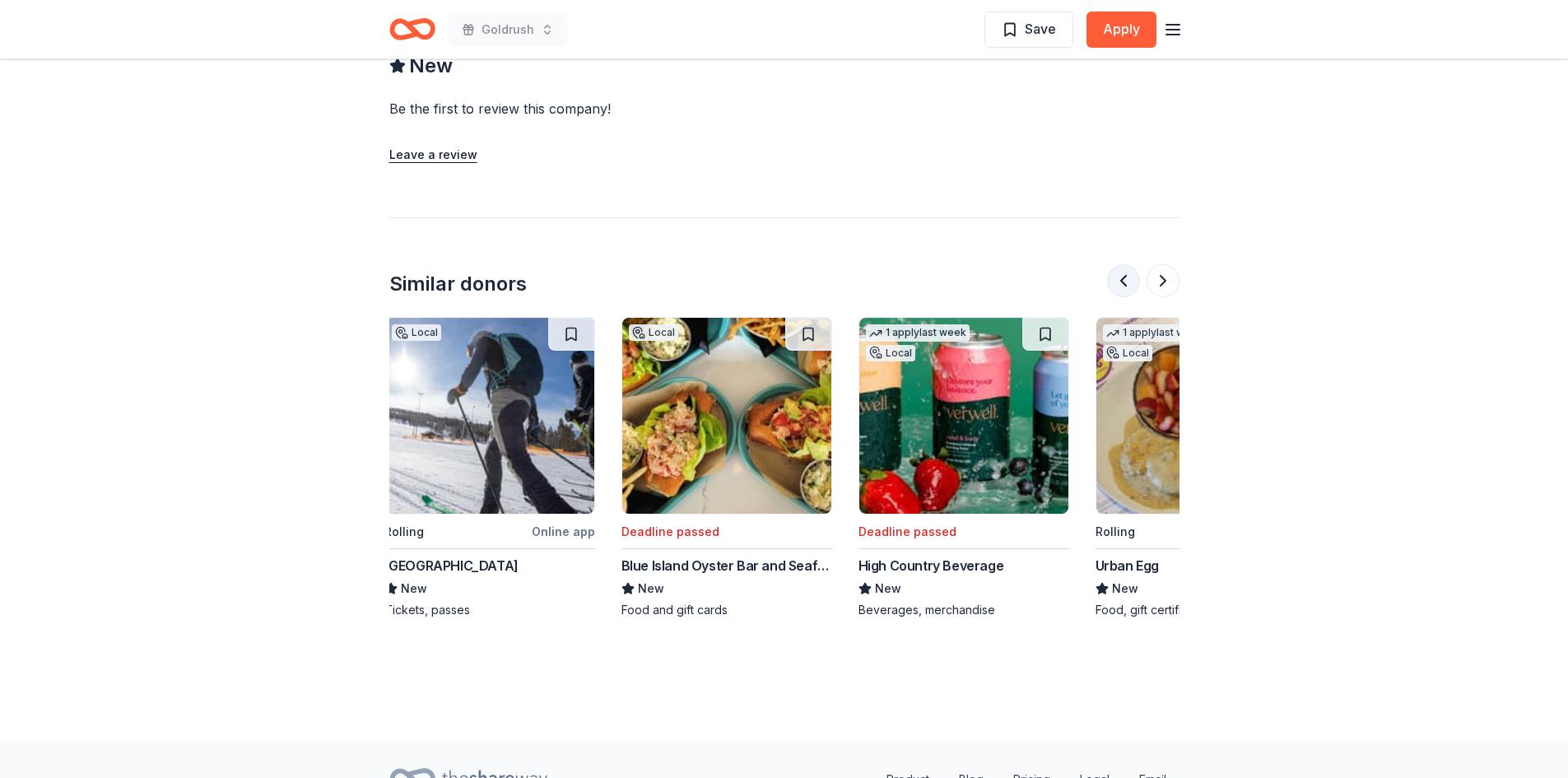
scroll to position [0, 948]
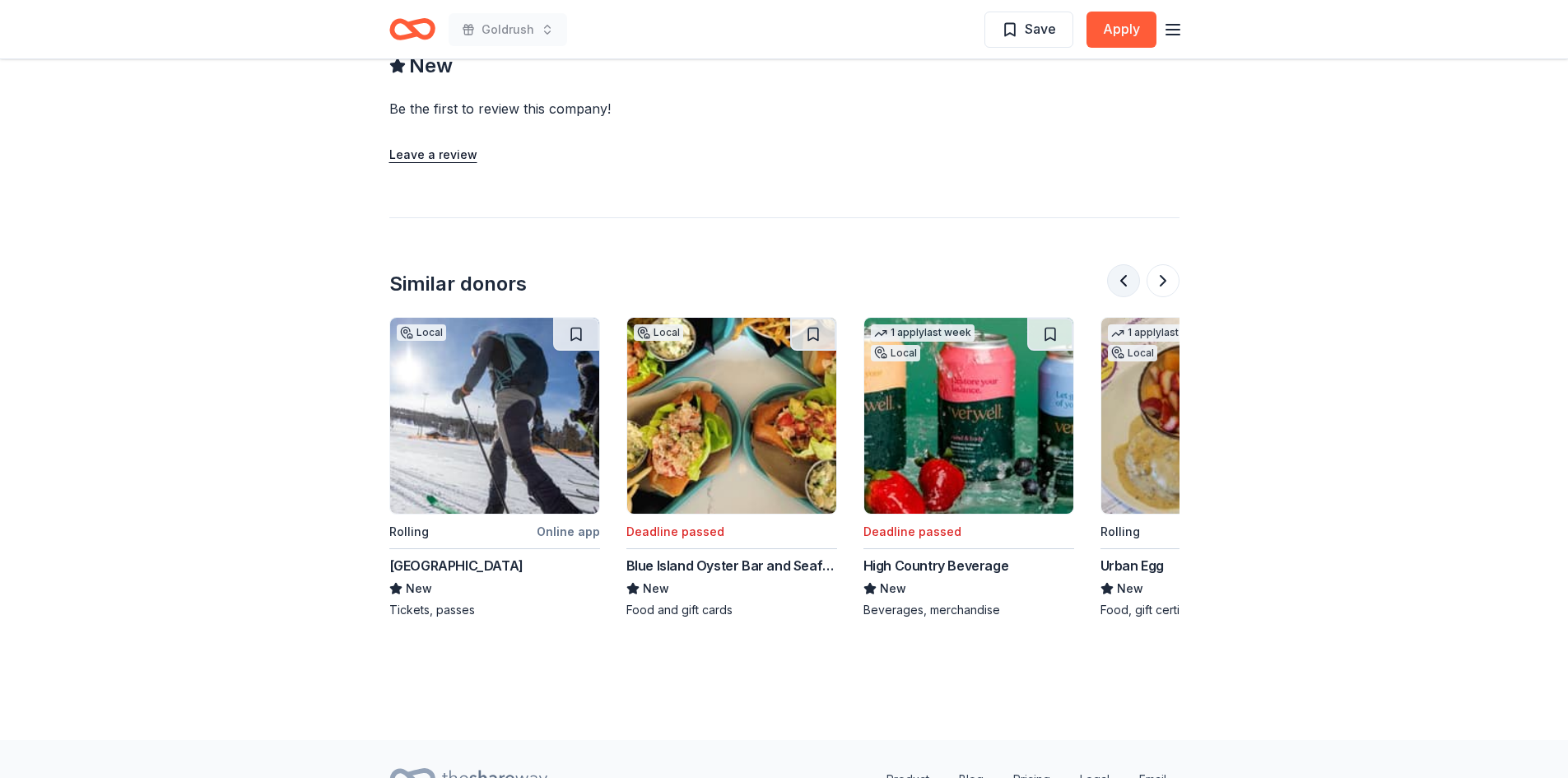
click at [1124, 281] on button at bounding box center [1123, 280] width 33 height 33
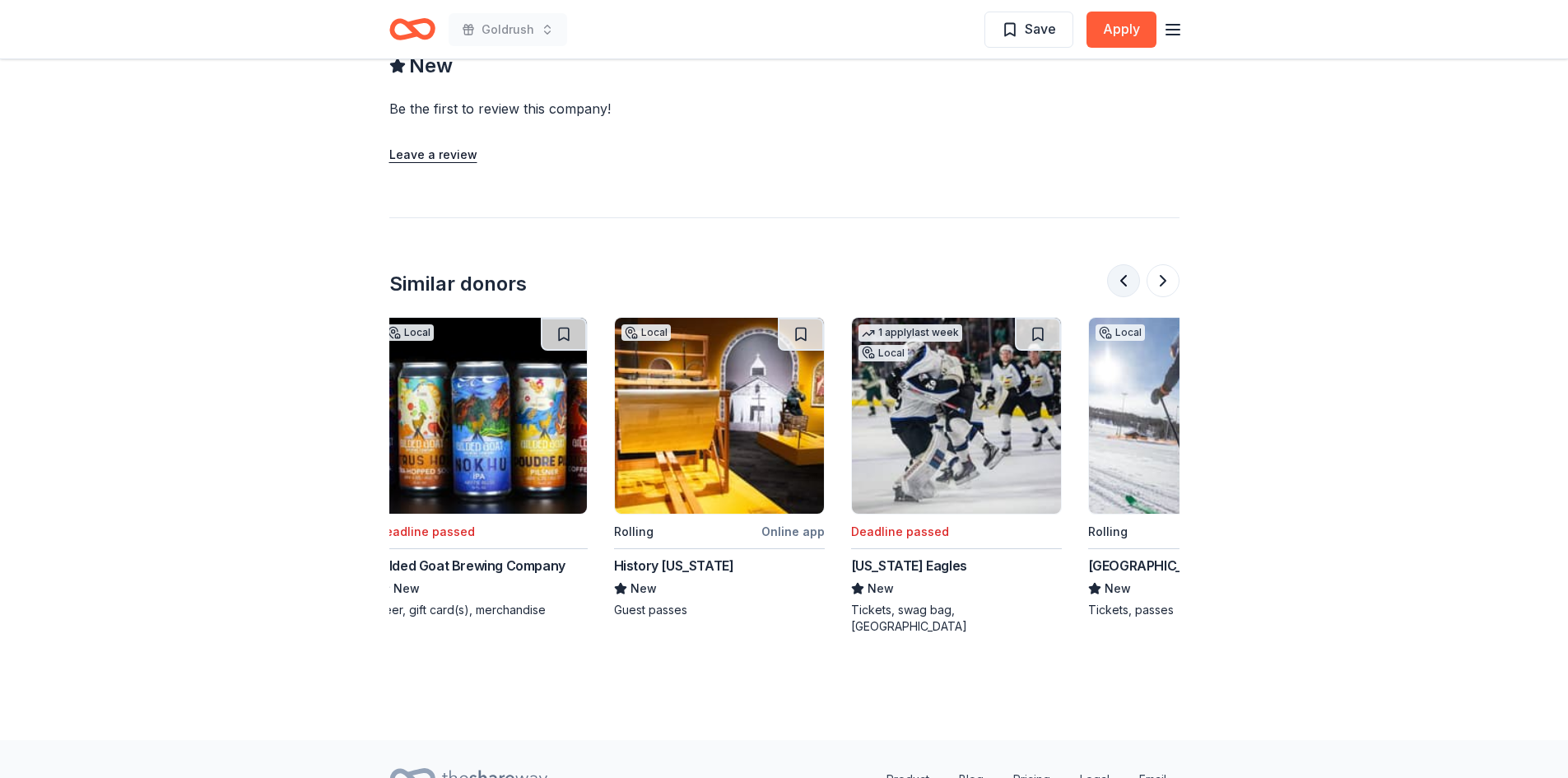
scroll to position [0, 237]
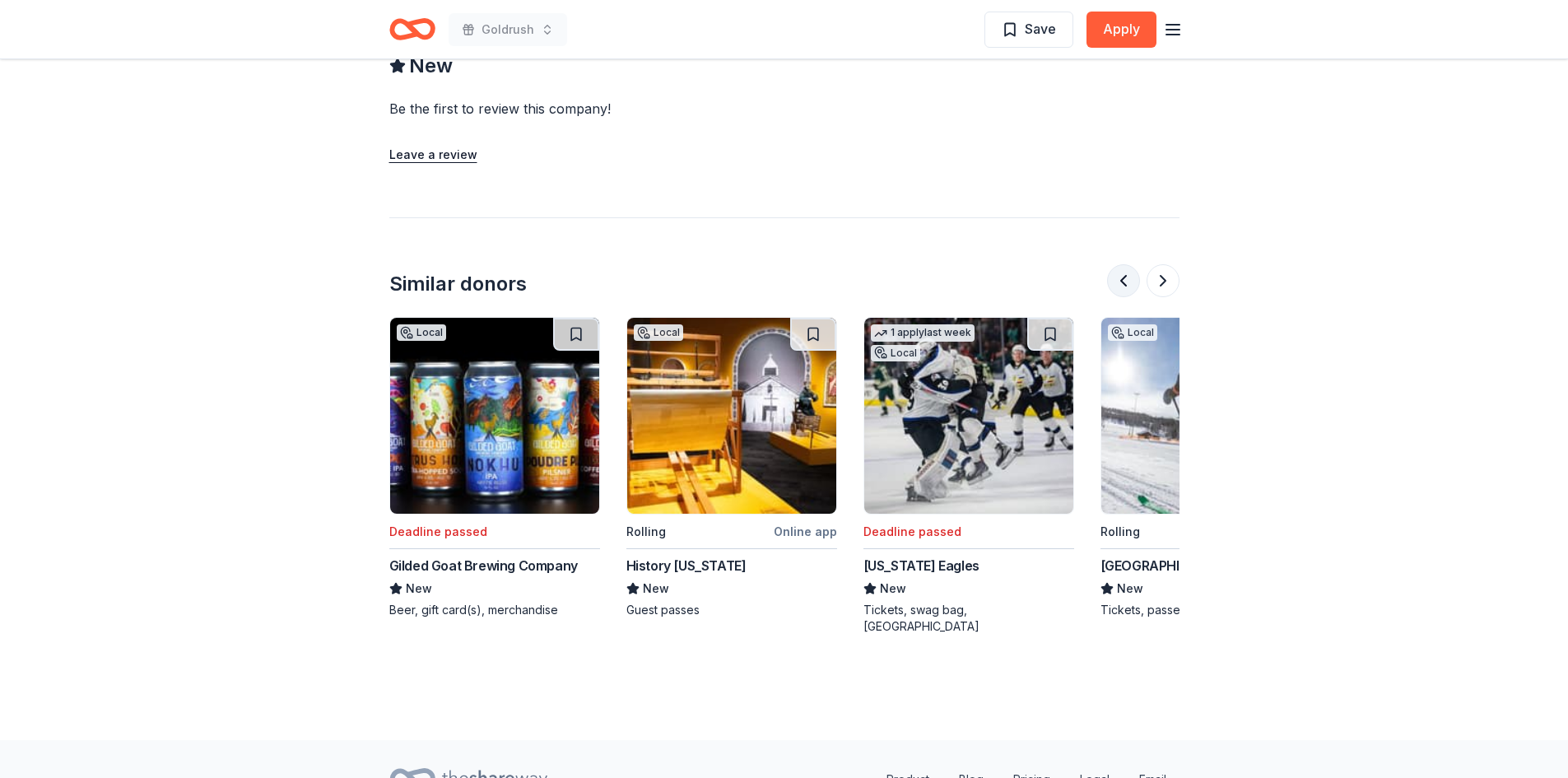
click at [1124, 281] on button at bounding box center [1123, 280] width 33 height 33
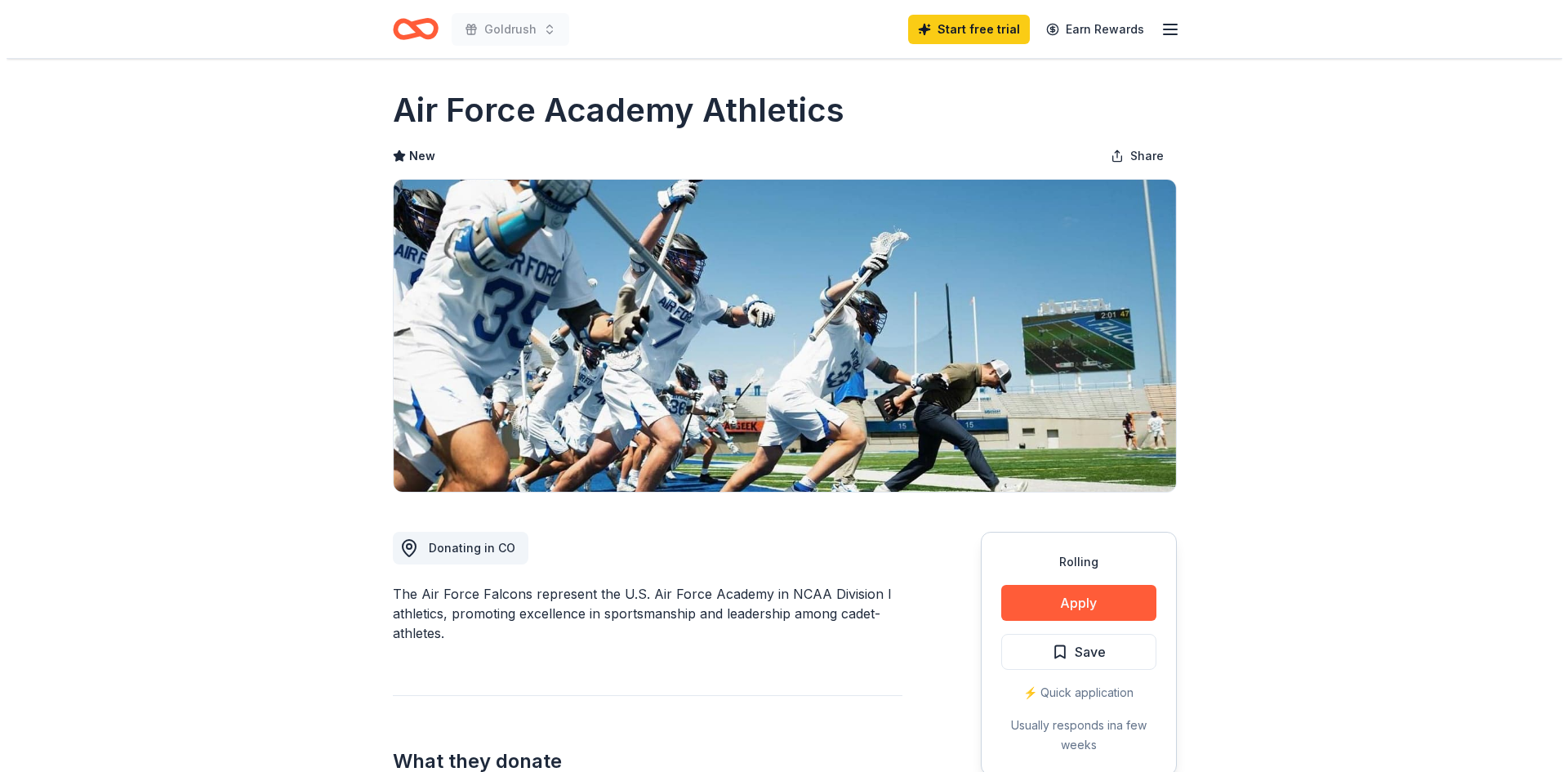
scroll to position [0, 0]
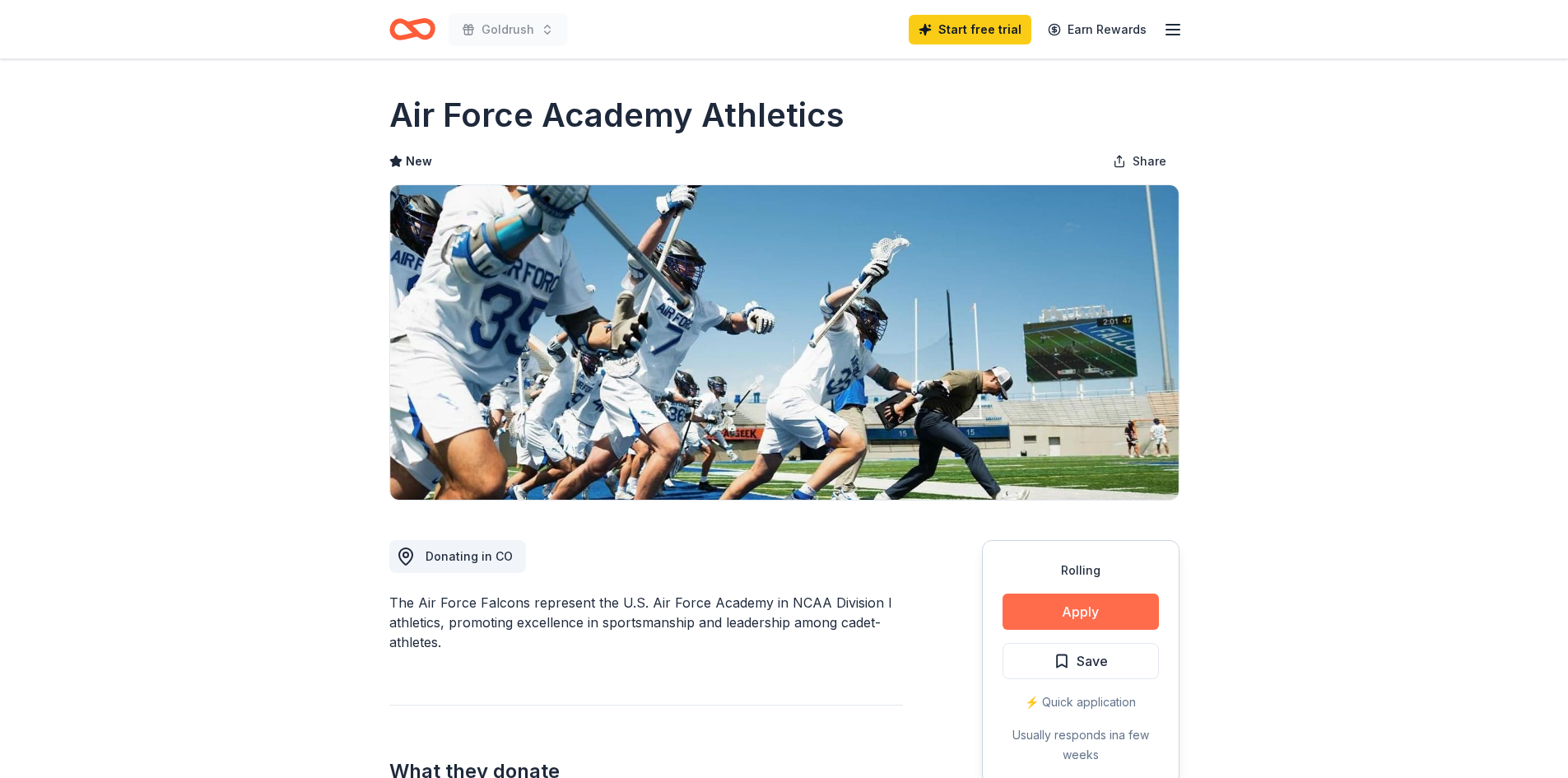
click at [1082, 614] on button "Apply" at bounding box center [1080, 612] width 156 height 36
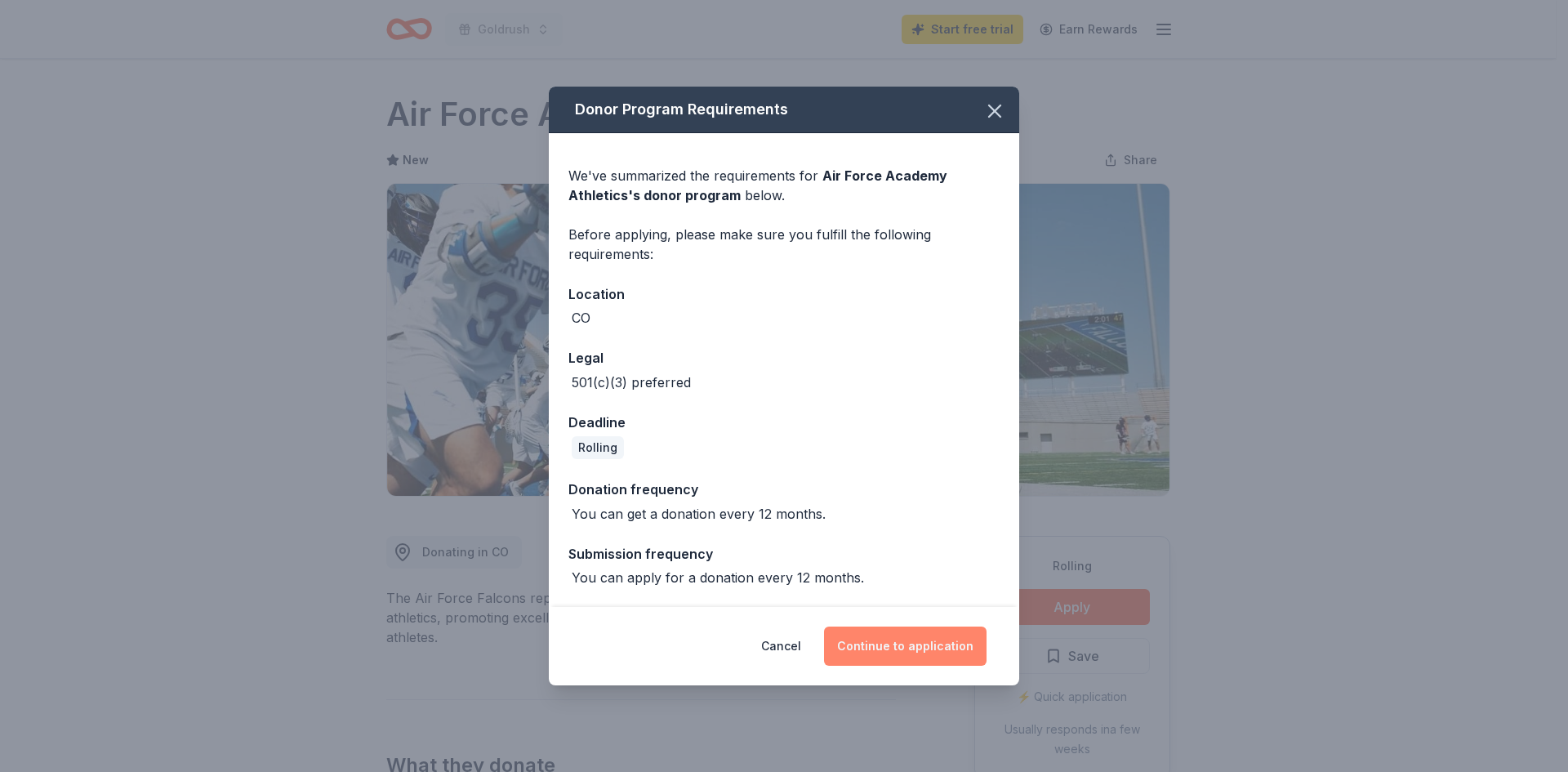
click at [887, 643] on button "Continue to application" at bounding box center [905, 646] width 162 height 39
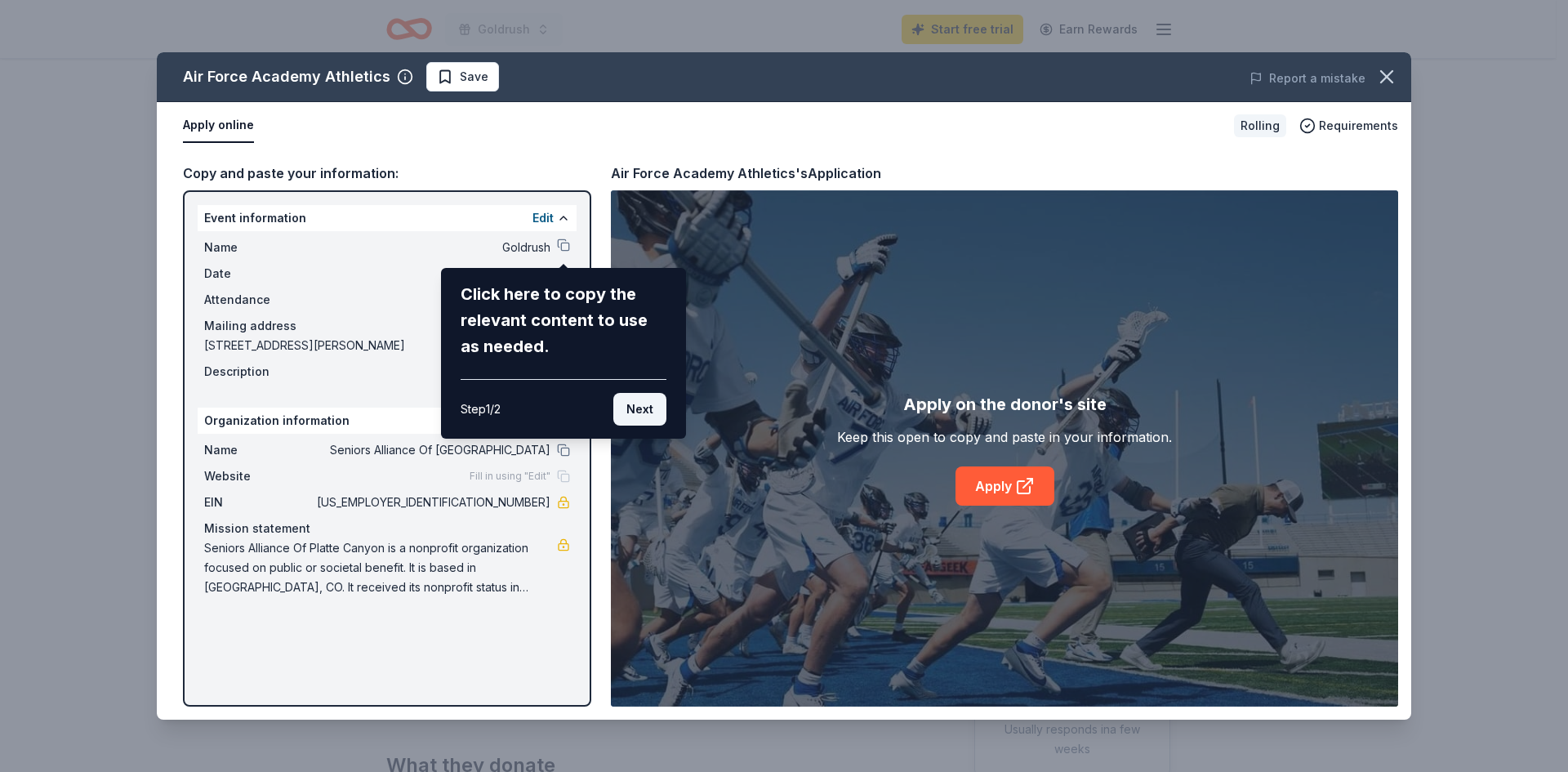
click at [644, 410] on button "Next" at bounding box center [639, 409] width 53 height 32
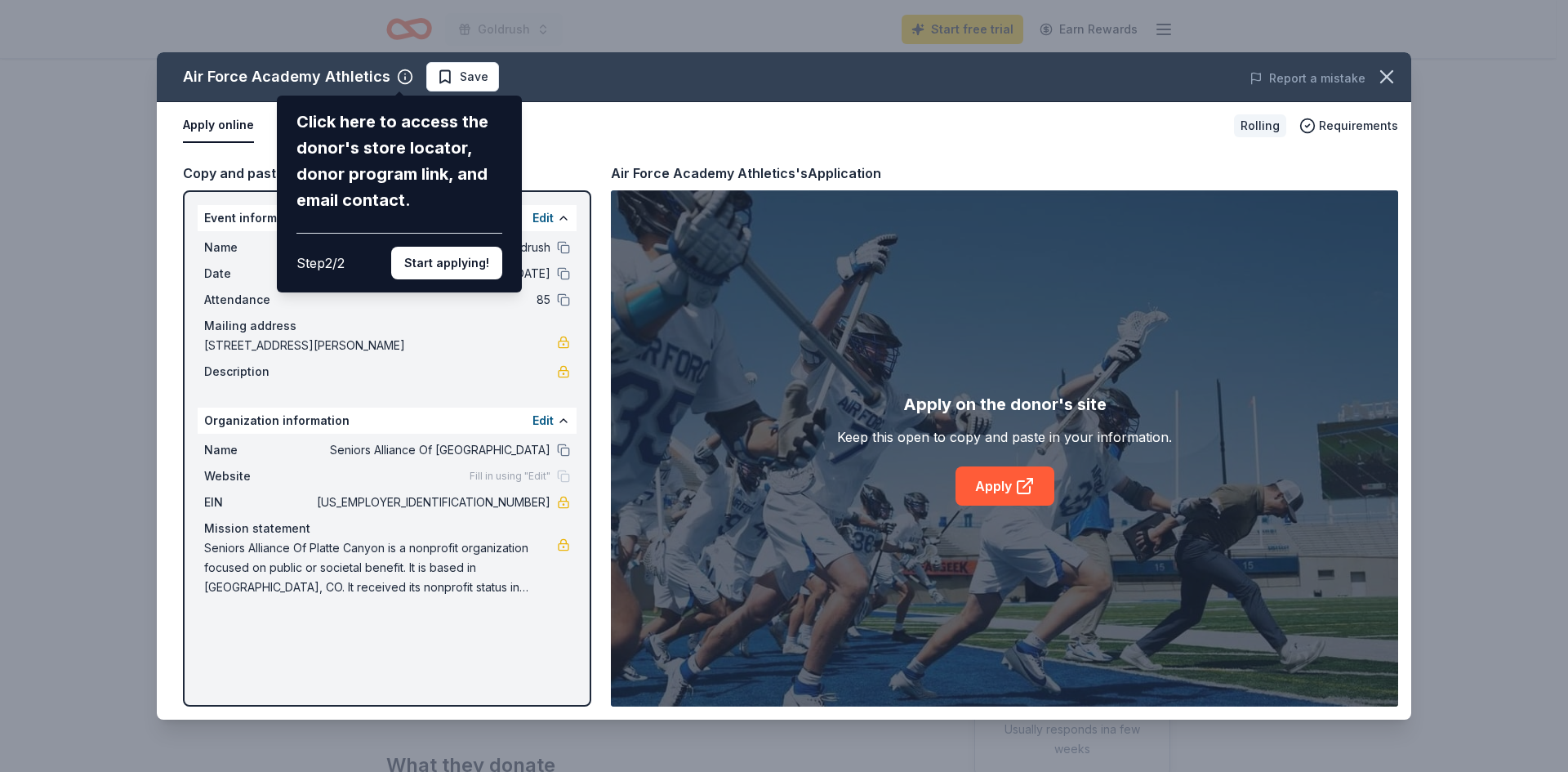
click at [561, 342] on div "Air Force Academy Athletics Click here to access the donor's store locator, don…" at bounding box center [784, 385] width 1255 height 667
click at [420, 340] on div "Air Force Academy Athletics Click here to access the donor's store locator, don…" at bounding box center [784, 385] width 1255 height 667
